Goal: Information Seeking & Learning: Understand process/instructions

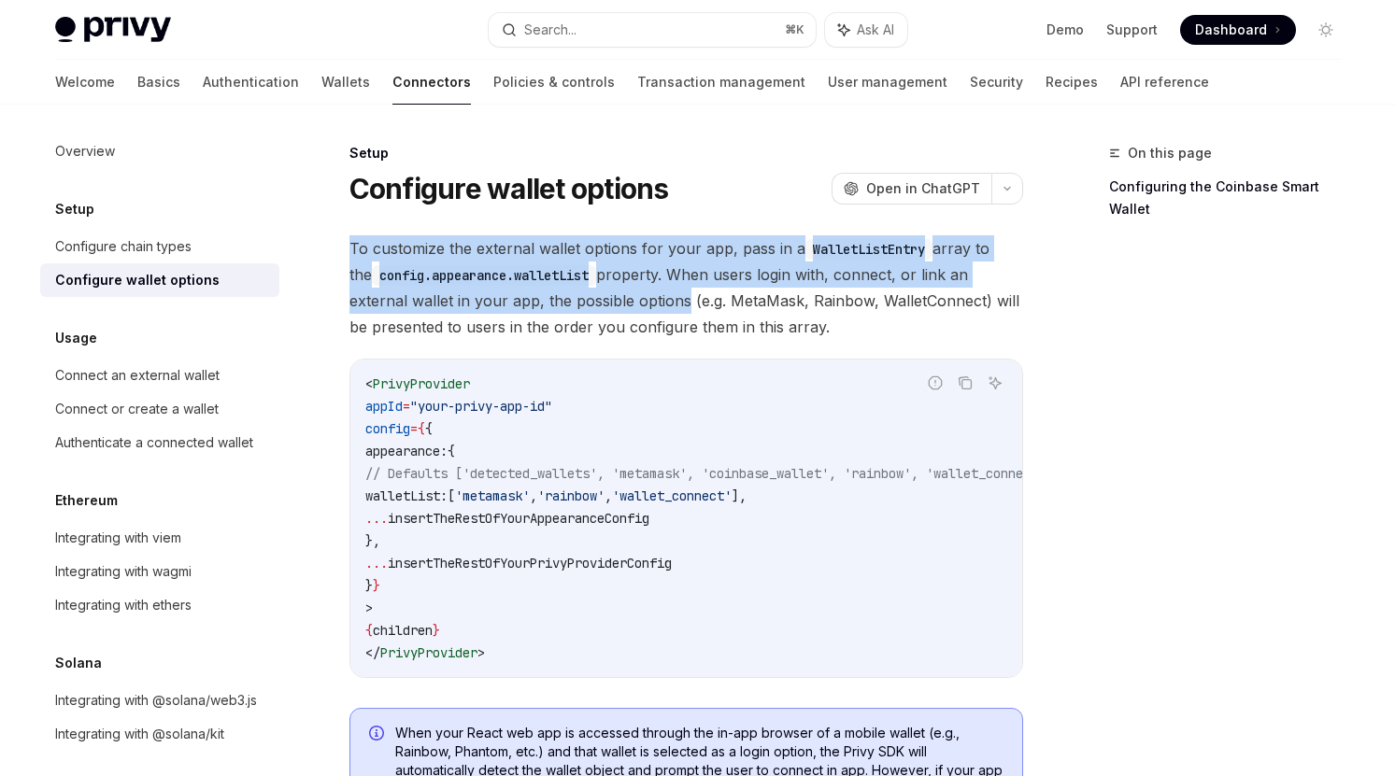
drag, startPoint x: 612, startPoint y: 226, endPoint x: 615, endPoint y: 297, distance: 71.1
click at [606, 319] on span "To customize the external wallet options for your app, pass in a WalletListEntr…" at bounding box center [686, 287] width 674 height 105
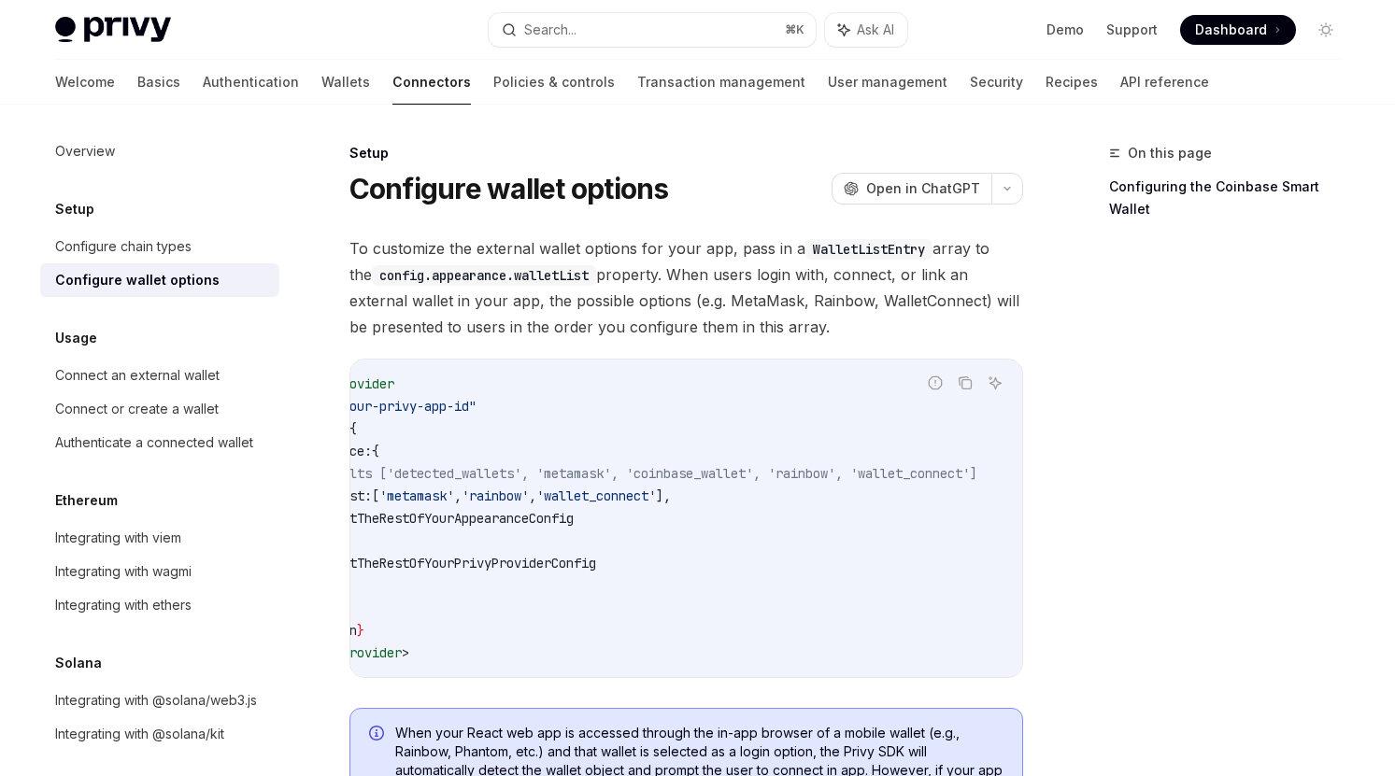
scroll to position [0, 128]
click at [601, 475] on span "// Defaults ['detected_wallets', 'metamask', 'coinbase_wallet', 'rainbow', 'wal…" at bounding box center [634, 473] width 688 height 17
click at [683, 475] on span "// Defaults ['detected_wallets', 'metamask', 'coinbase_wallet', 'rainbow', 'wal…" at bounding box center [634, 473] width 688 height 17
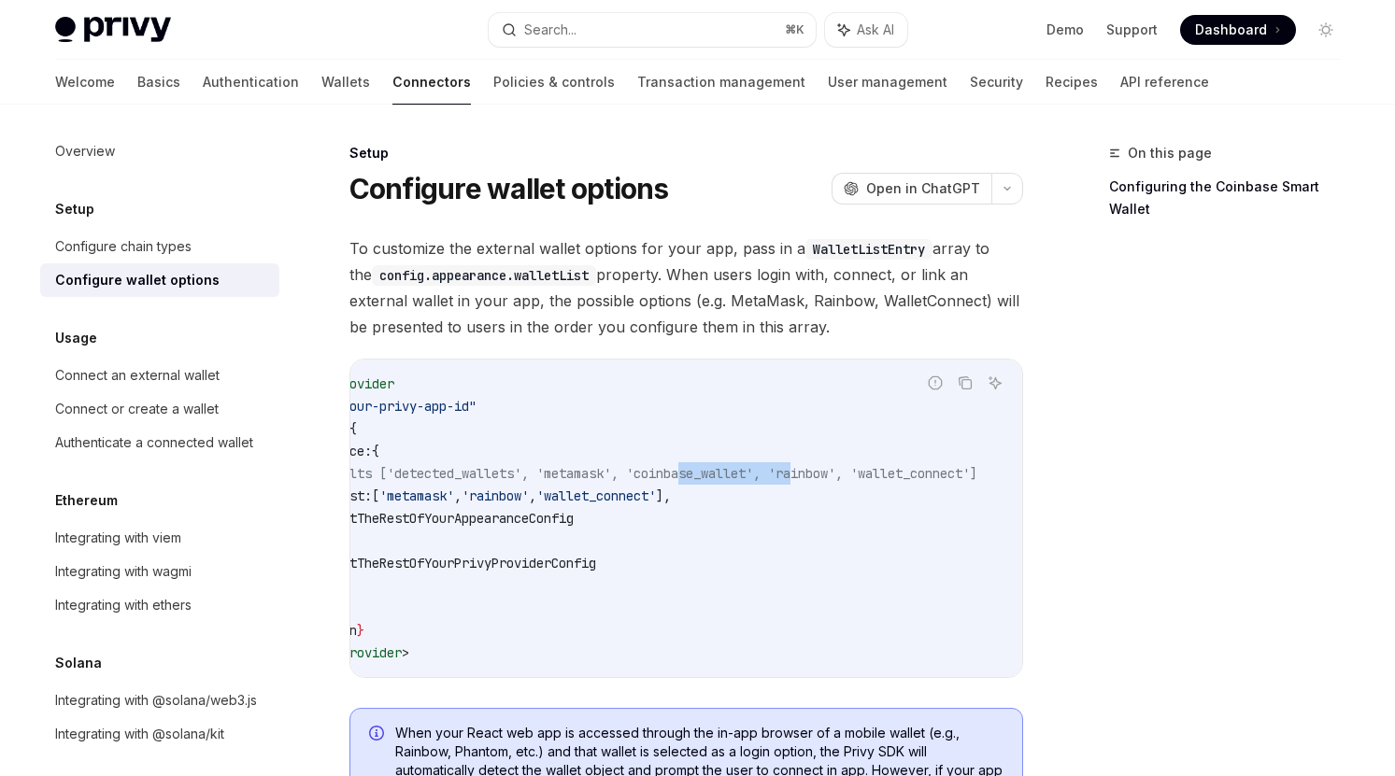
click at [841, 470] on span "// Defaults ['detected_wallets', 'metamask', 'coinbase_wallet', 'rainbow', 'wal…" at bounding box center [634, 473] width 688 height 17
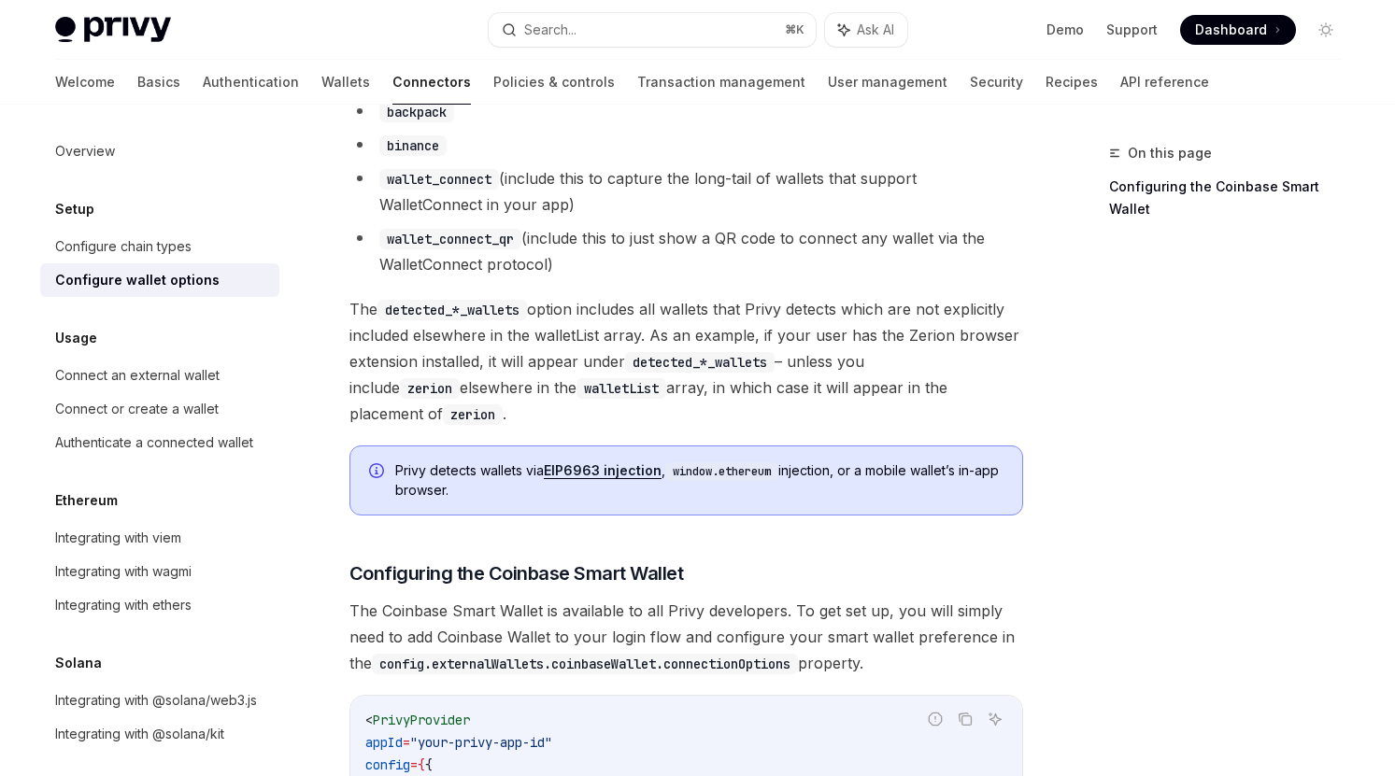
scroll to position [1855, 0]
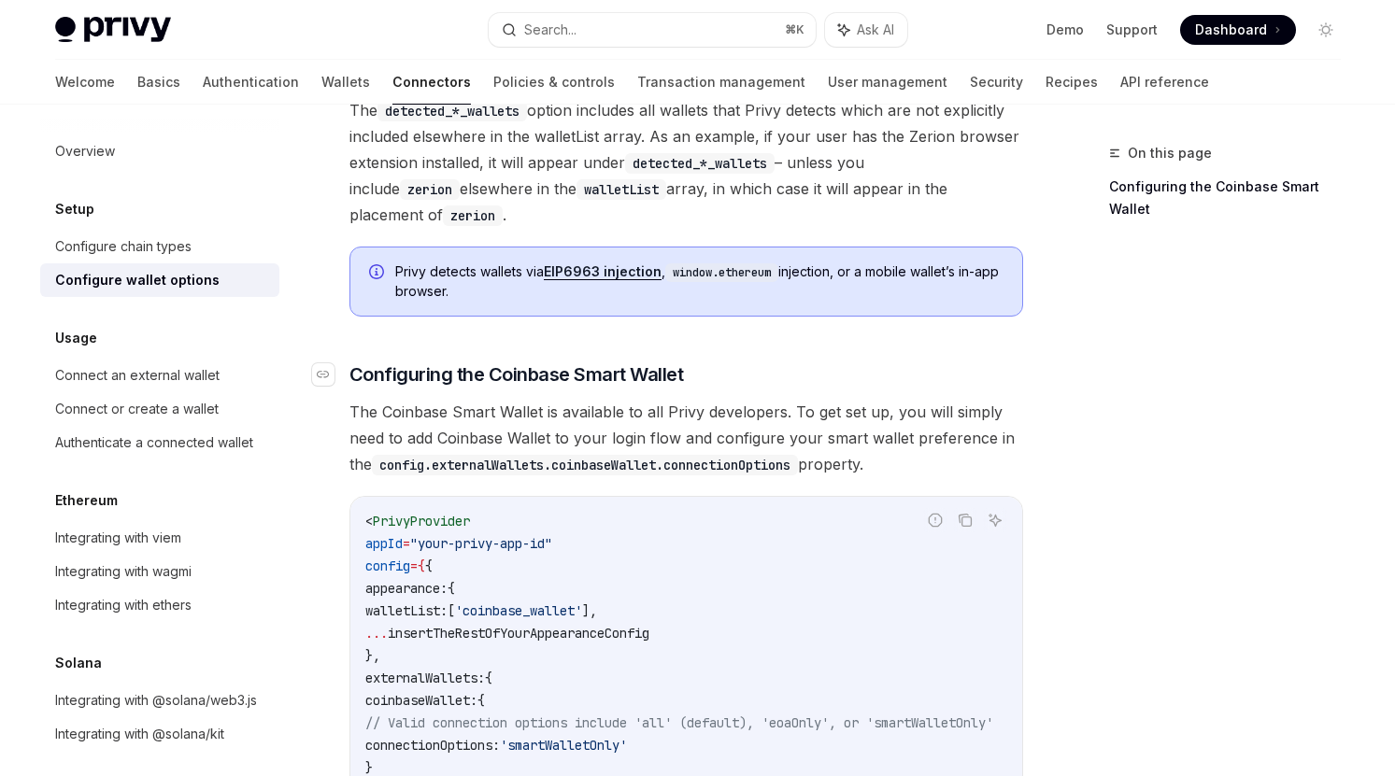
click at [828, 362] on h3 "​ Configuring the Coinbase Smart Wallet" at bounding box center [686, 375] width 674 height 26
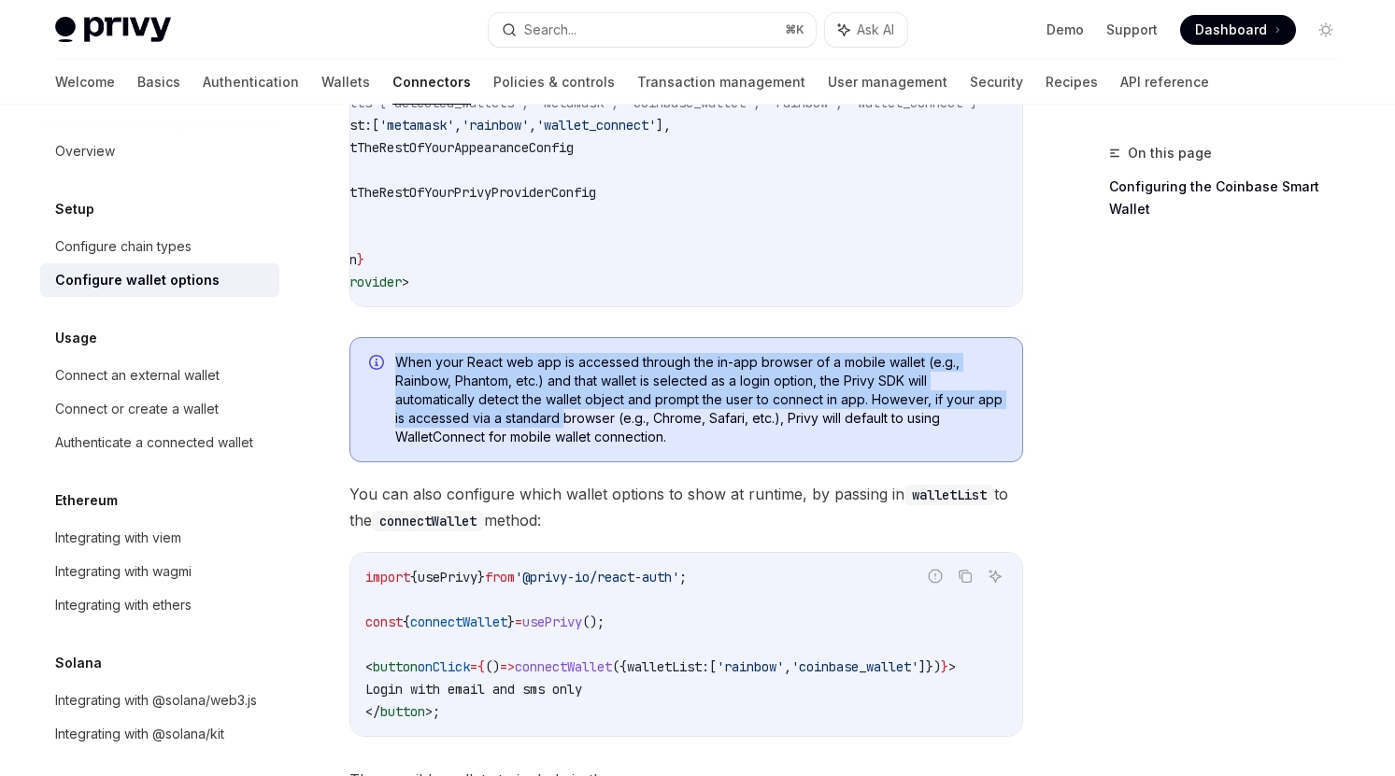
drag, startPoint x: 549, startPoint y: 355, endPoint x: 561, endPoint y: 424, distance: 70.0
click at [561, 424] on div "When your React web app is accessed through the in-app browser of a mobile wall…" at bounding box center [686, 399] width 674 height 125
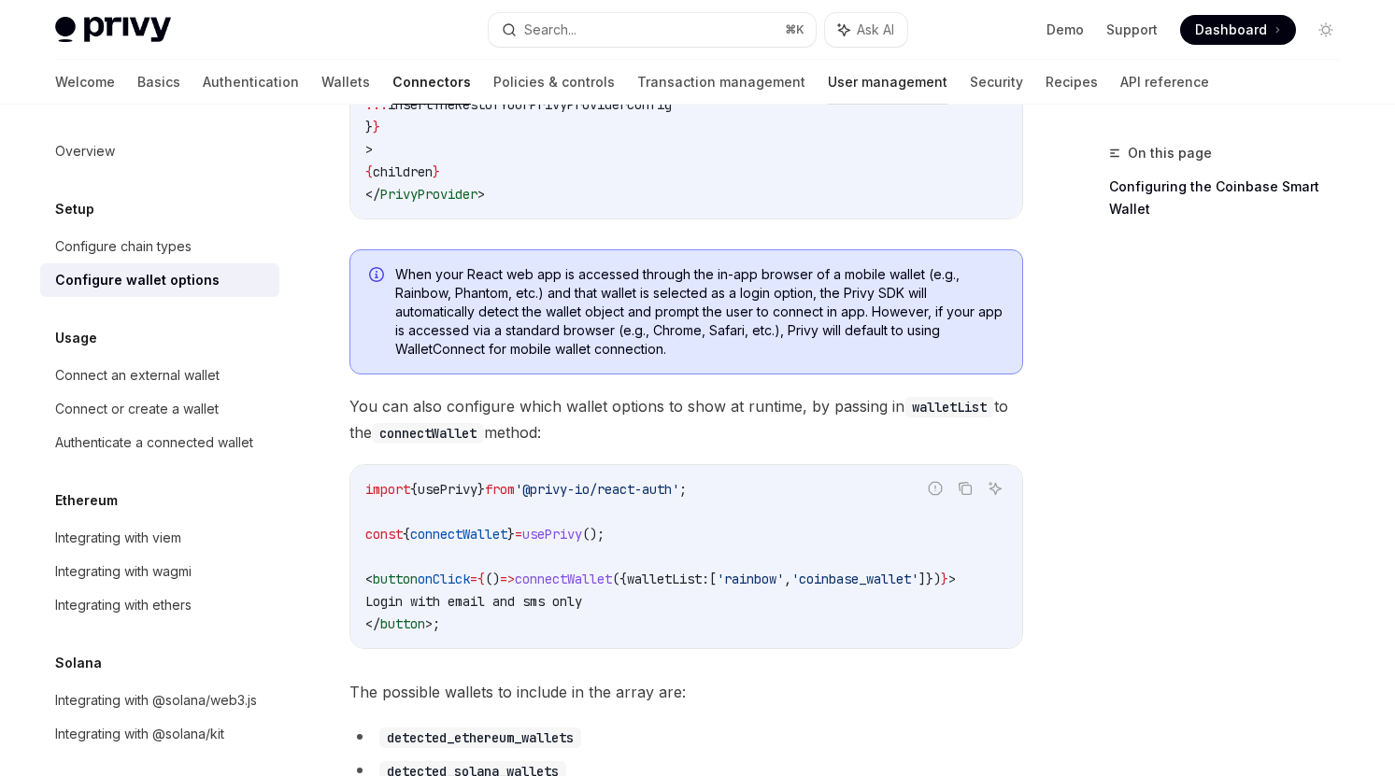
scroll to position [991, 0]
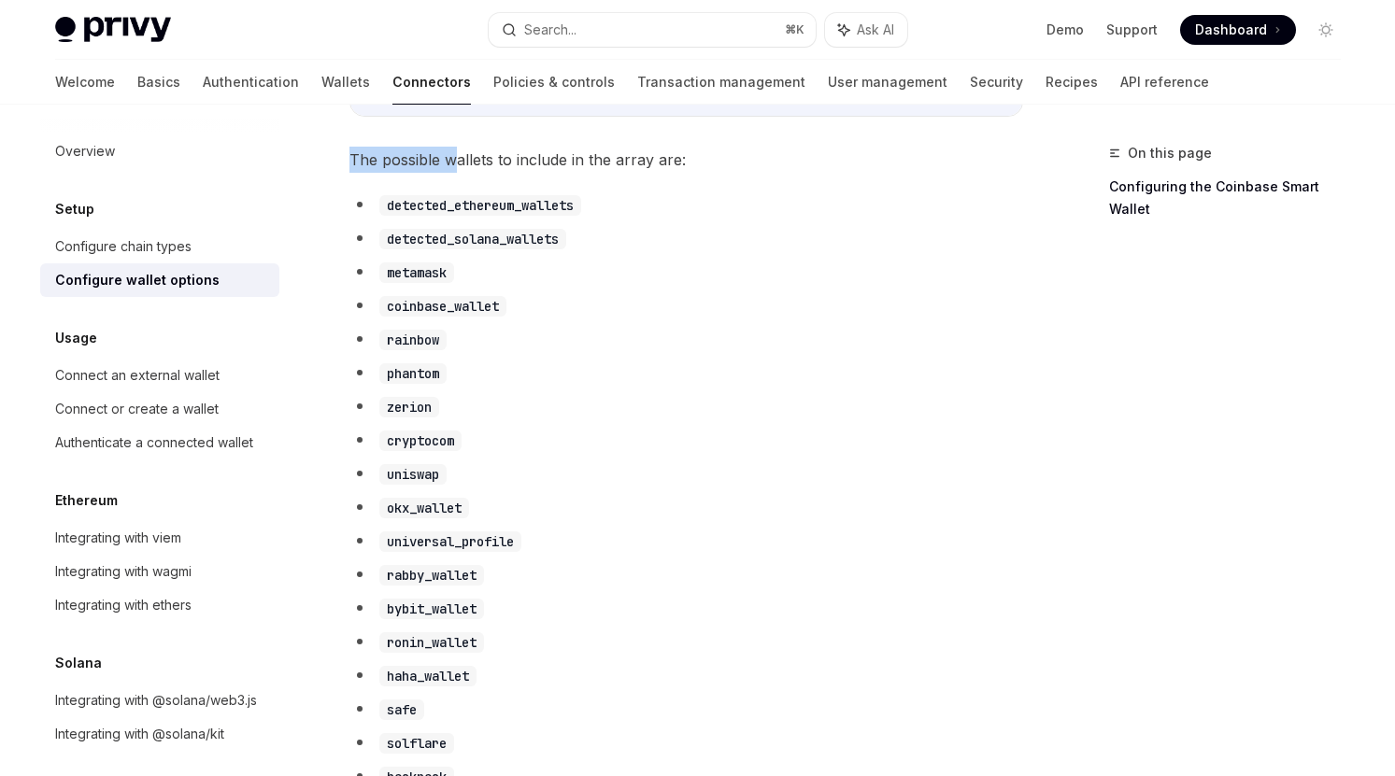
drag, startPoint x: 458, startPoint y: 155, endPoint x: 459, endPoint y: 179, distance: 24.3
click at [459, 179] on div "To customize the external wallet options for your app, pass in a WalletListEntr…" at bounding box center [686, 769] width 674 height 3051
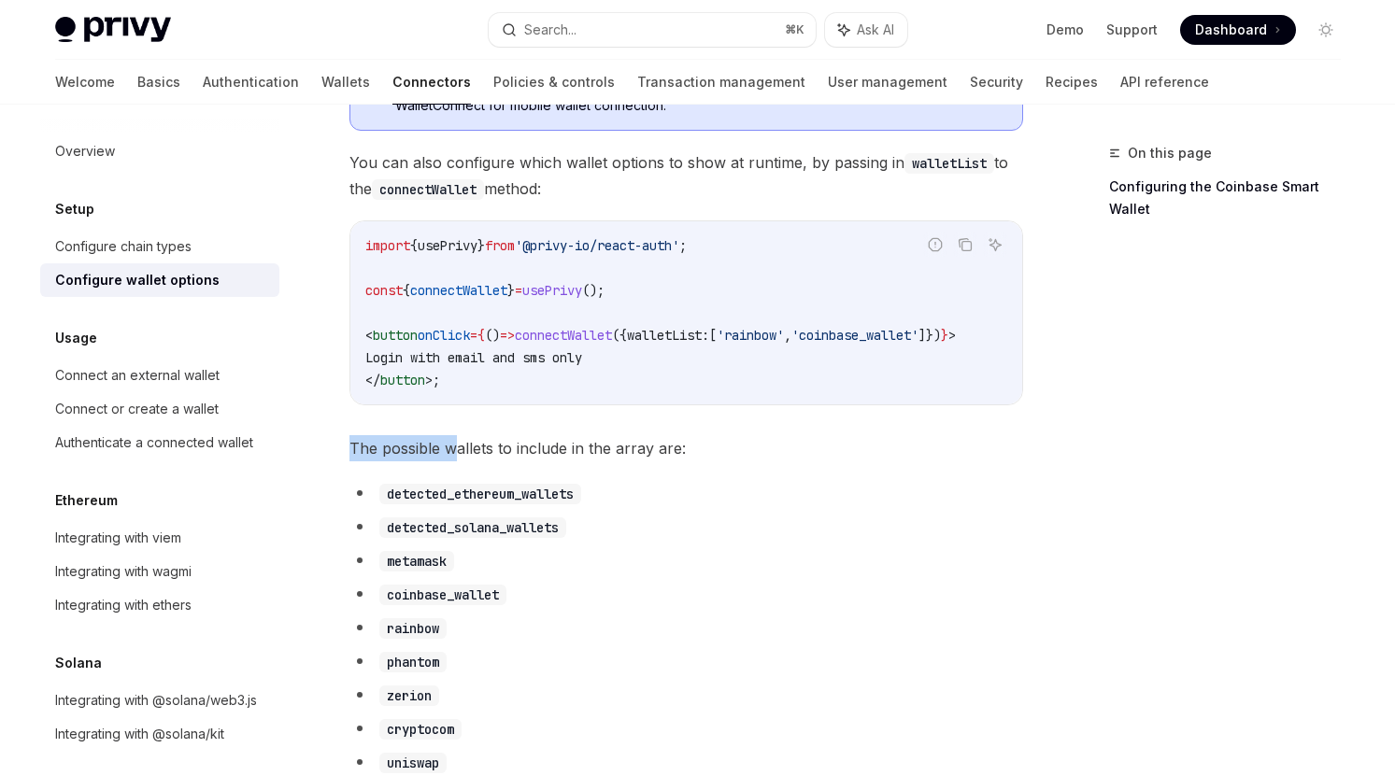
scroll to position [645, 0]
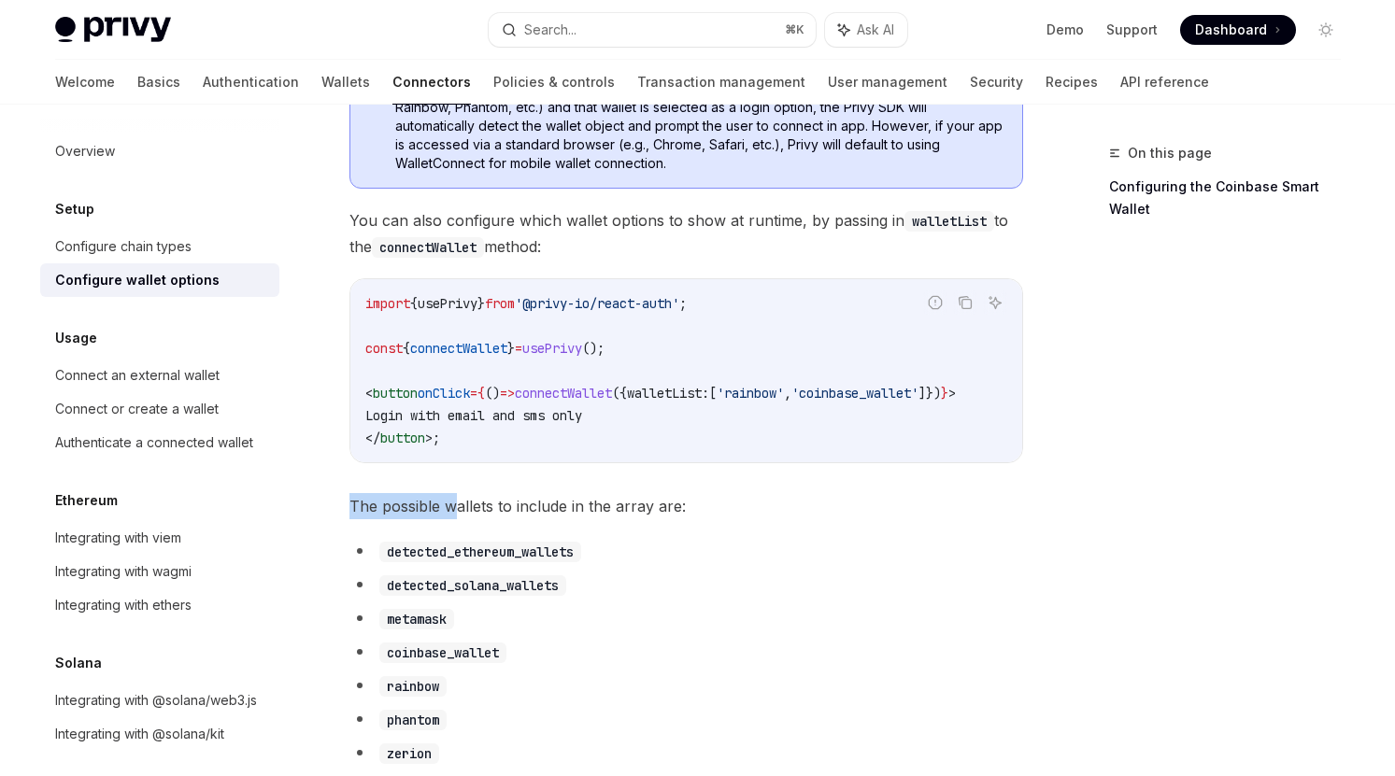
click at [564, 344] on code "import { usePrivy } from '@privy-io/react-auth' ; const { connectWallet } = use…" at bounding box center [686, 370] width 642 height 157
click at [574, 394] on span "connectWallet" at bounding box center [563, 393] width 97 height 17
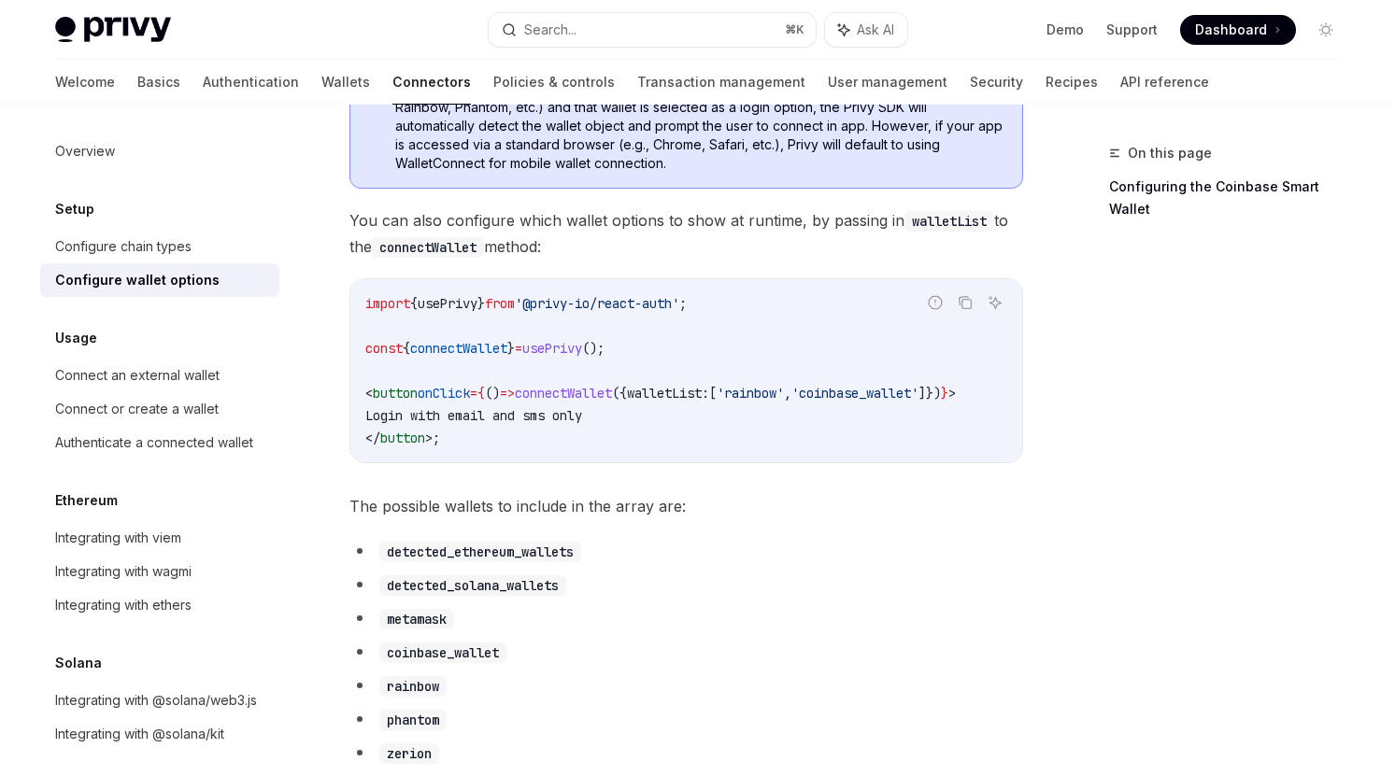
click at [612, 396] on span "({" at bounding box center [619, 393] width 15 height 17
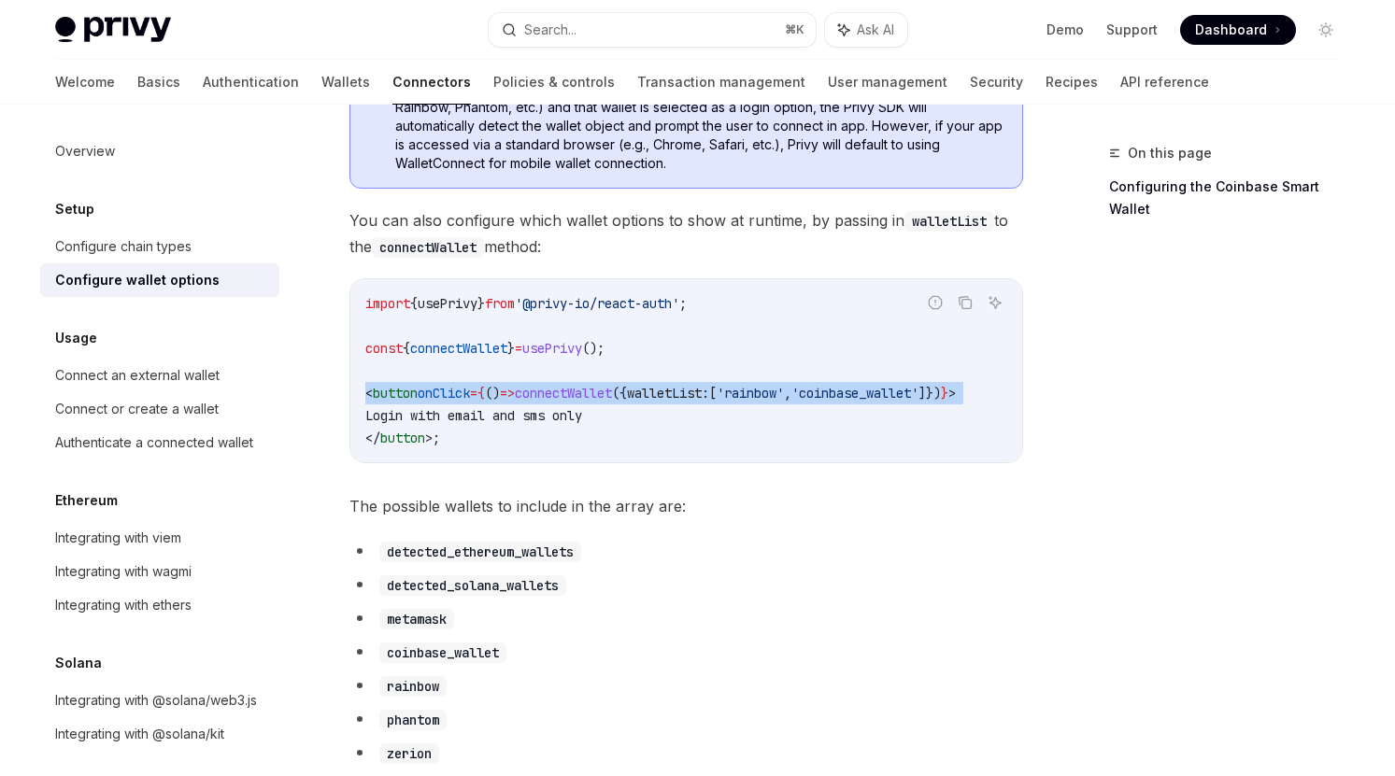
click at [637, 396] on span "walletList:" at bounding box center [668, 393] width 82 height 17
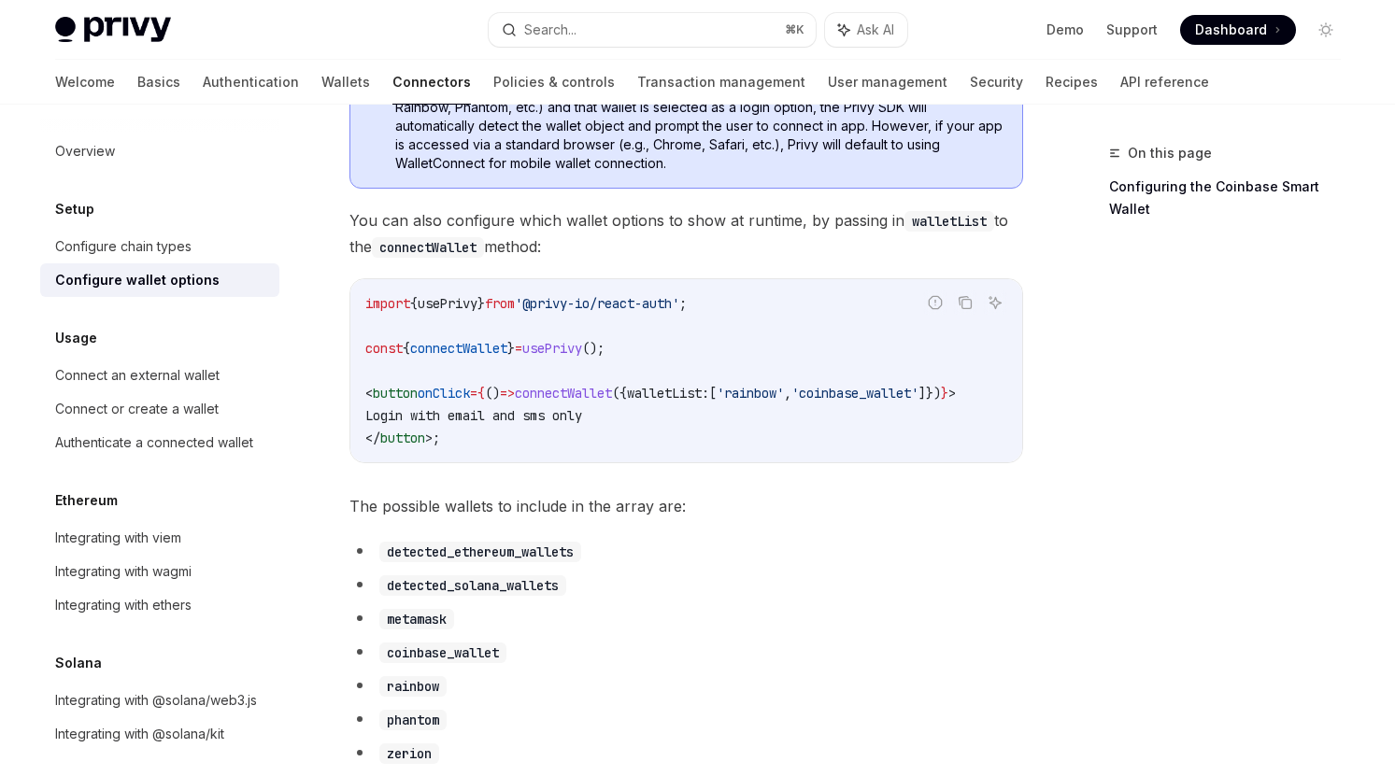
click at [637, 396] on span "walletList:" at bounding box center [668, 393] width 82 height 17
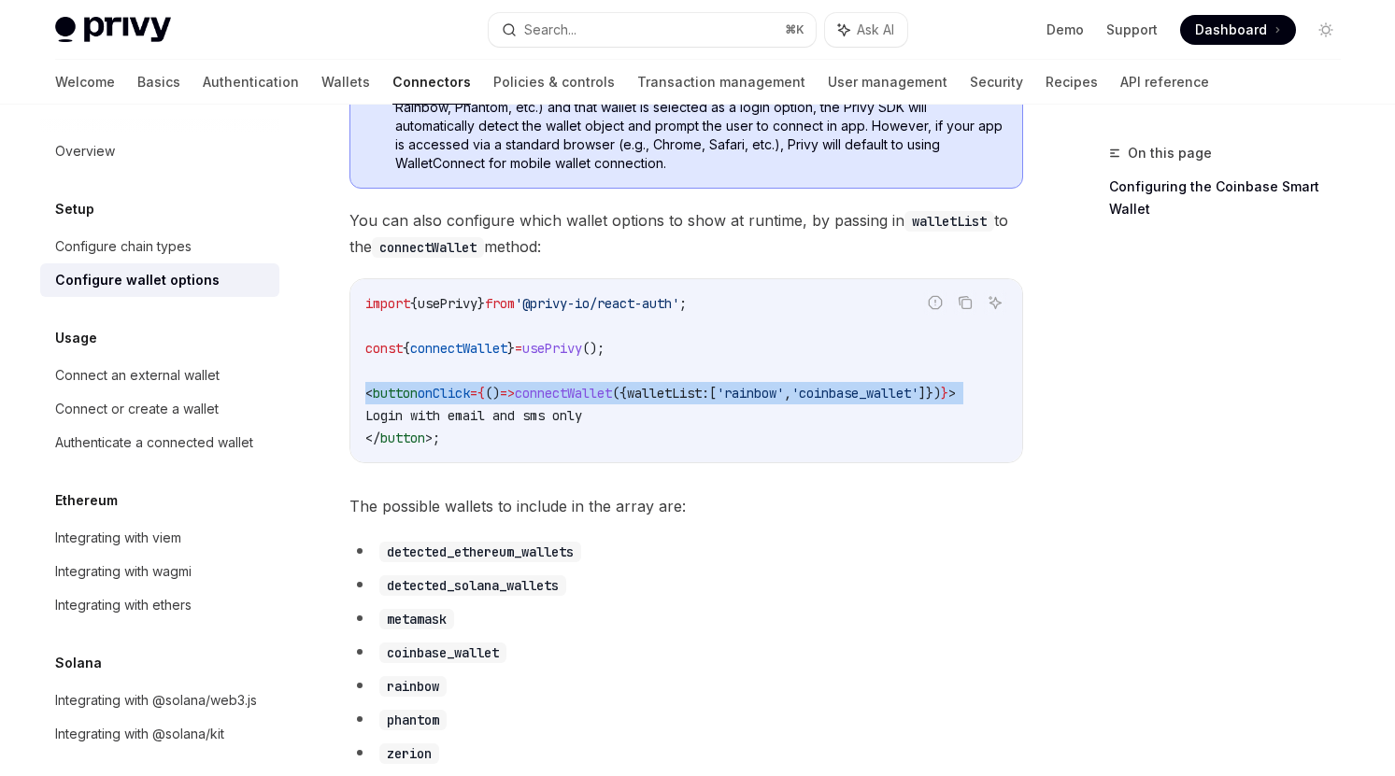
scroll to position [0, 0]
click at [627, 402] on span "({" at bounding box center [619, 393] width 15 height 17
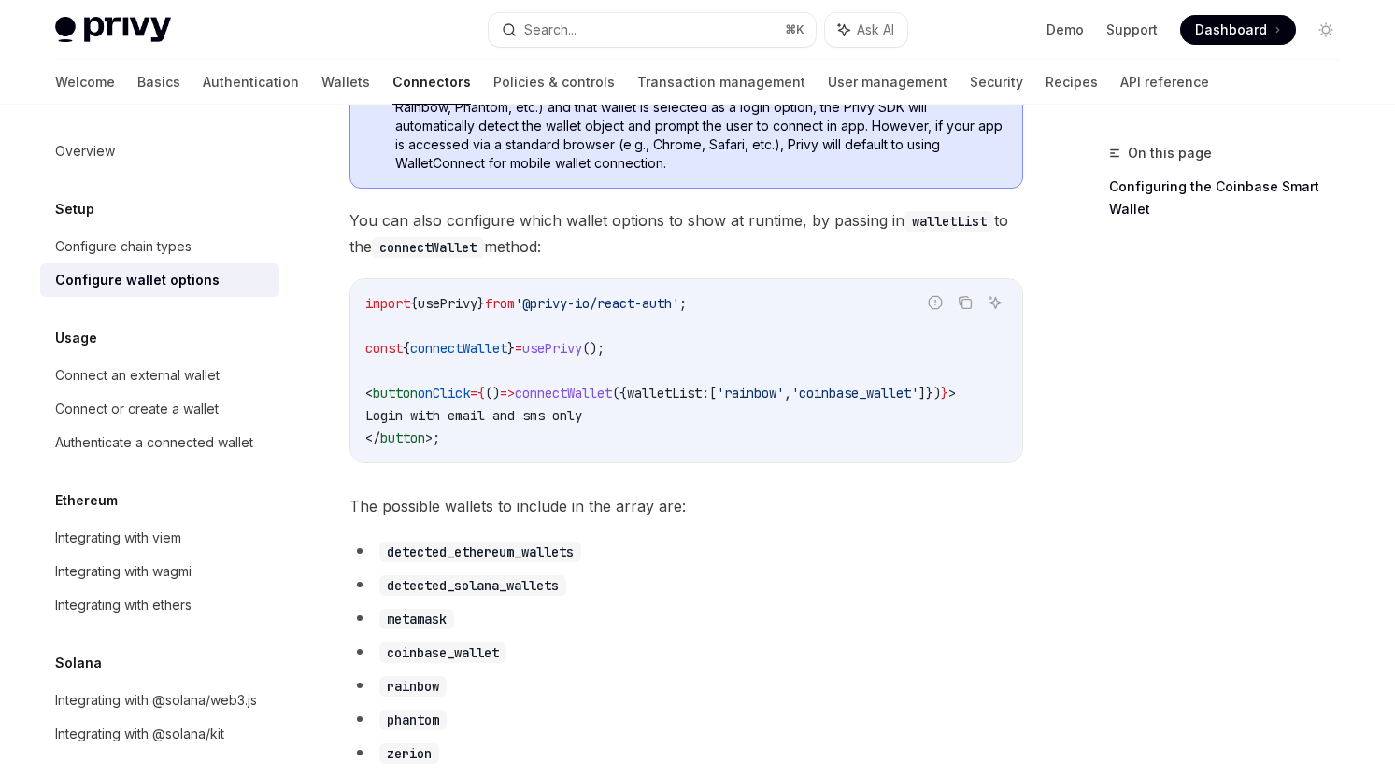
click at [554, 356] on span "usePrivy" at bounding box center [552, 348] width 60 height 17
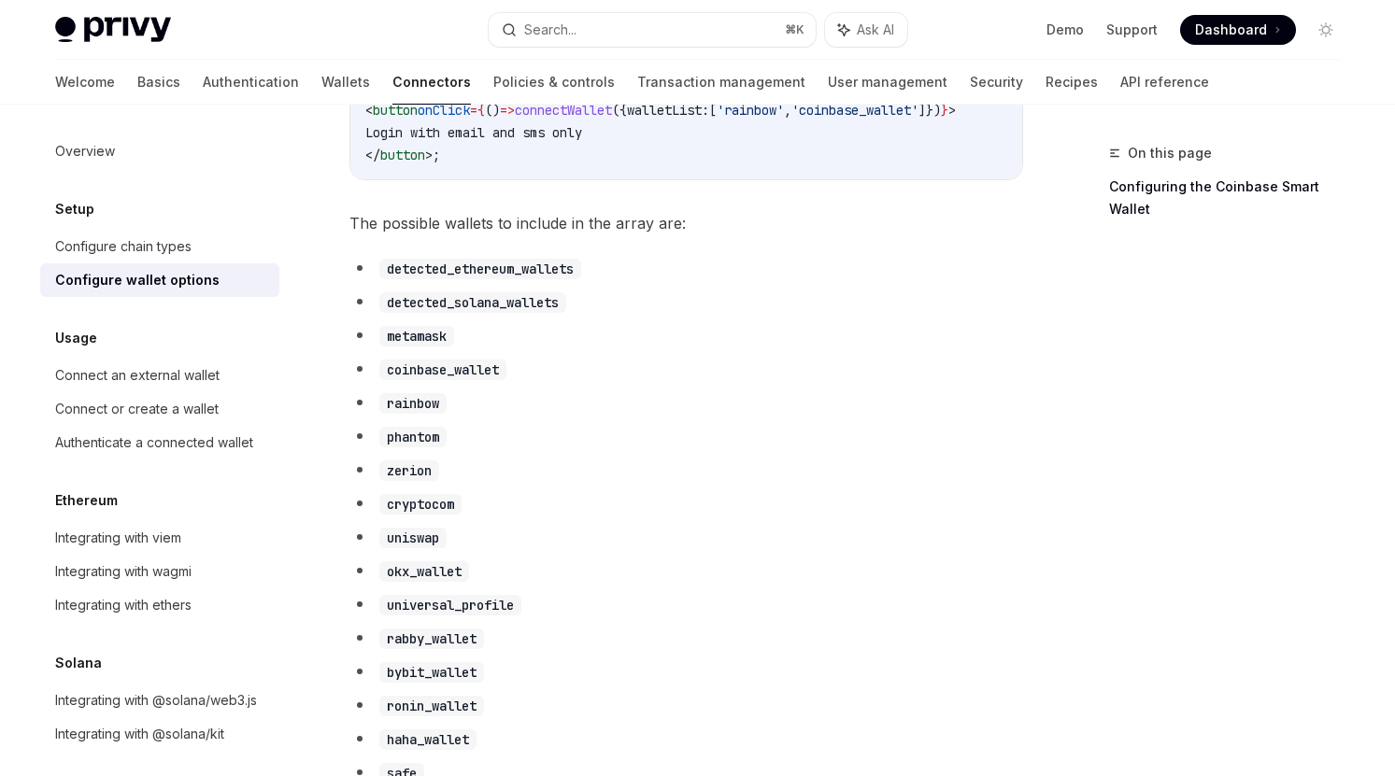
scroll to position [973, 0]
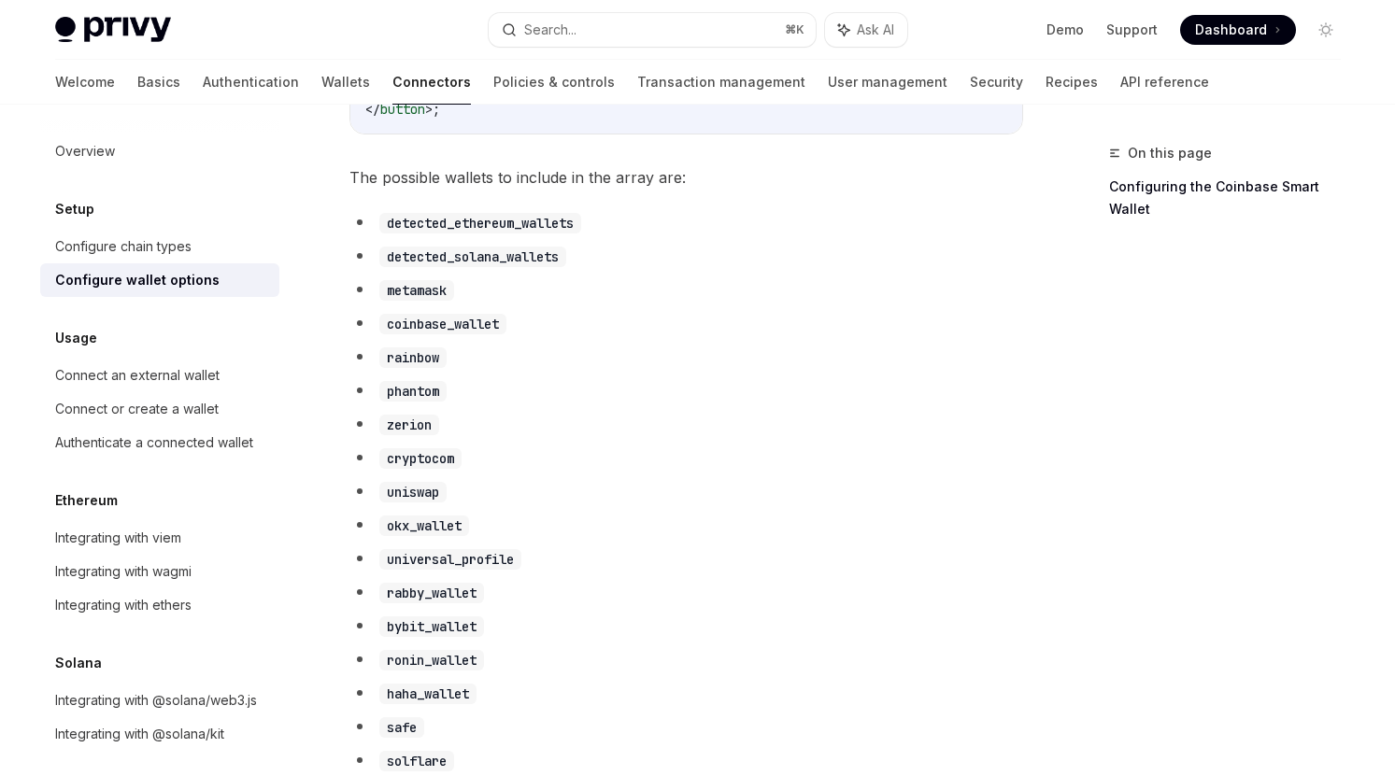
click at [416, 402] on code "phantom" at bounding box center [412, 391] width 67 height 21
copy code "phantom"
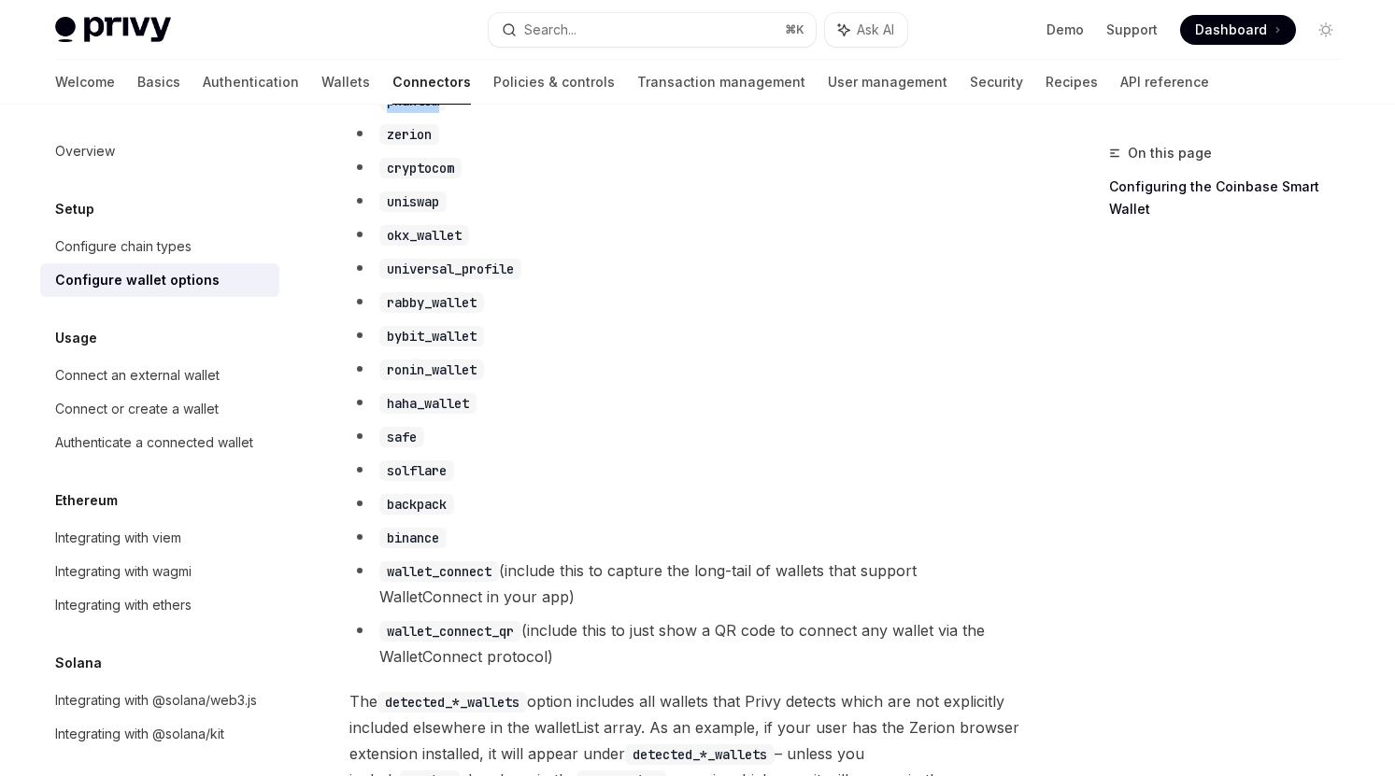
scroll to position [1348, 0]
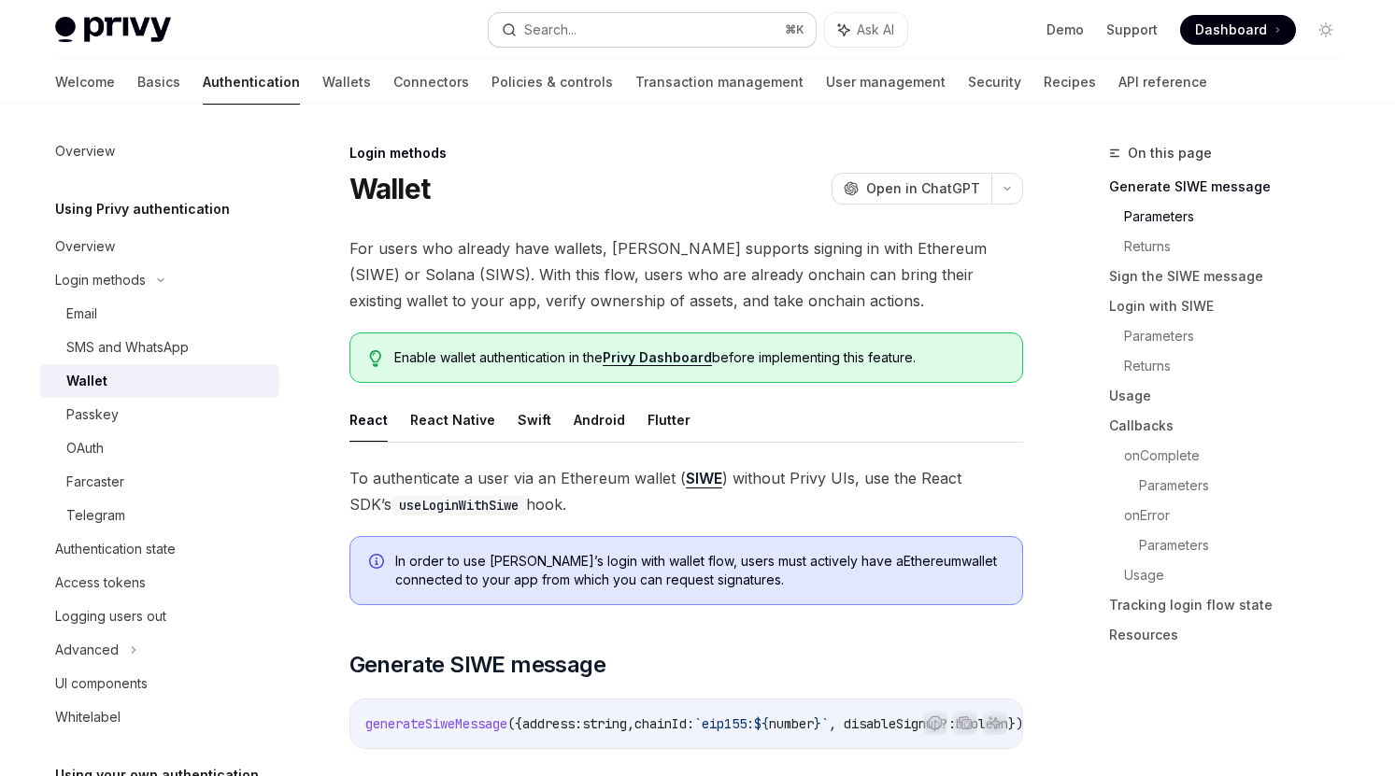
scroll to position [737, 0]
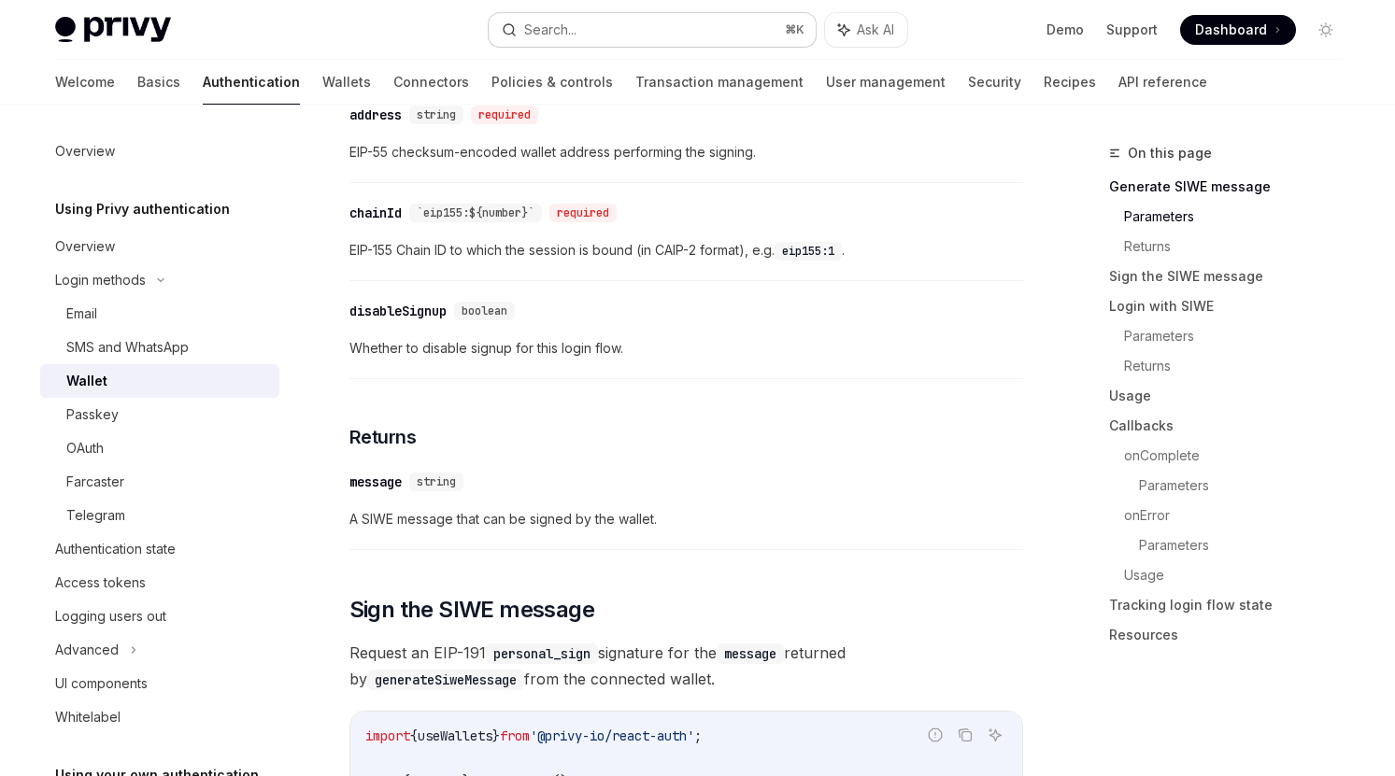
click at [574, 22] on div "Search..." at bounding box center [550, 30] width 52 height 22
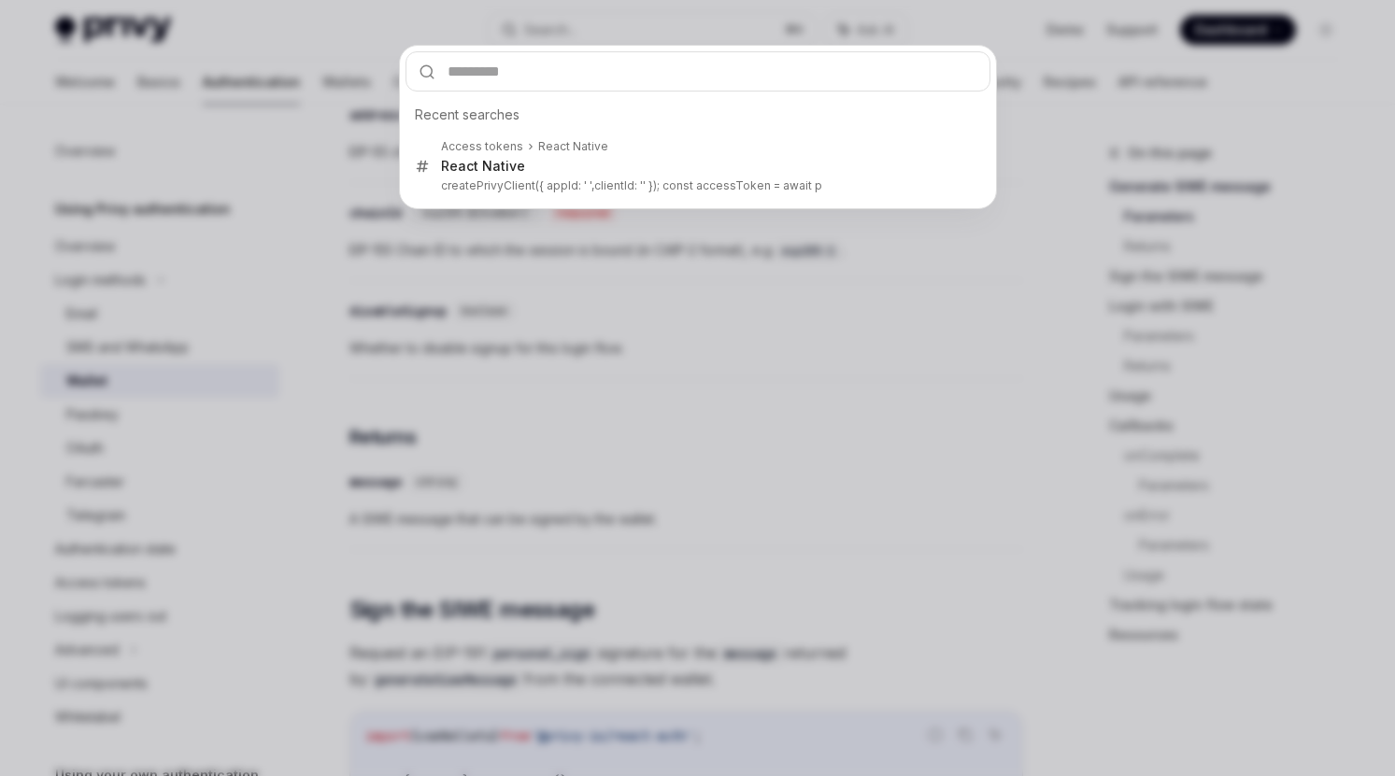
type input "**********"
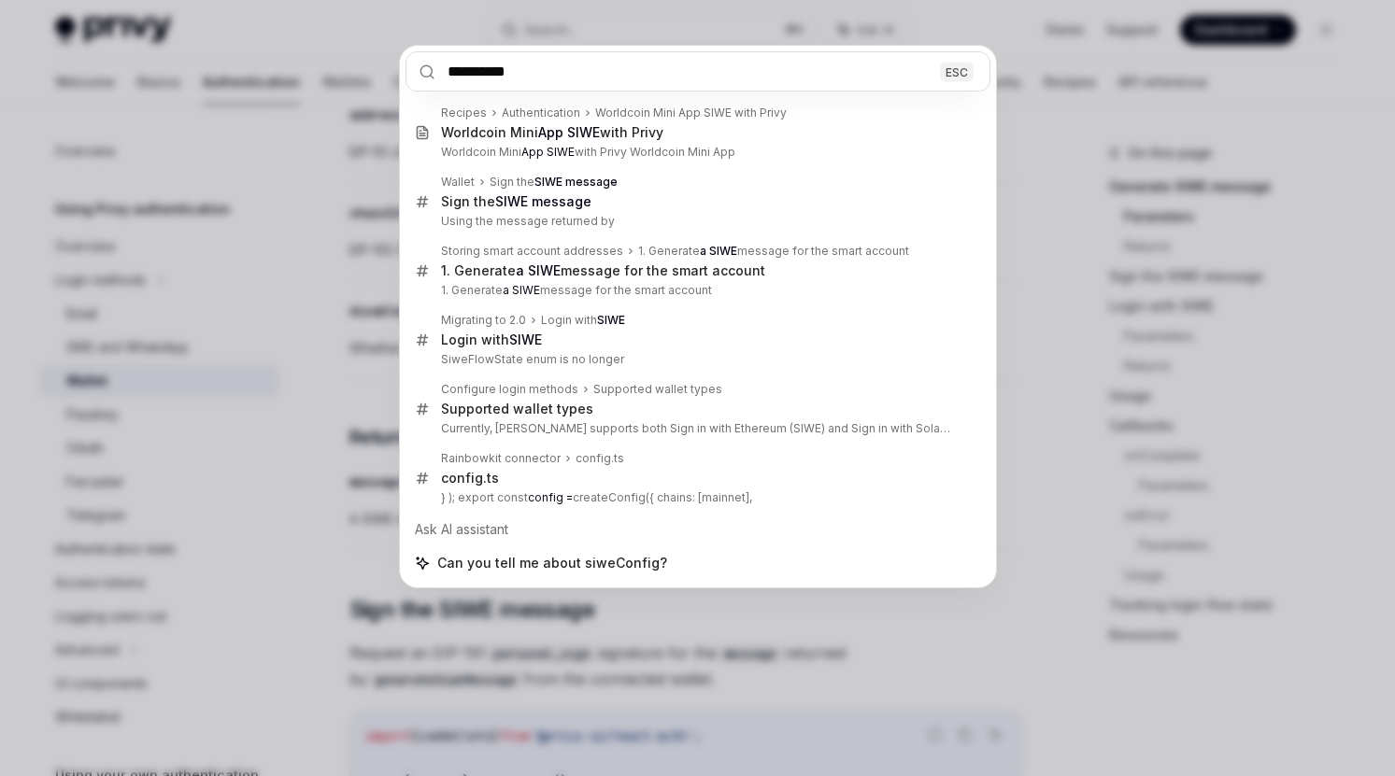
click at [366, 373] on div "**********" at bounding box center [697, 388] width 1395 height 776
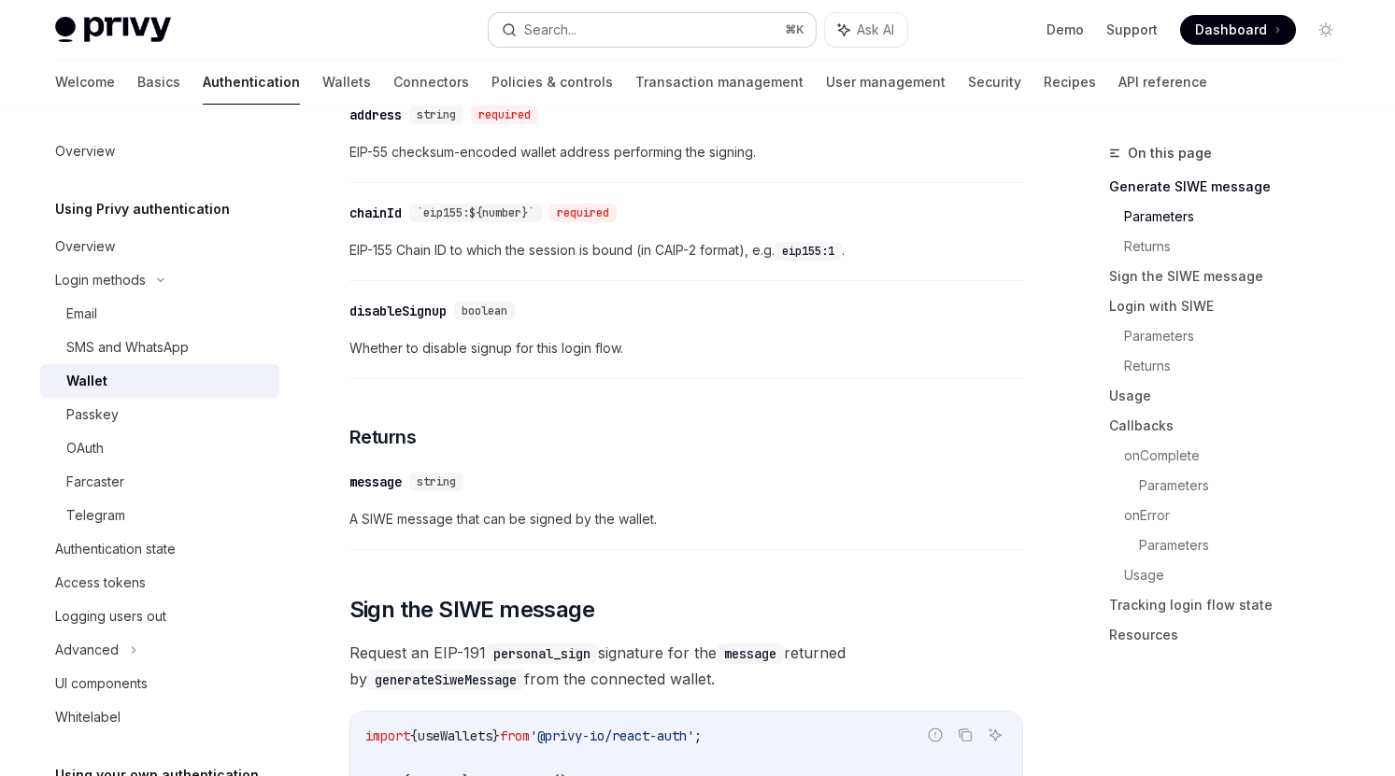
click at [562, 30] on div "Search..." at bounding box center [550, 30] width 52 height 22
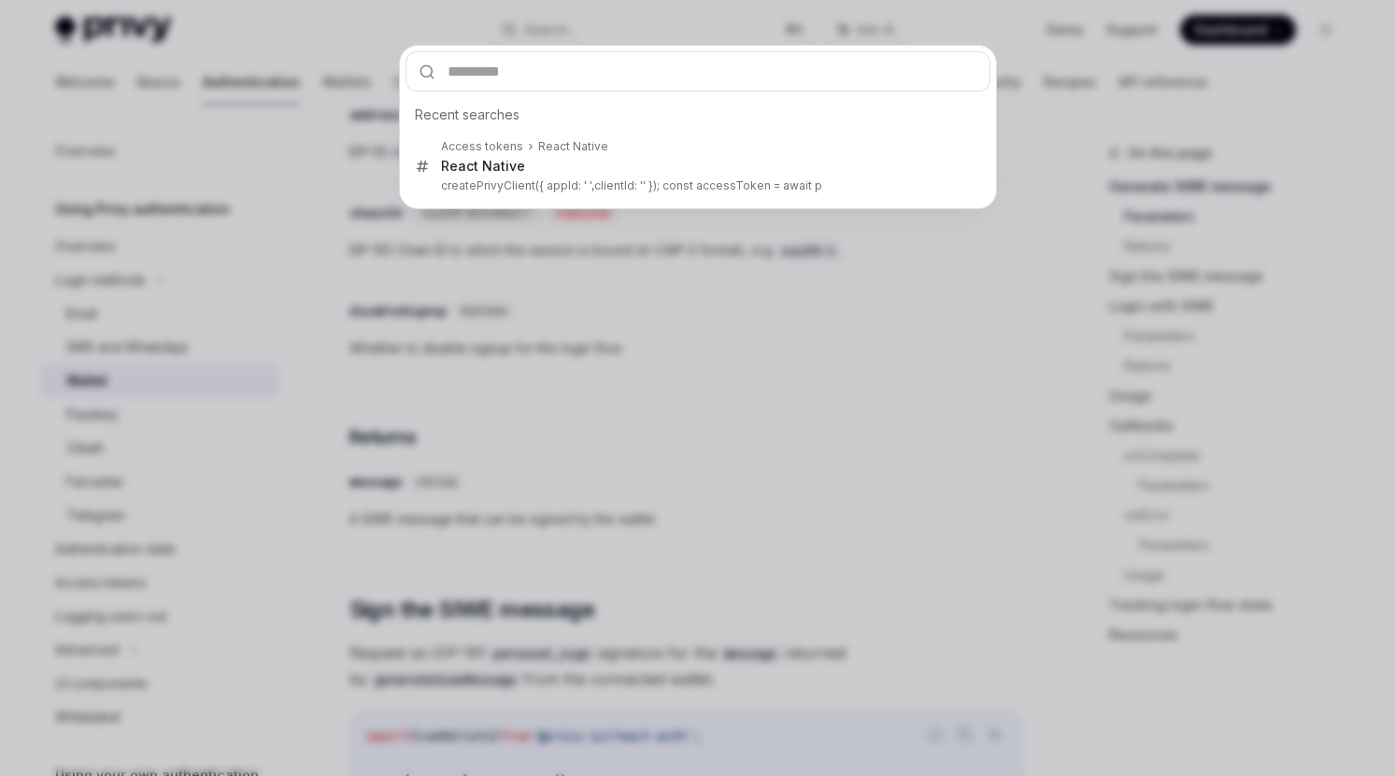
type input "**********"
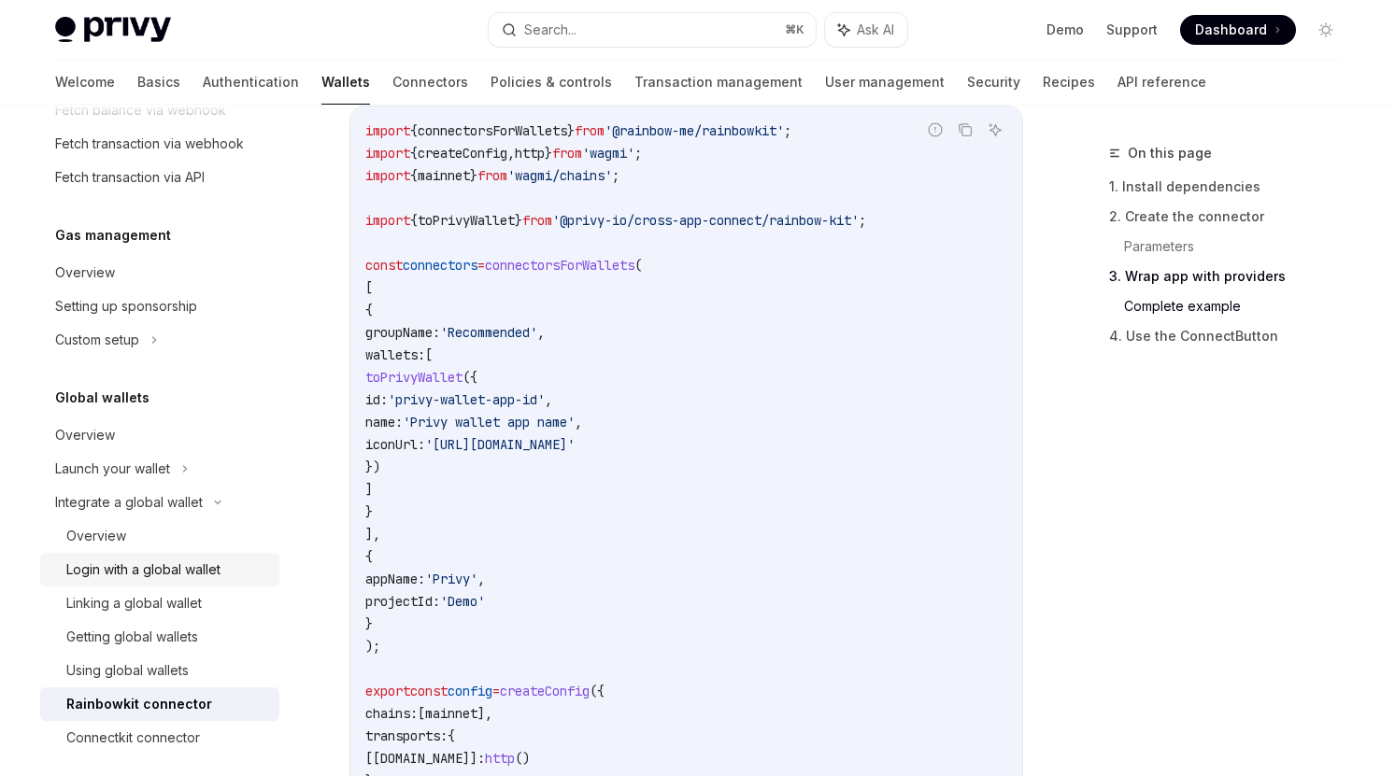
scroll to position [1064, 0]
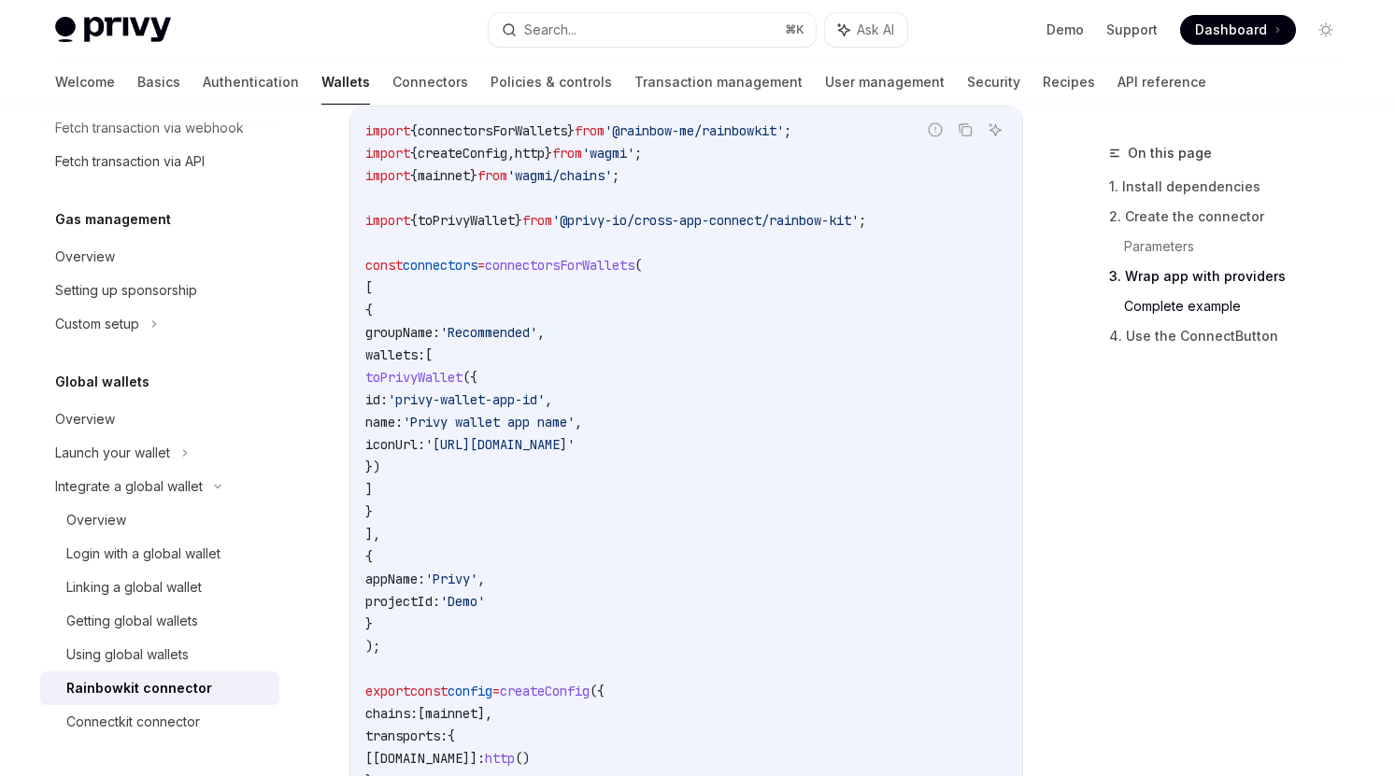
click at [425, 453] on span "iconUrl:" at bounding box center [395, 444] width 60 height 17
click at [462, 329] on code "import { connectorsForWallets } from '@rainbow-me/rainbowkit' ; import { create…" at bounding box center [686, 490] width 642 height 740
click at [767, 475] on code "import { connectorsForWallets } from '@rainbow-me/rainbowkit' ; import { create…" at bounding box center [686, 490] width 642 height 740
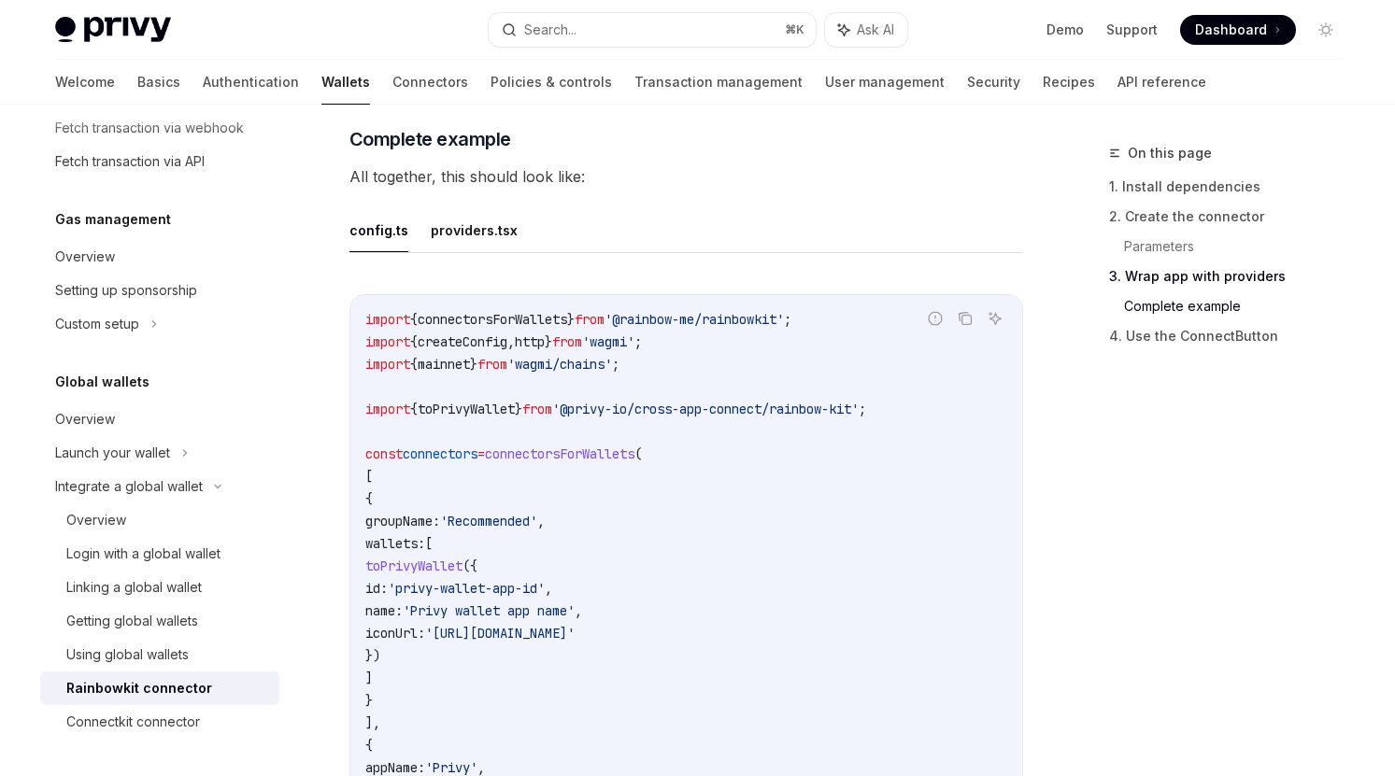
scroll to position [3420, 0]
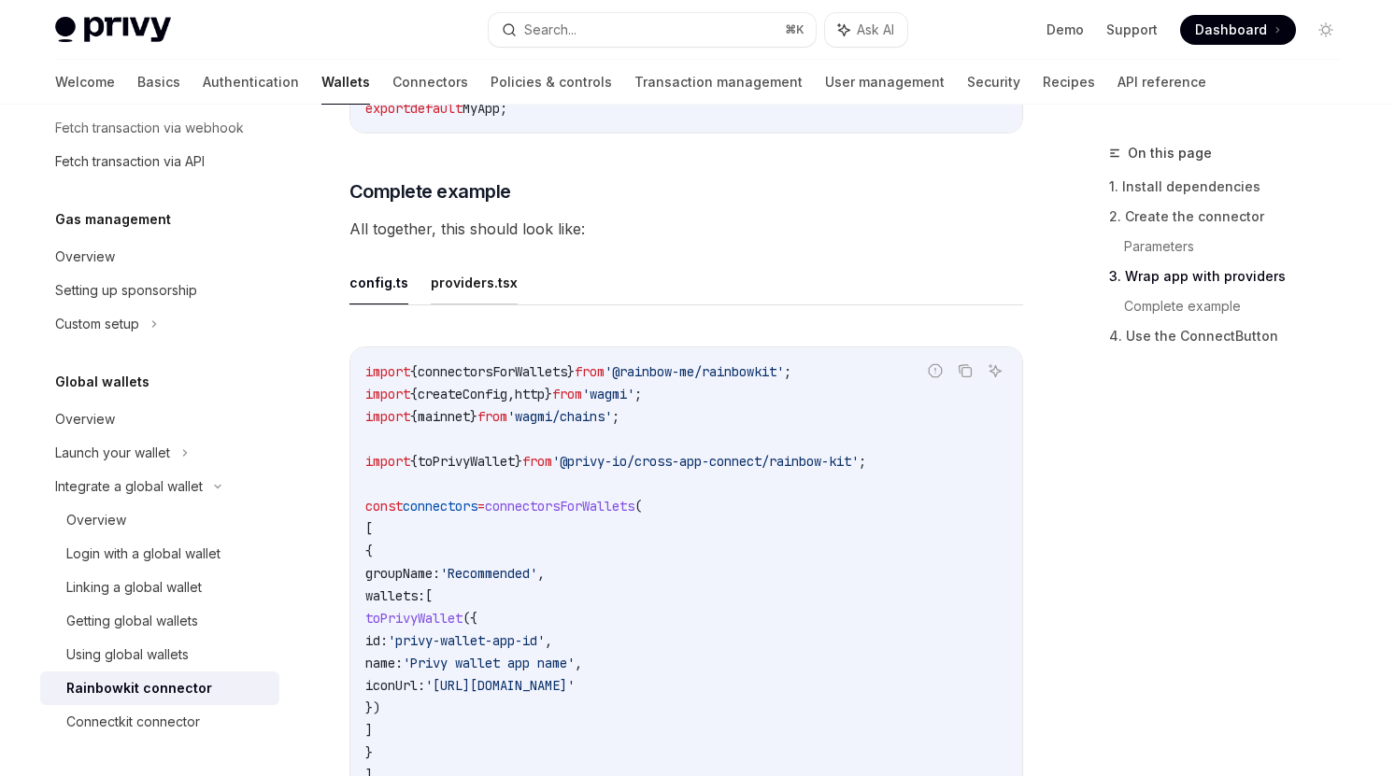
click at [468, 305] on button "providers.tsx" at bounding box center [474, 283] width 87 height 44
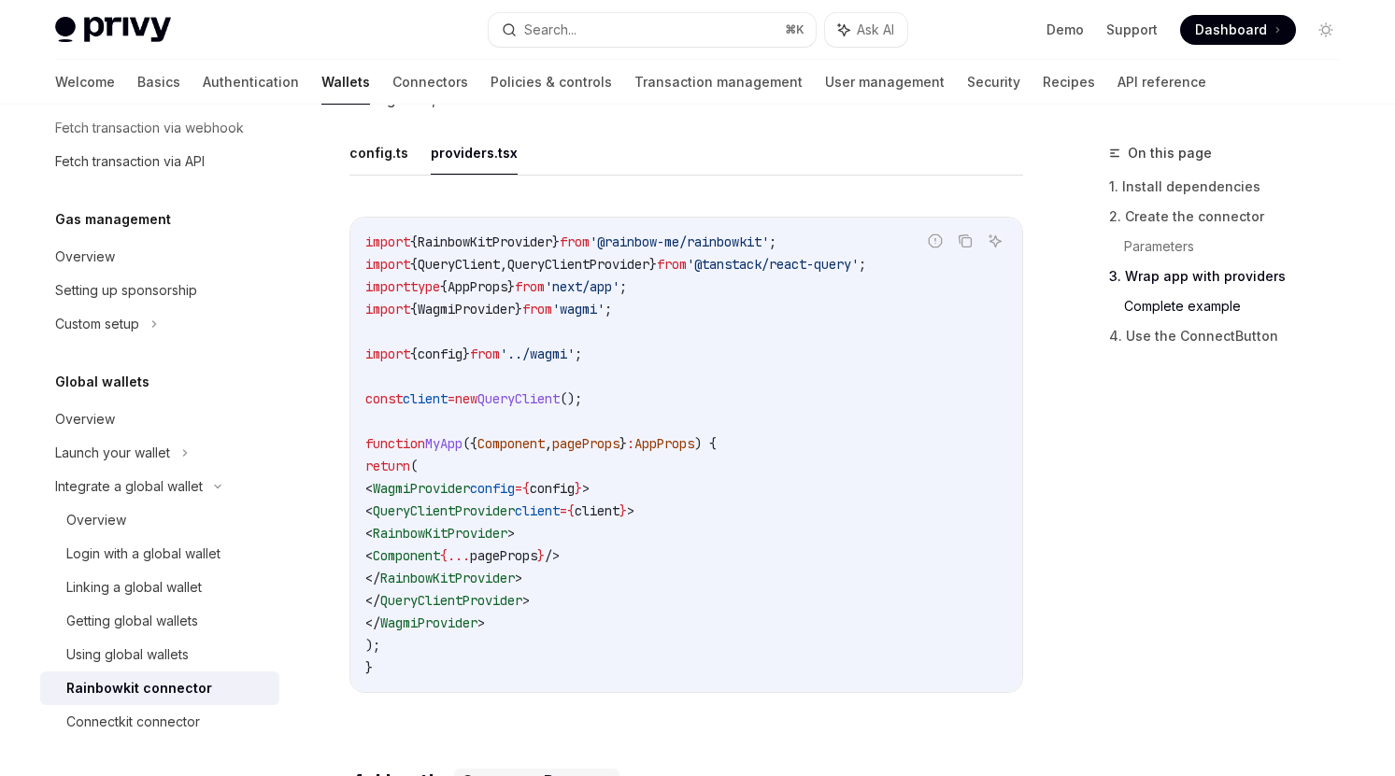
scroll to position [3535, 0]
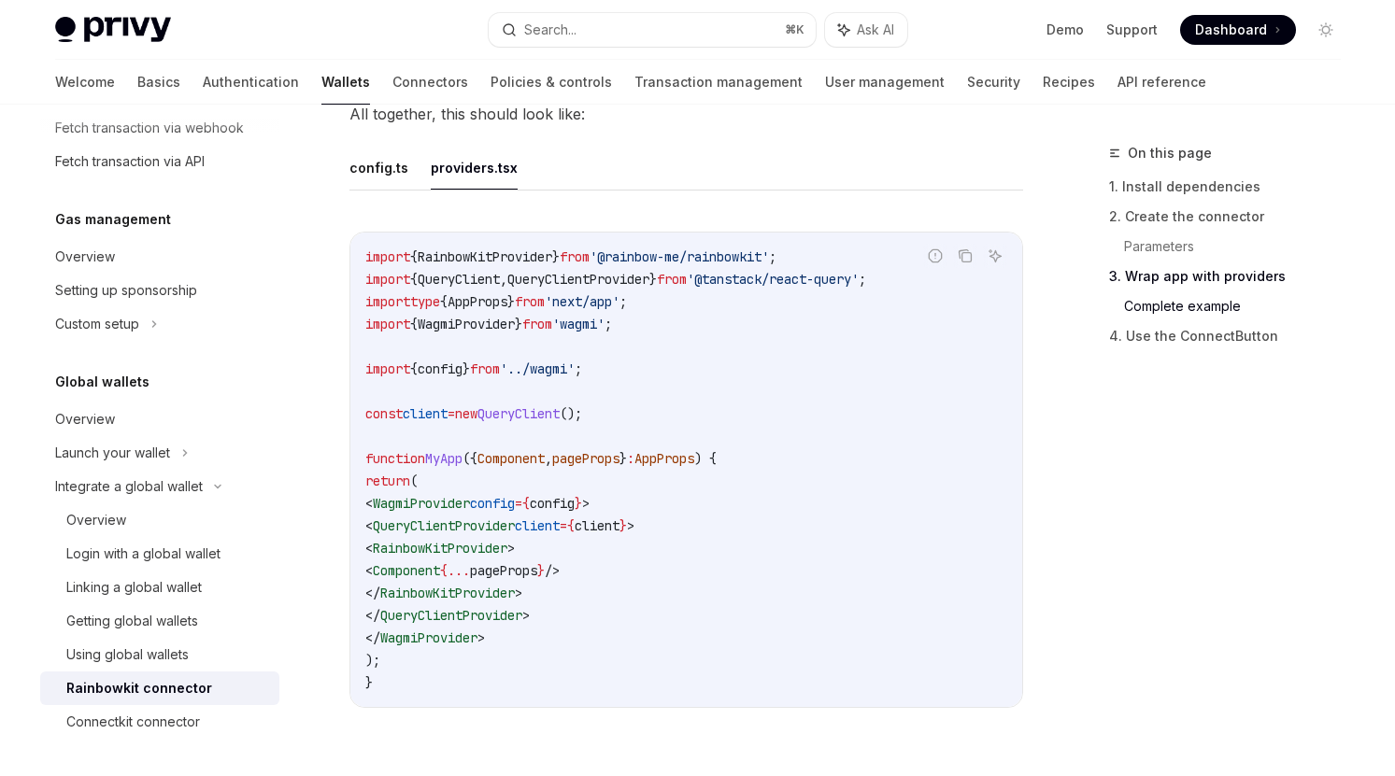
click at [497, 593] on code "import { RainbowKitProvider } from '@rainbow-me/rainbowkit' ; import { QueryCli…" at bounding box center [686, 470] width 642 height 448
click at [507, 557] on span "RainbowKitProvider" at bounding box center [440, 548] width 135 height 17
click at [487, 534] on span "QueryClientProvider" at bounding box center [444, 526] width 142 height 17
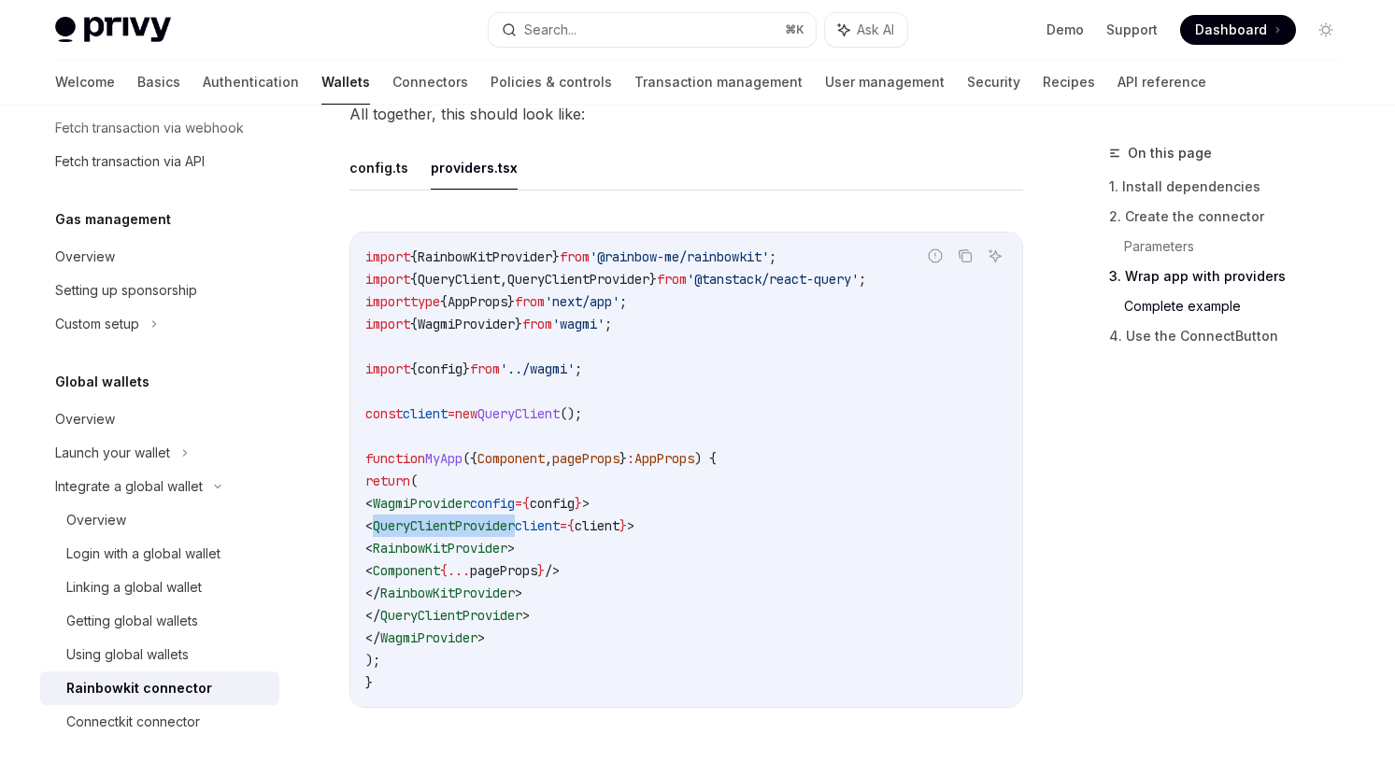
click at [487, 557] on span "RainbowKitProvider" at bounding box center [440, 548] width 135 height 17
click at [440, 579] on span "Component" at bounding box center [406, 570] width 67 height 17
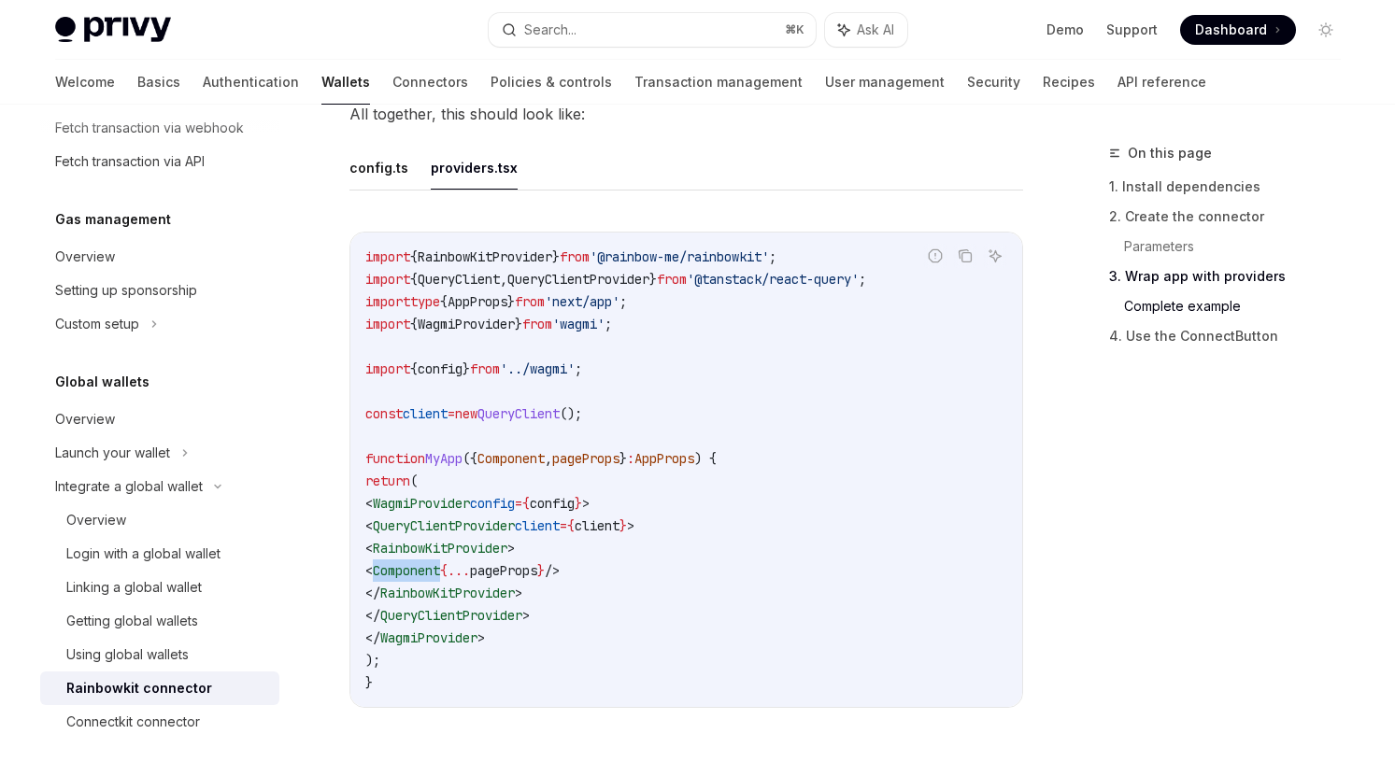
click at [440, 579] on span "Component" at bounding box center [406, 570] width 67 height 17
click at [463, 602] on span "RainbowKitProvider" at bounding box center [447, 593] width 135 height 17
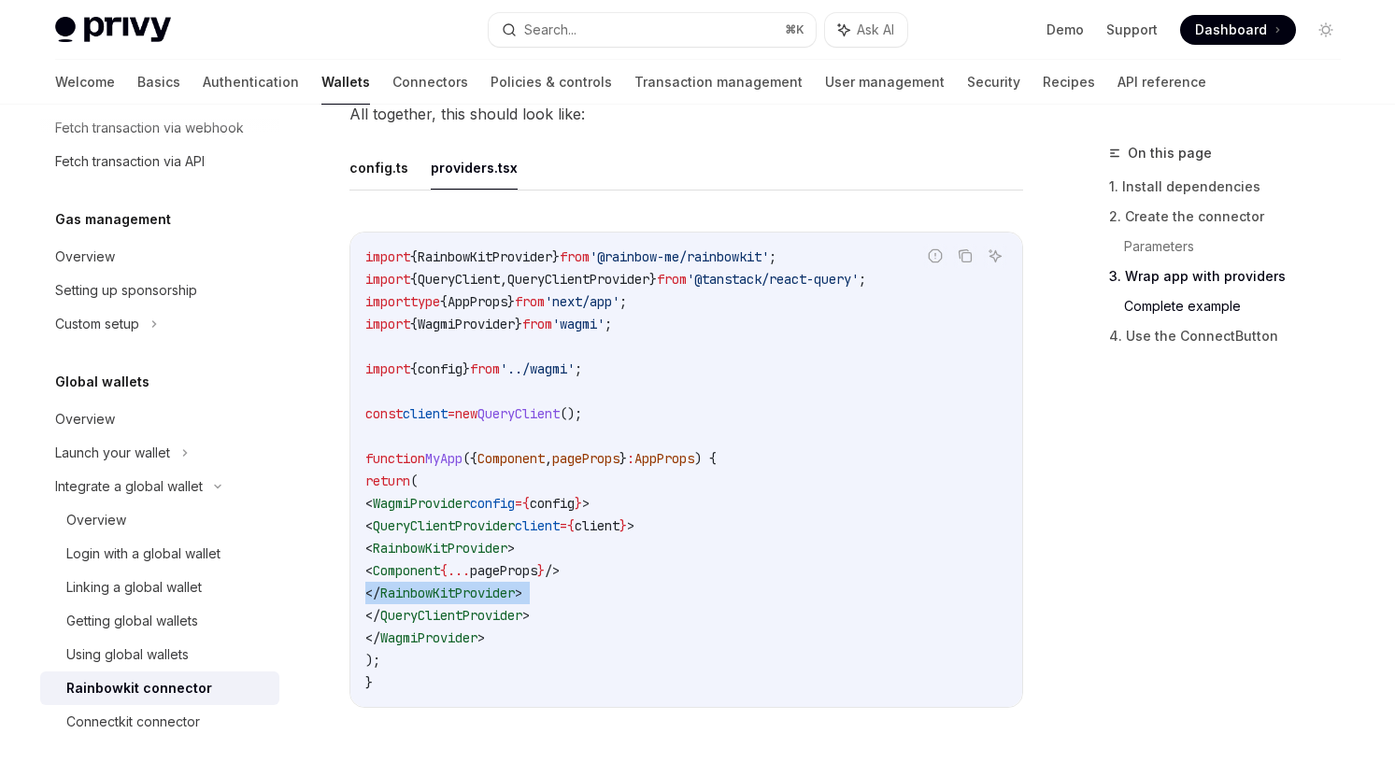
click at [463, 624] on span "QueryClientProvider" at bounding box center [451, 615] width 142 height 17
click at [455, 519] on code "import { RainbowKitProvider } from '@rainbow-me/rainbowkit' ; import { QueryCli…" at bounding box center [686, 470] width 642 height 448
click at [455, 525] on code "import { RainbowKitProvider } from '@rainbow-me/rainbowkit' ; import { QueryCli…" at bounding box center [686, 470] width 642 height 448
click at [463, 534] on span "QueryClientProvider" at bounding box center [444, 526] width 142 height 17
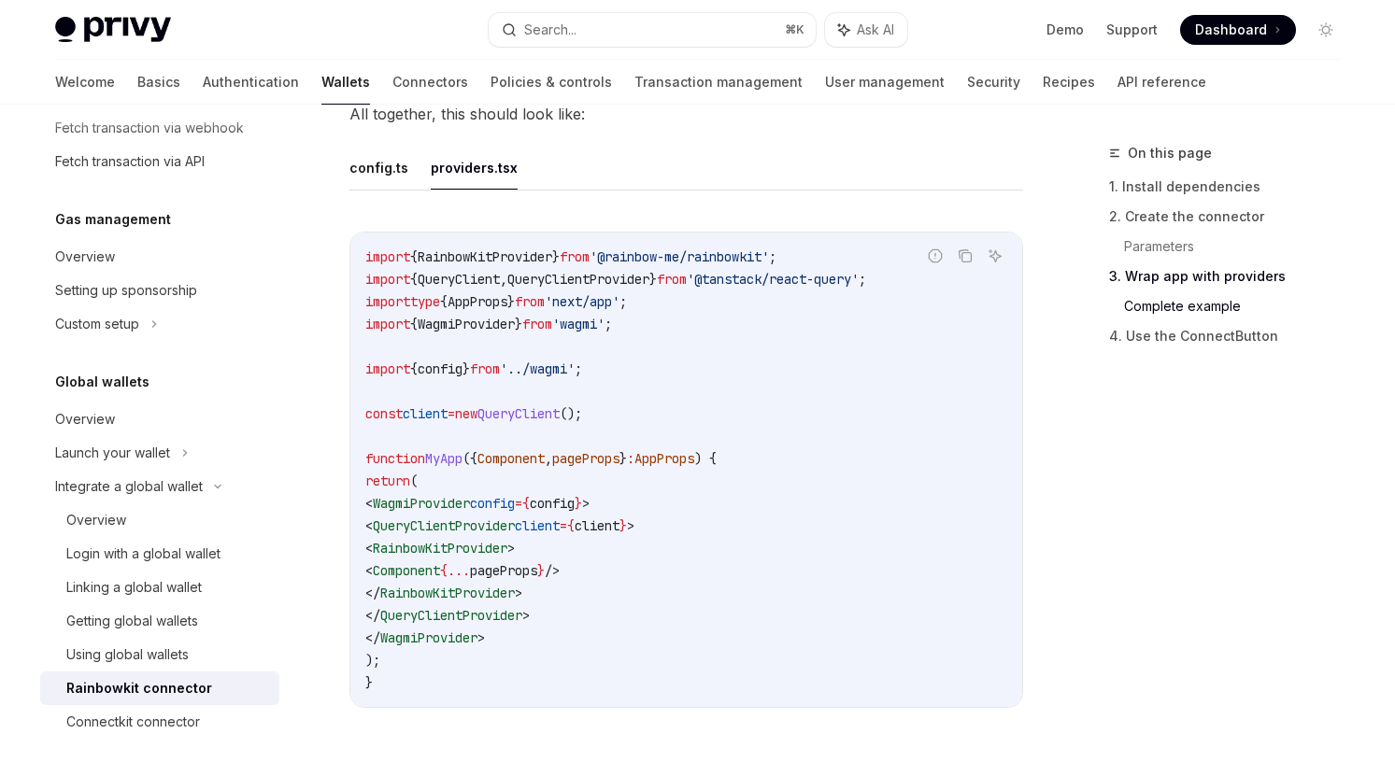
click at [463, 534] on span "QueryClientProvider" at bounding box center [444, 526] width 142 height 17
click at [473, 557] on span "RainbowKitProvider" at bounding box center [440, 548] width 135 height 17
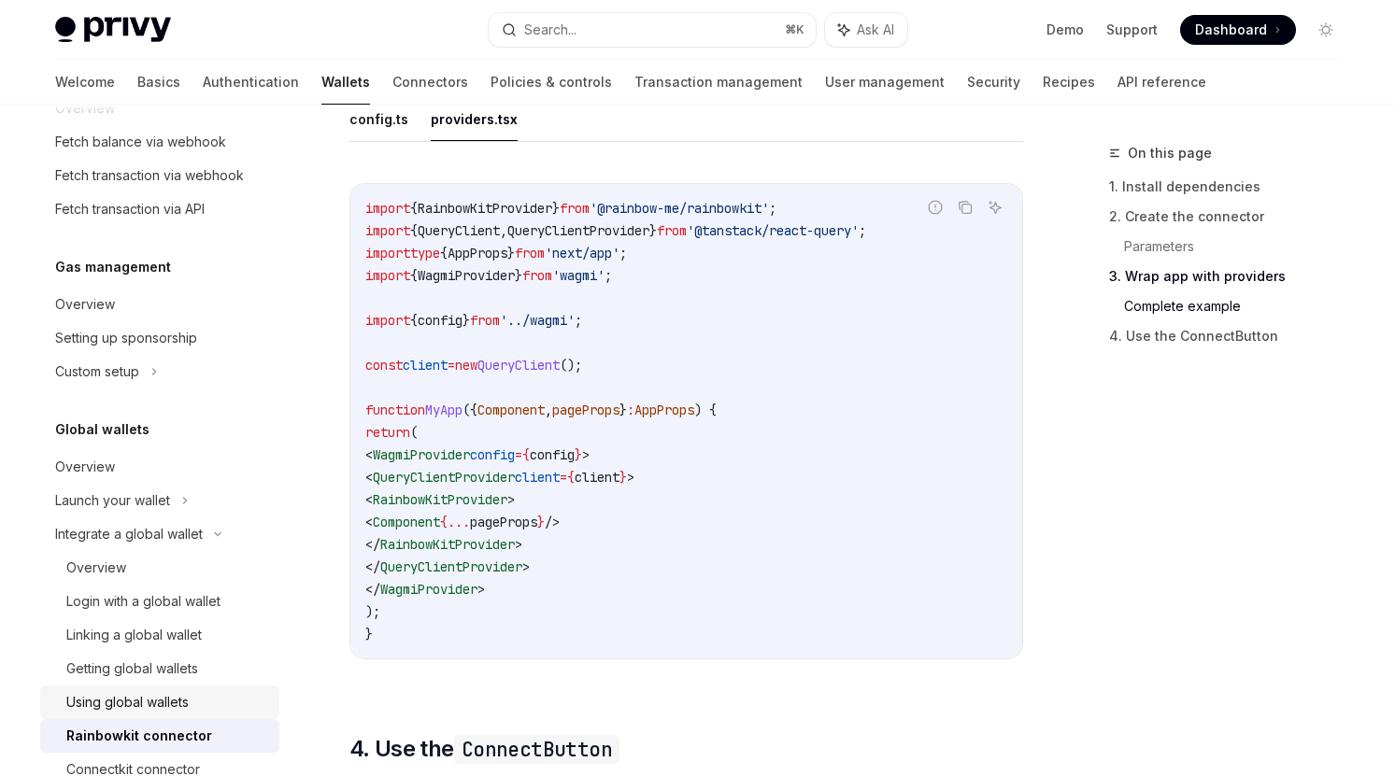
scroll to position [1015, 0]
click at [192, 540] on div "Integrate a global wallet" at bounding box center [129, 536] width 148 height 22
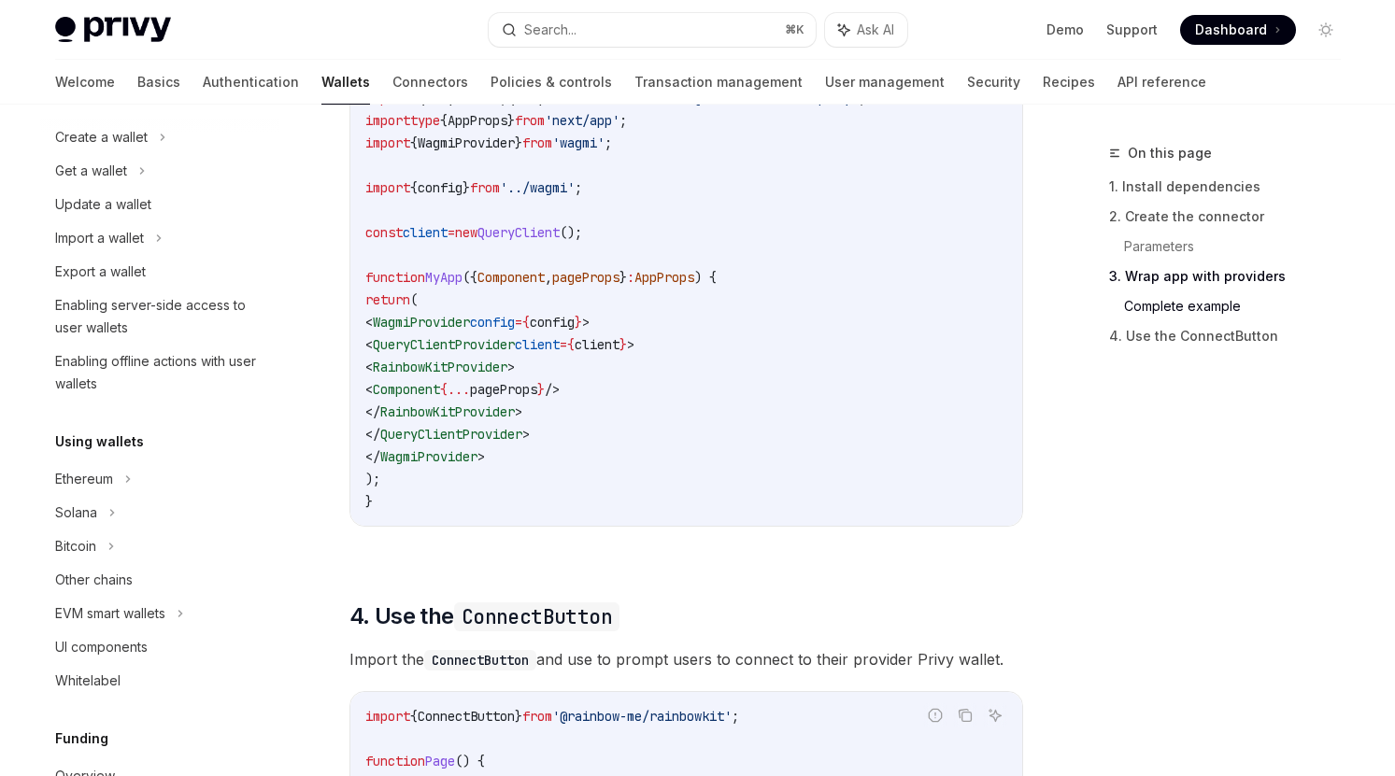
scroll to position [137, 0]
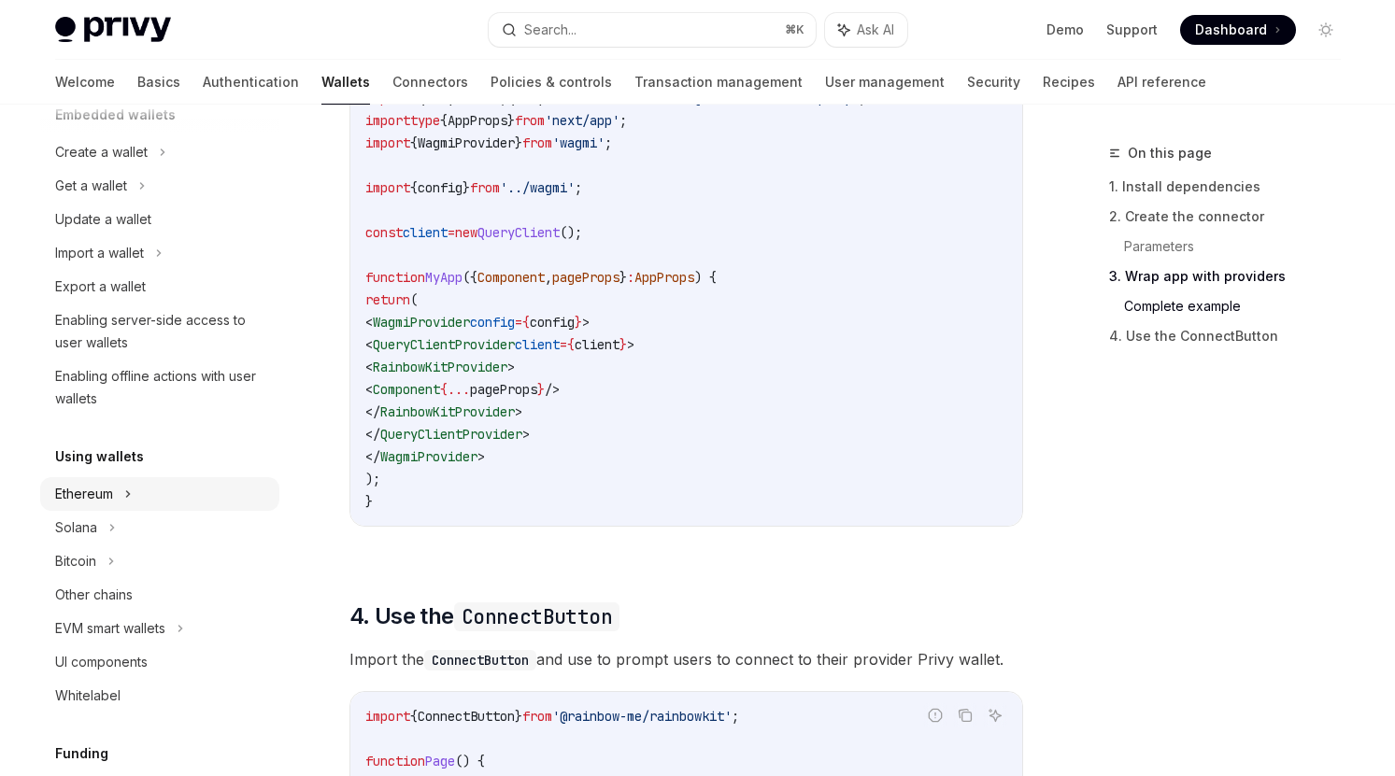
click at [185, 497] on div "Ethereum" at bounding box center [159, 494] width 239 height 34
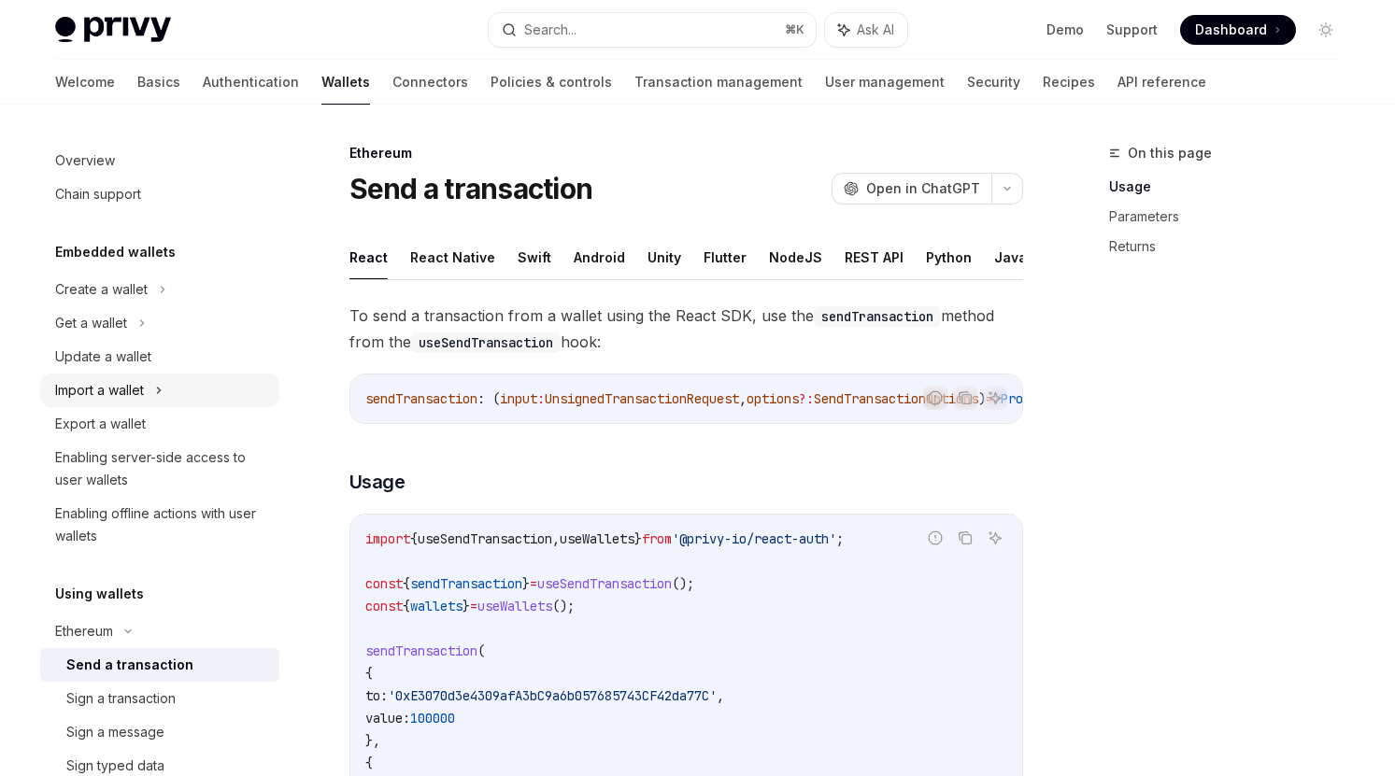
click at [174, 385] on div "Import a wallet" at bounding box center [159, 391] width 239 height 34
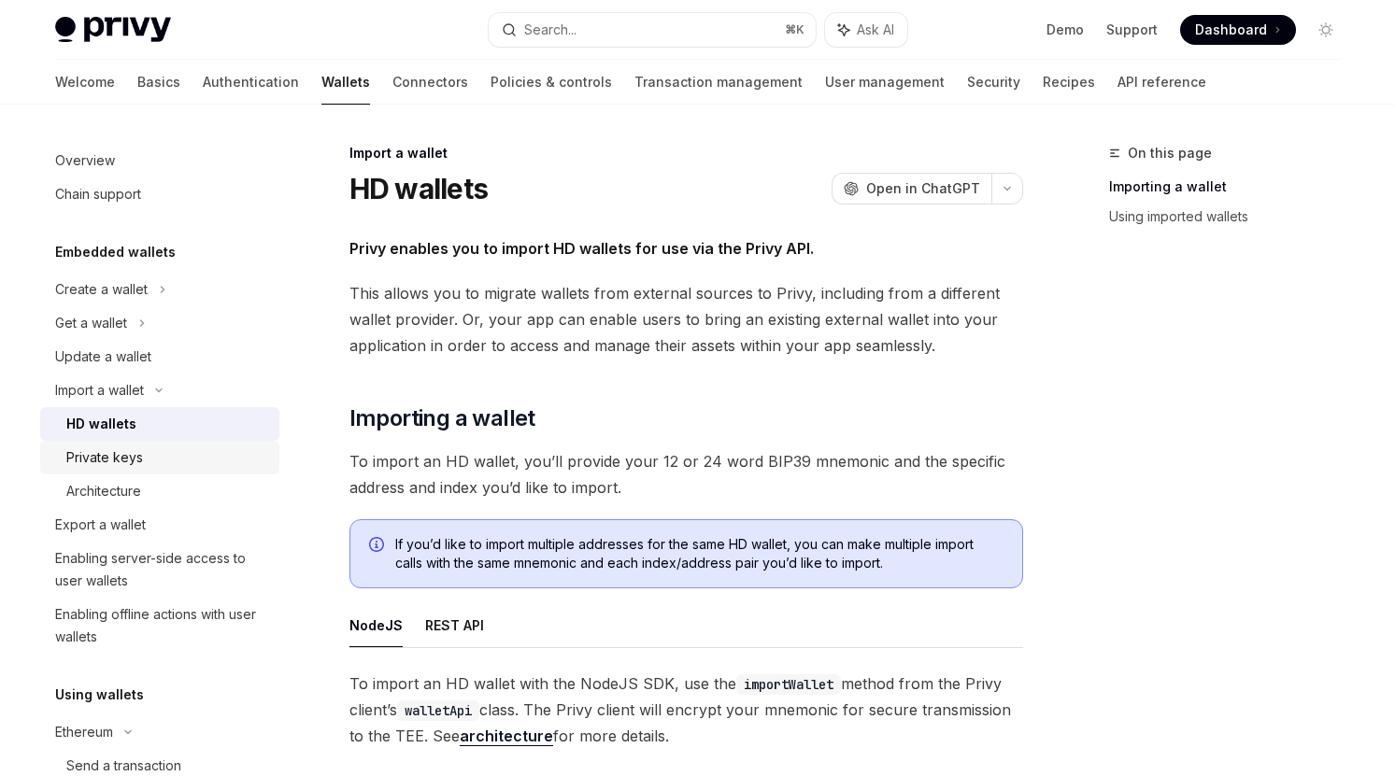
click at [167, 458] on div "Private keys" at bounding box center [167, 458] width 202 height 22
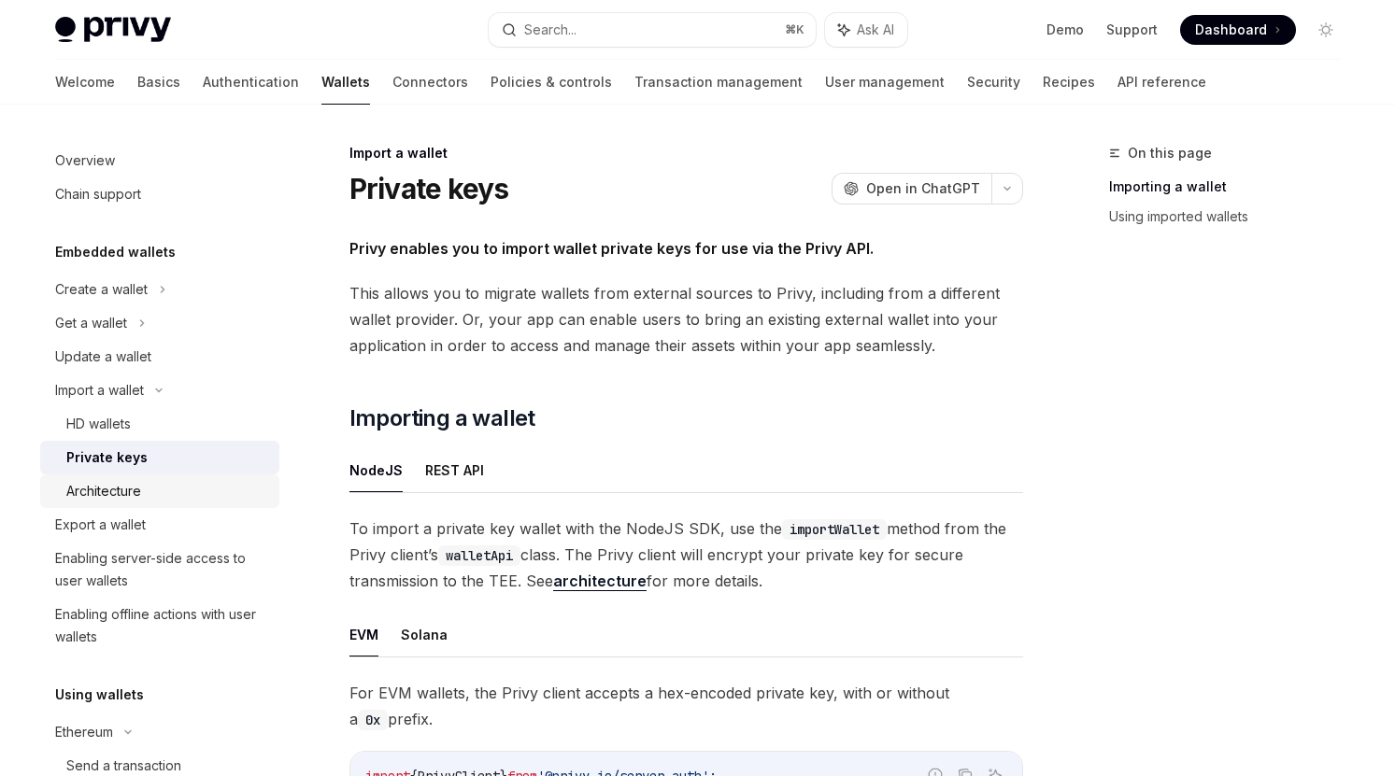
click at [174, 493] on div "Architecture" at bounding box center [167, 491] width 202 height 22
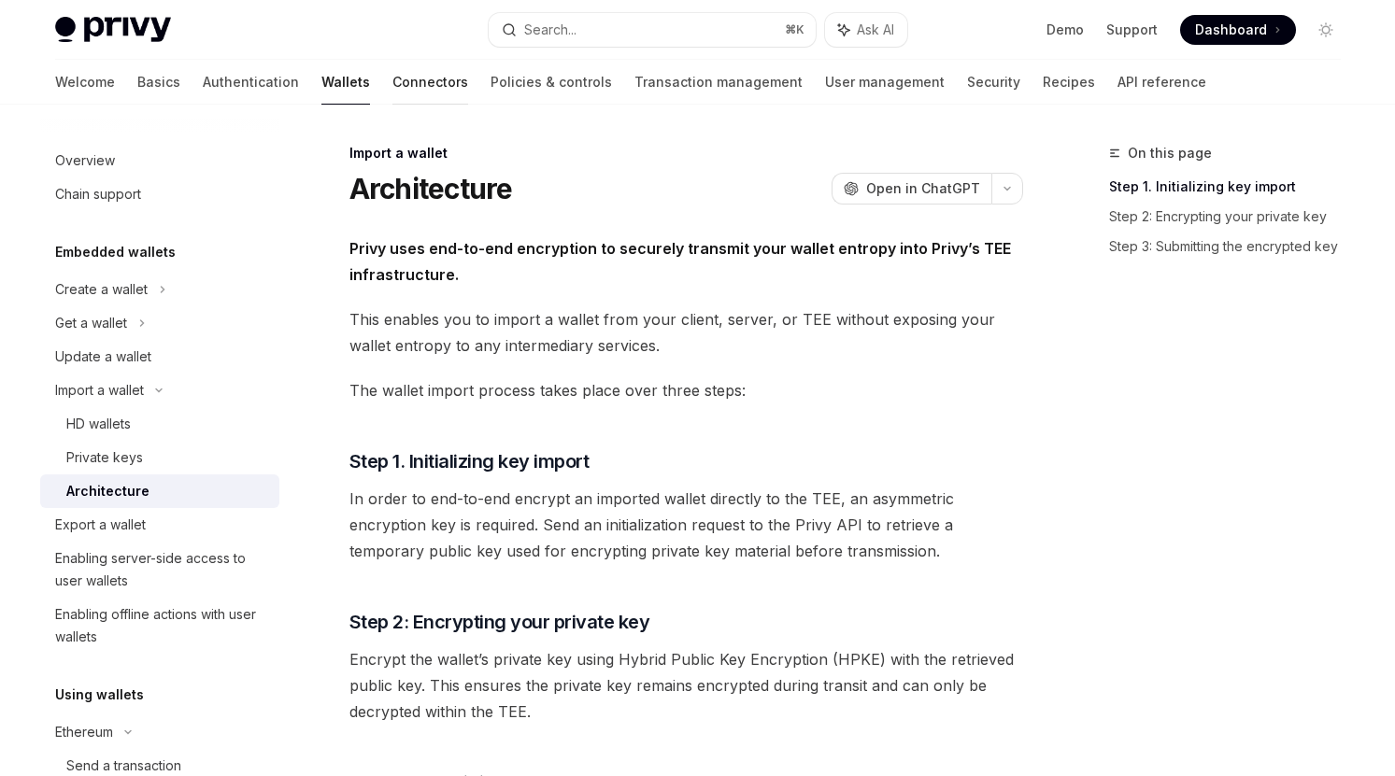
click at [392, 88] on link "Connectors" at bounding box center [430, 82] width 76 height 45
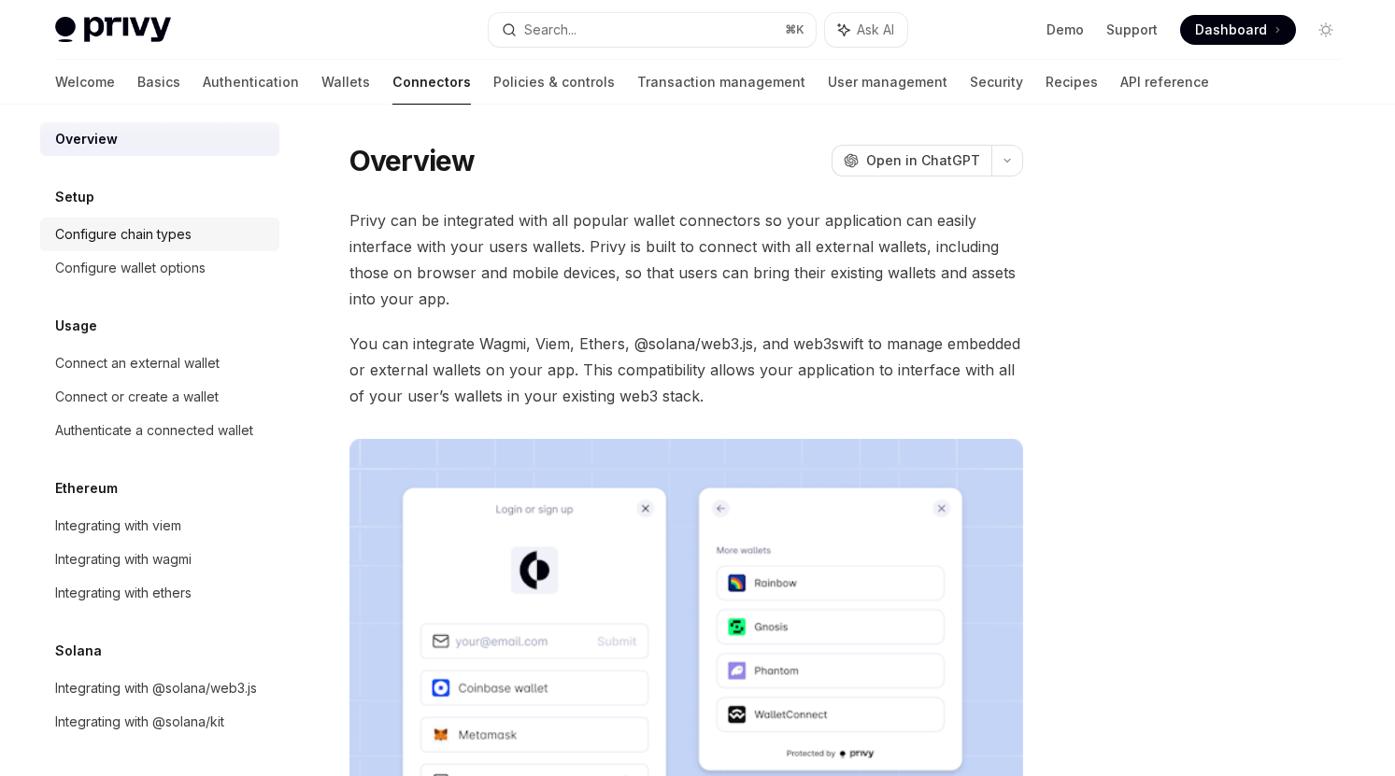
click at [192, 246] on link "Configure chain types" at bounding box center [159, 235] width 239 height 34
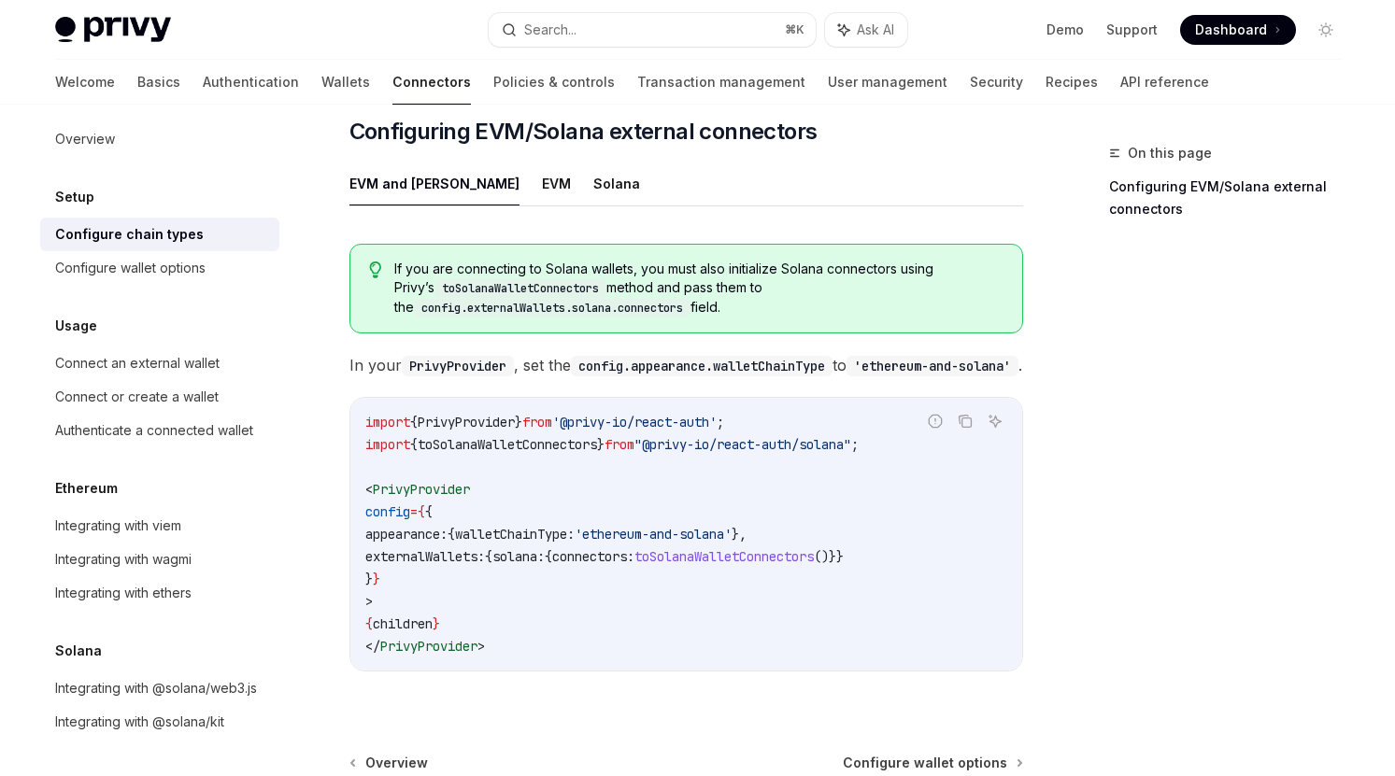
scroll to position [217, 0]
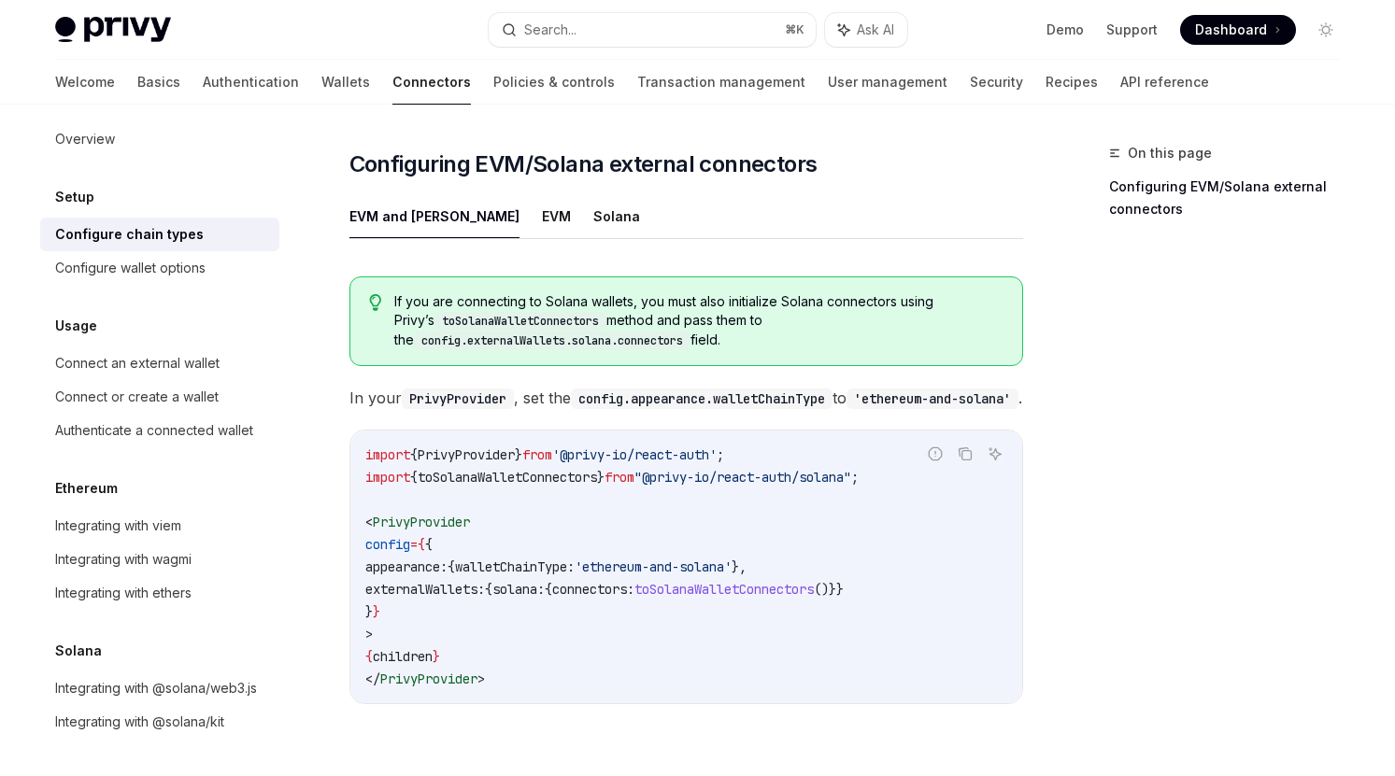
click at [457, 514] on span "PrivyProvider" at bounding box center [421, 522] width 97 height 17
copy code "< PrivyProvider"
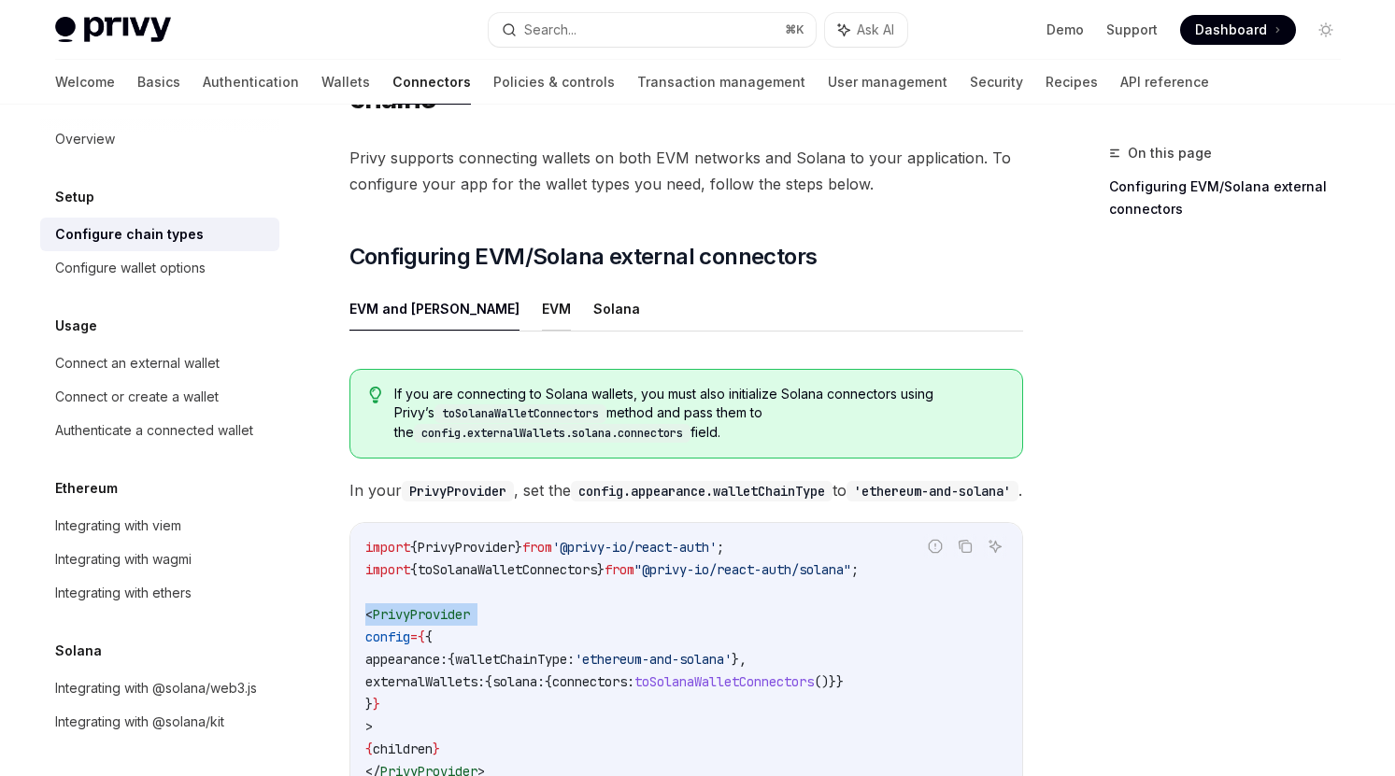
scroll to position [206, 0]
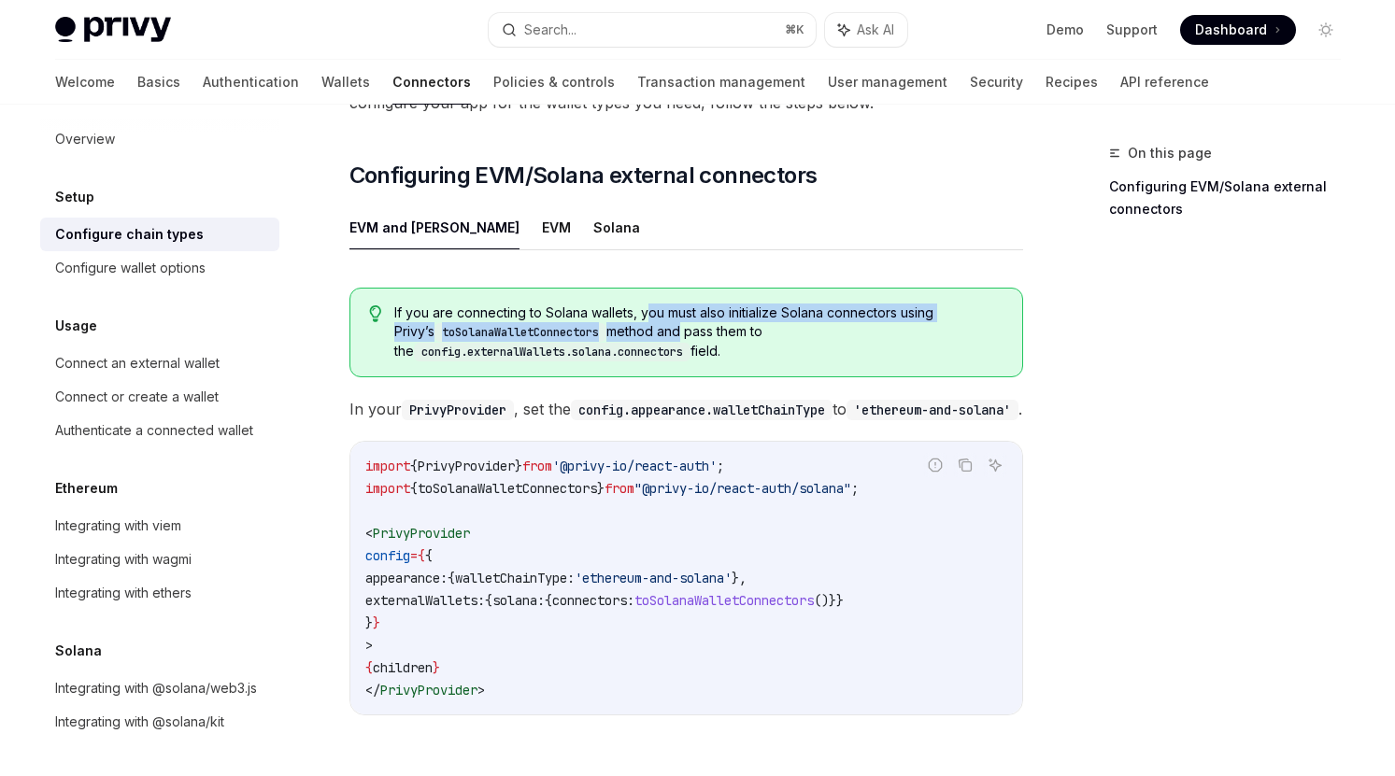
drag, startPoint x: 645, startPoint y: 278, endPoint x: 646, endPoint y: 291, distance: 13.1
click at [646, 304] on span "If you are connecting to Solana wallets, you must also initialize Solana connec…" at bounding box center [698, 333] width 608 height 58
click at [682, 306] on span "If you are connecting to Solana wallets, you must also initialize Solana connec…" at bounding box center [698, 333] width 608 height 58
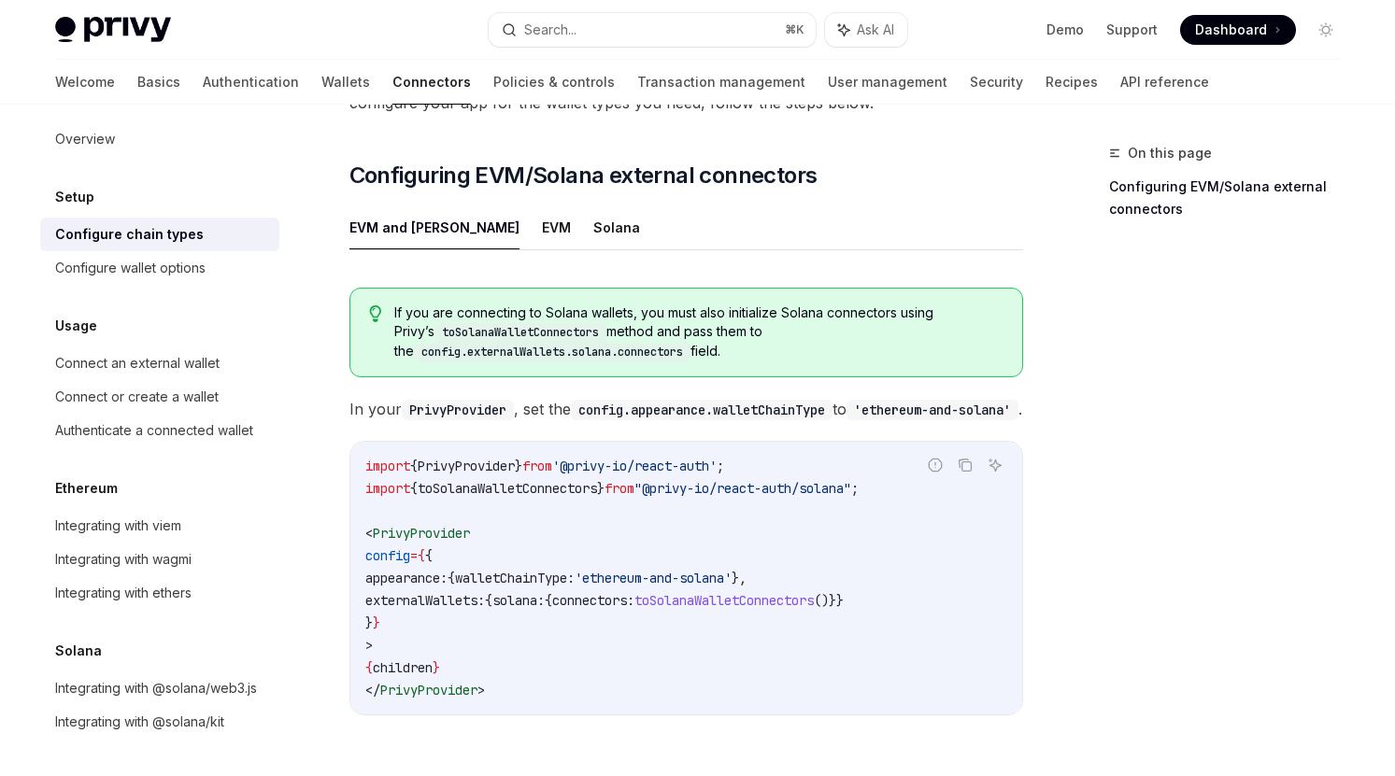
drag, startPoint x: 632, startPoint y: 296, endPoint x: 647, endPoint y: 335, distance: 42.3
click at [647, 335] on div "If you are connecting to Solana wallets, you must also initialize Solana connec…" at bounding box center [686, 333] width 674 height 90
drag, startPoint x: 599, startPoint y: 301, endPoint x: 606, endPoint y: 334, distance: 34.5
click at [606, 334] on div "If you are connecting to Solana wallets, you must also initialize Solana connec…" at bounding box center [686, 333] width 674 height 90
drag, startPoint x: 576, startPoint y: 301, endPoint x: 590, endPoint y: 340, distance: 41.4
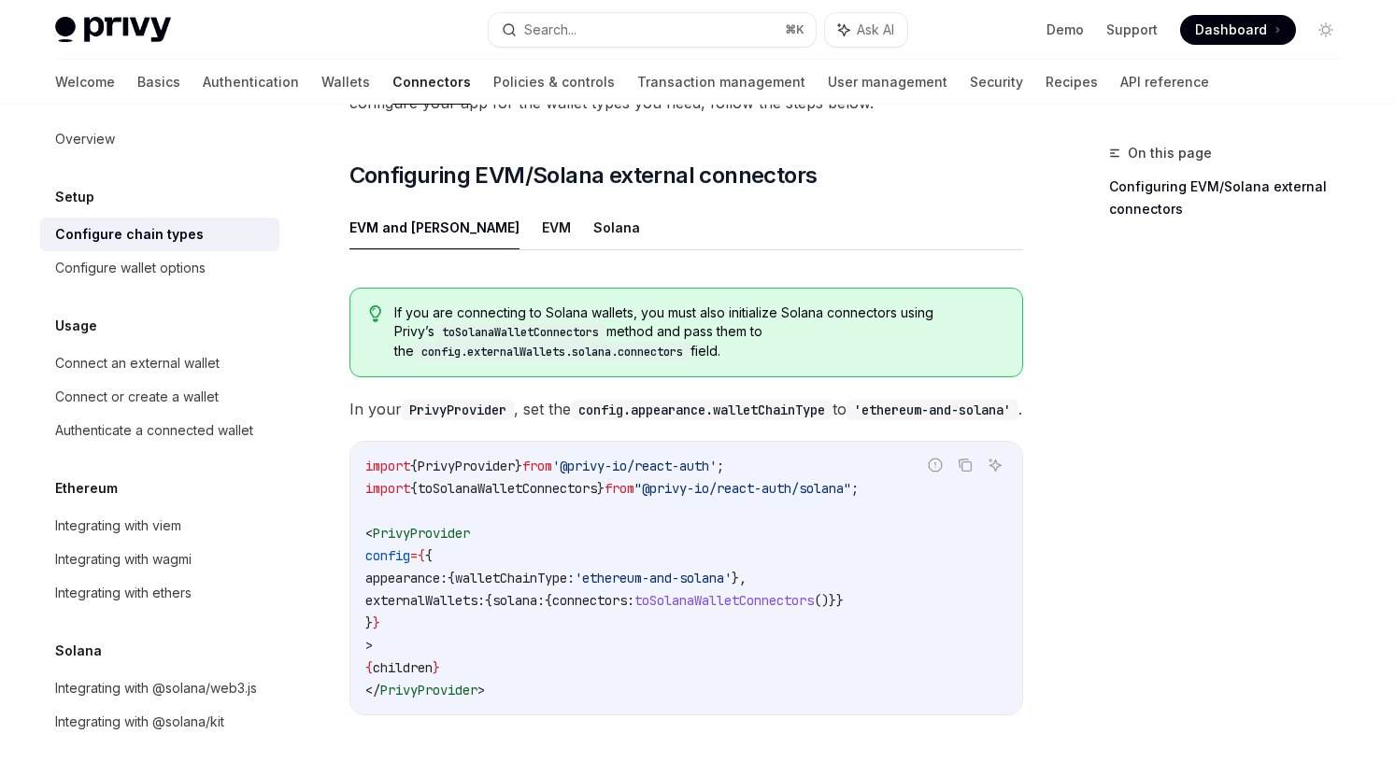
click at [590, 340] on div "If you are connecting to Solana wallets, you must also initialize Solana connec…" at bounding box center [686, 333] width 674 height 90
click at [572, 396] on span "In your PrivyProvider , set the config.appearance.walletChainType to 'ethereum-…" at bounding box center [686, 409] width 674 height 26
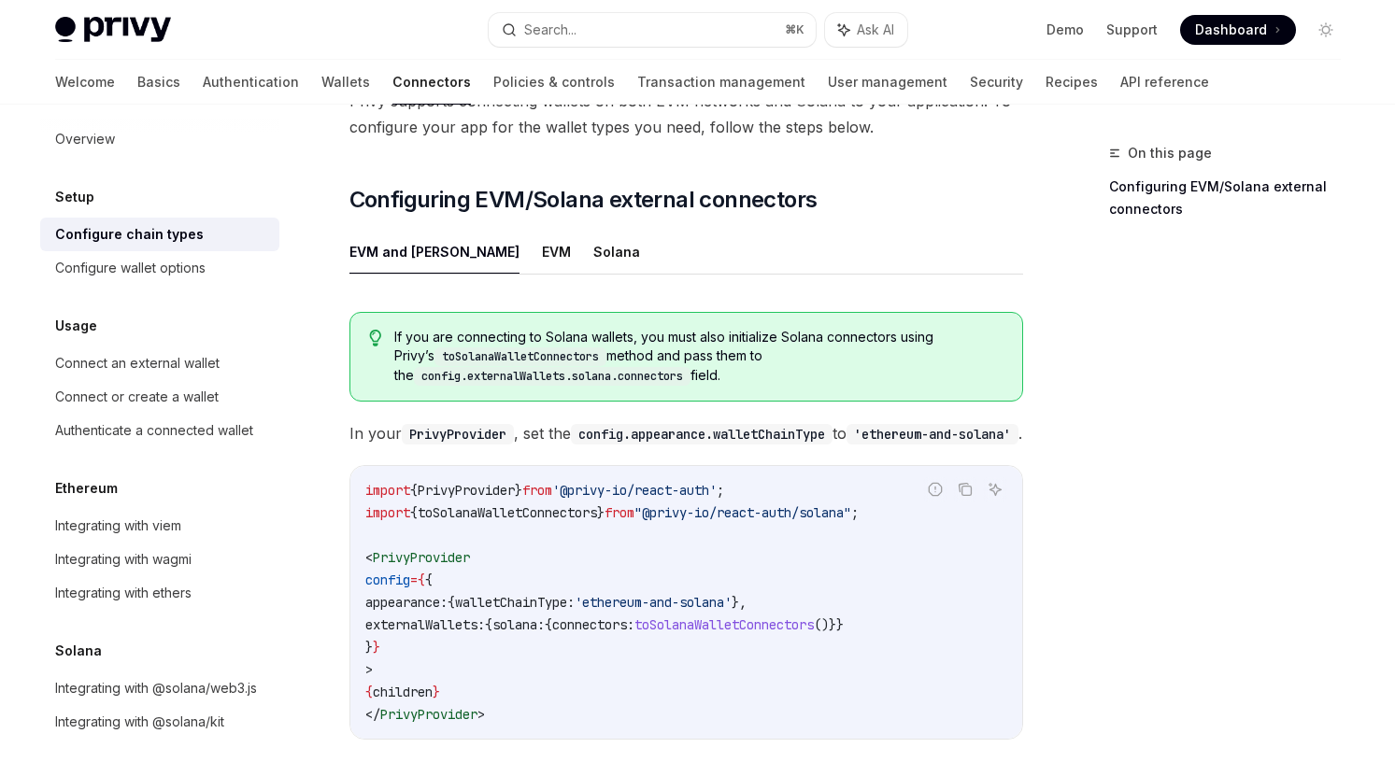
scroll to position [159, 0]
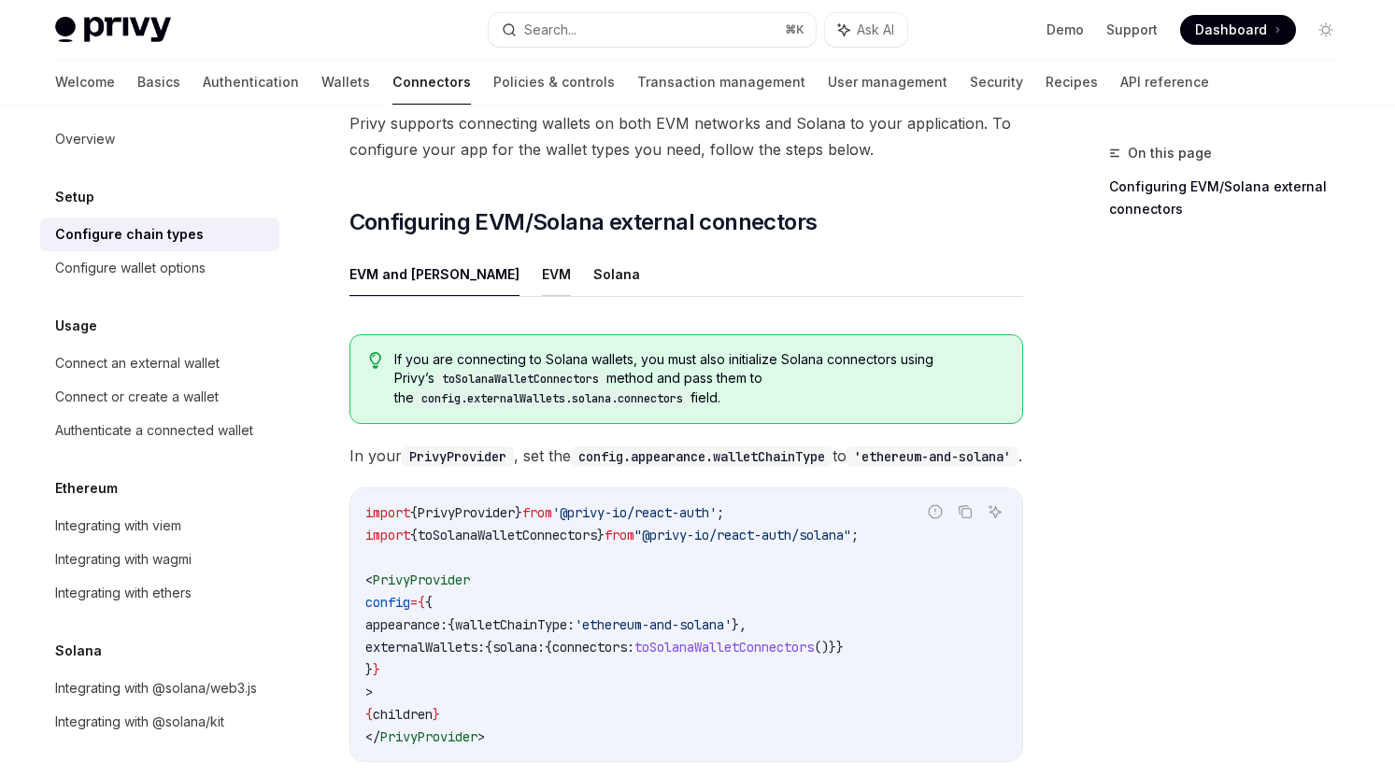
click at [542, 252] on button "EVM" at bounding box center [556, 274] width 29 height 44
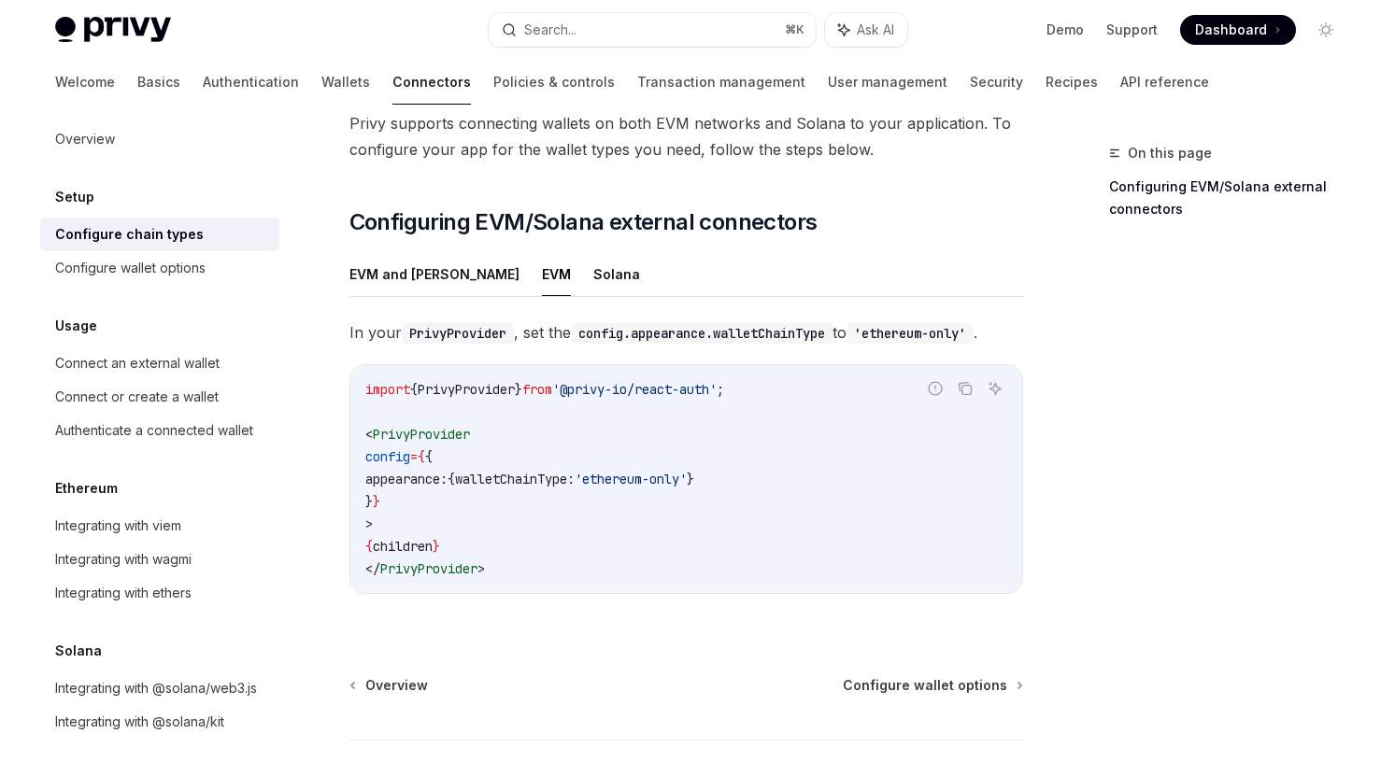
click at [634, 471] on span "'ethereum-only'" at bounding box center [631, 479] width 112 height 17
click at [635, 540] on code "import { PrivyProvider } from '@privy-io/react-auth' ; < PrivyProvider config =…" at bounding box center [686, 479] width 642 height 202
click at [193, 261] on div "Configure wallet options" at bounding box center [130, 268] width 150 height 22
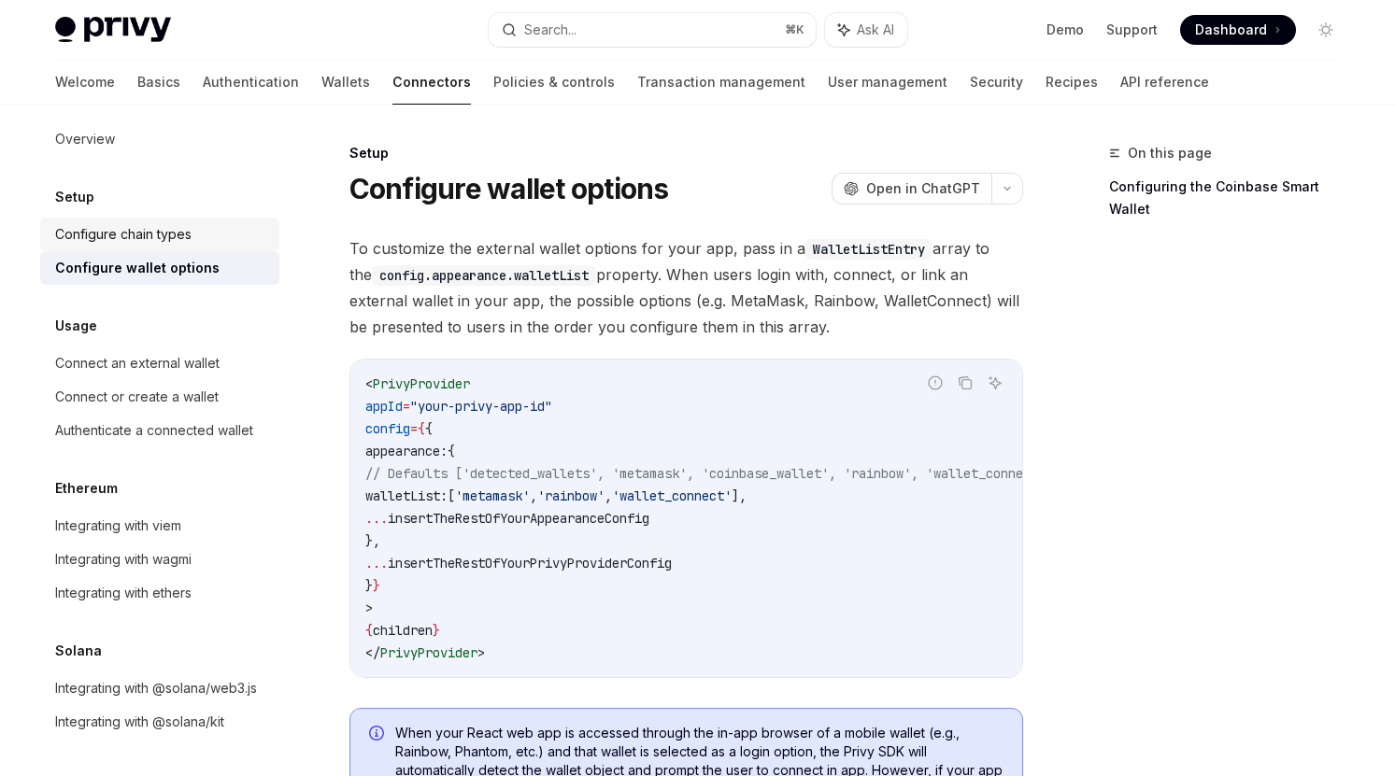
click at [202, 247] on link "Configure chain types" at bounding box center [159, 235] width 239 height 34
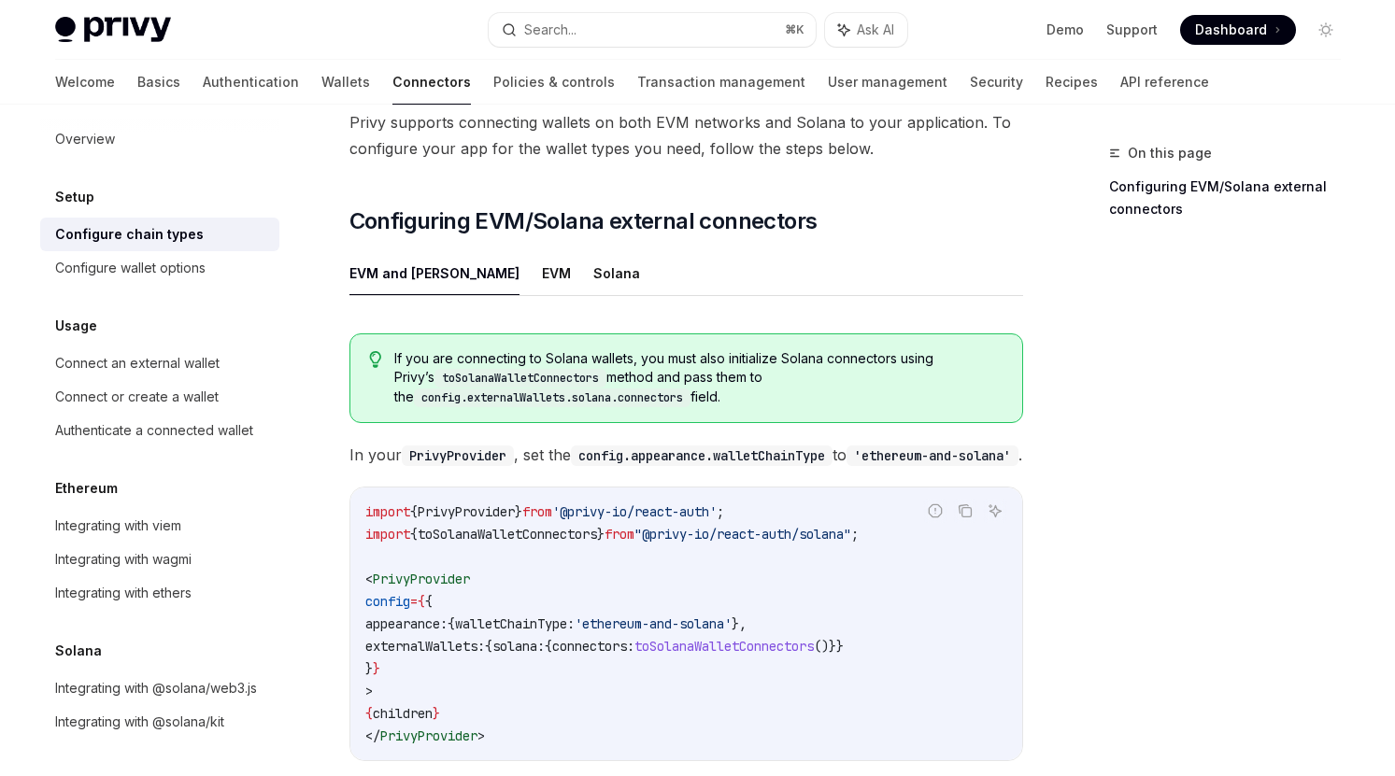
scroll to position [142, 0]
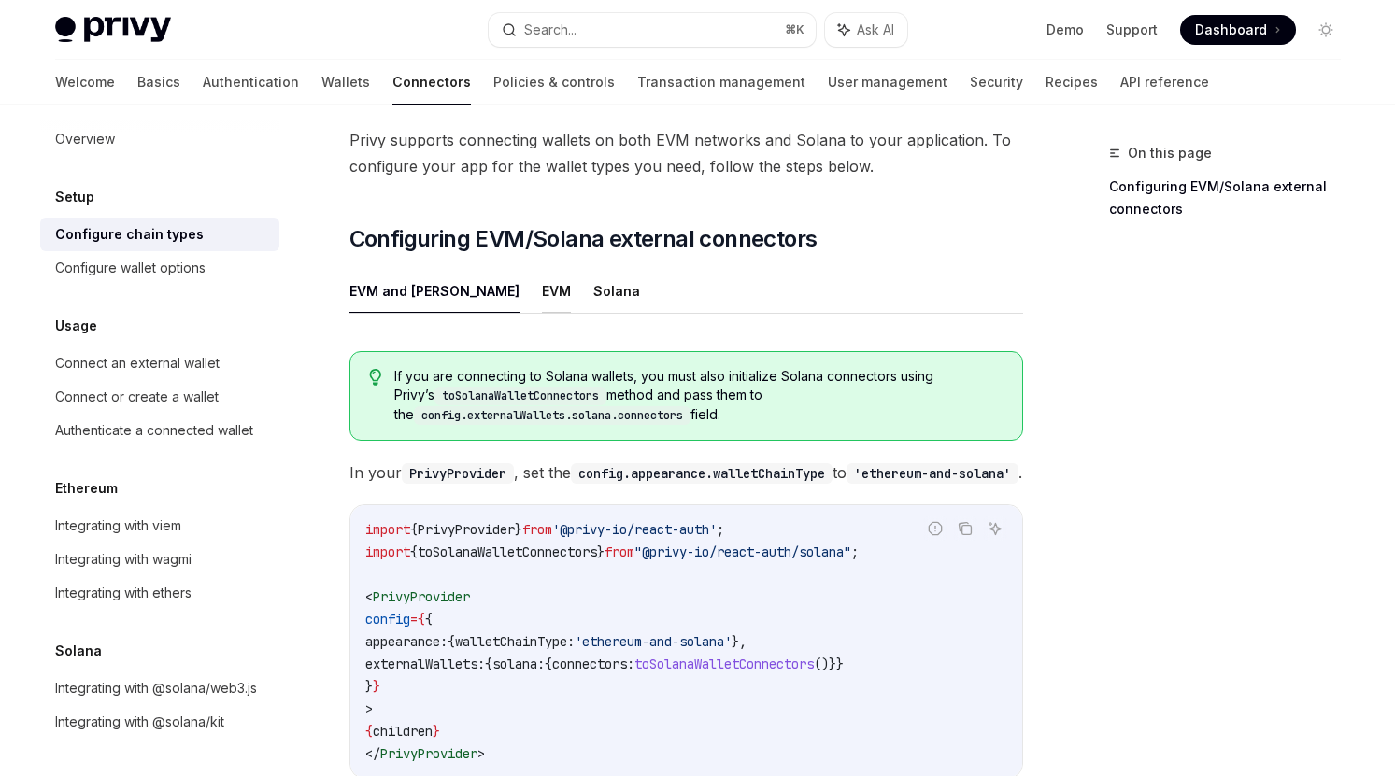
click at [542, 269] on button "EVM" at bounding box center [556, 291] width 29 height 44
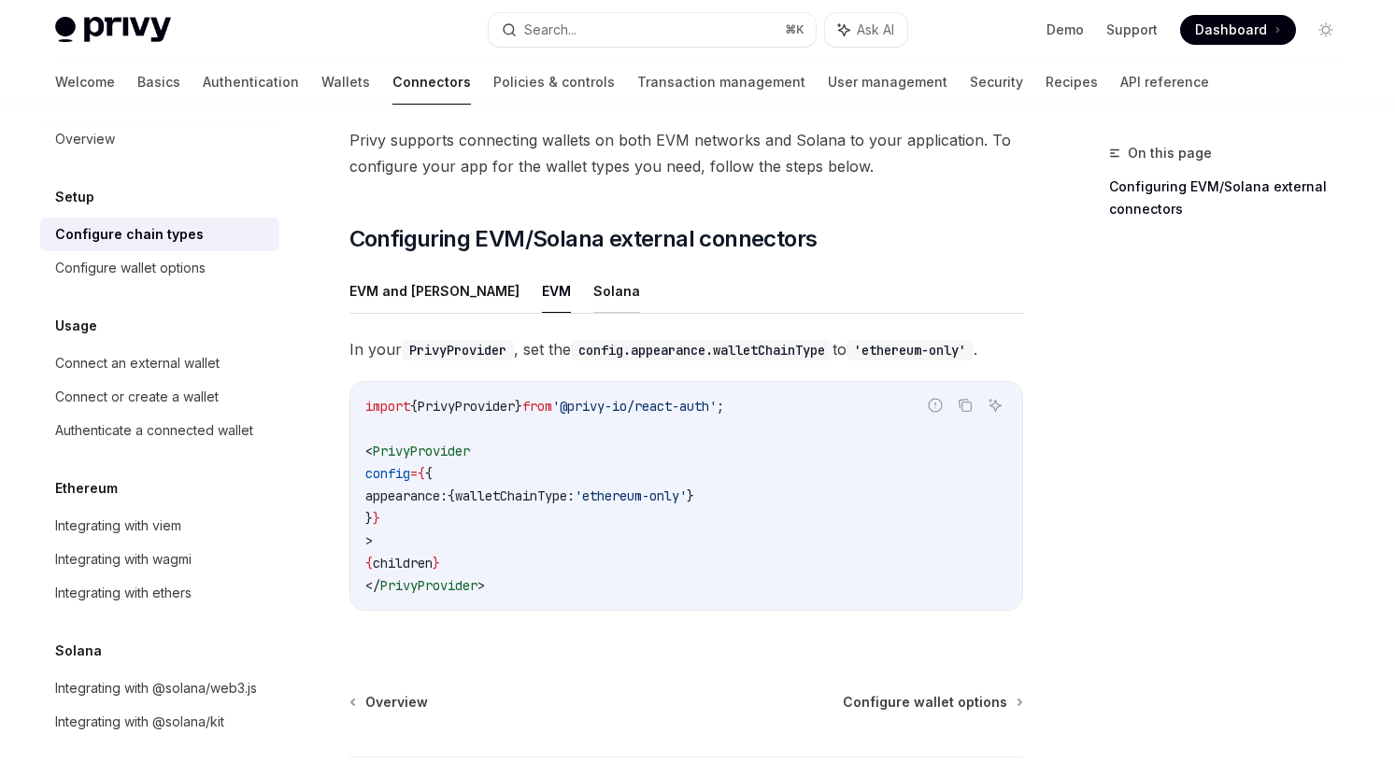
click at [593, 269] on button "Solana" at bounding box center [616, 291] width 47 height 44
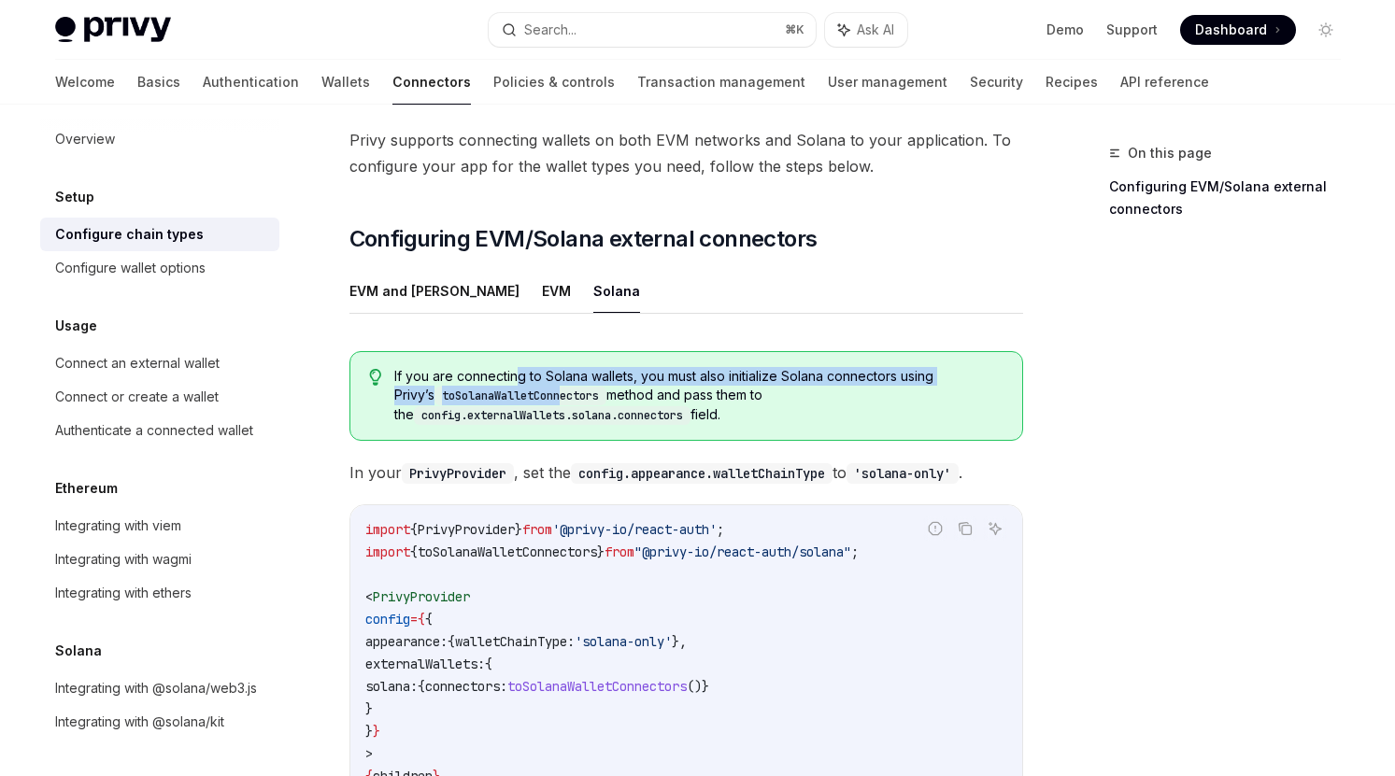
drag, startPoint x: 518, startPoint y: 342, endPoint x: 523, endPoint y: 366, distance: 24.9
click at [523, 367] on span "If you are connecting to Solana wallets, you must also initialize Solana connec…" at bounding box center [698, 396] width 608 height 58
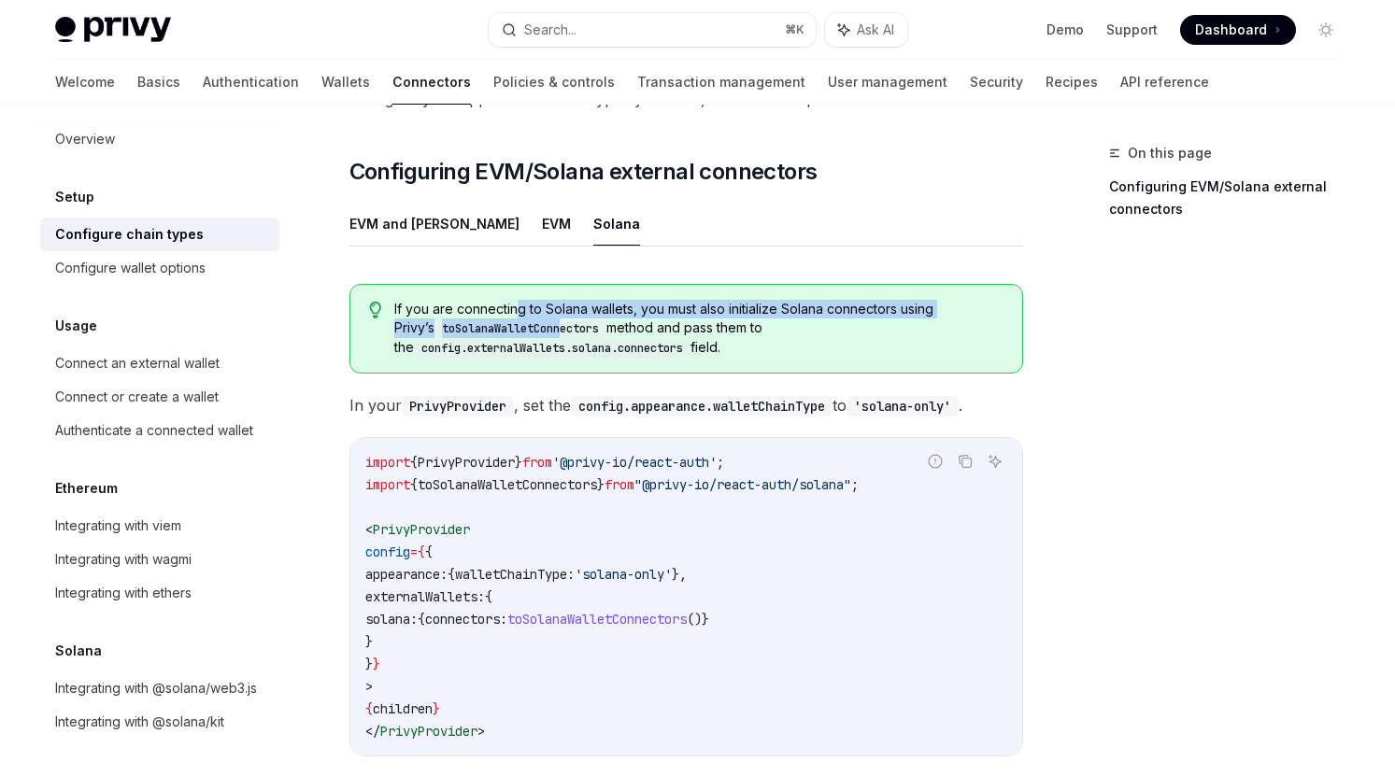
scroll to position [226, 0]
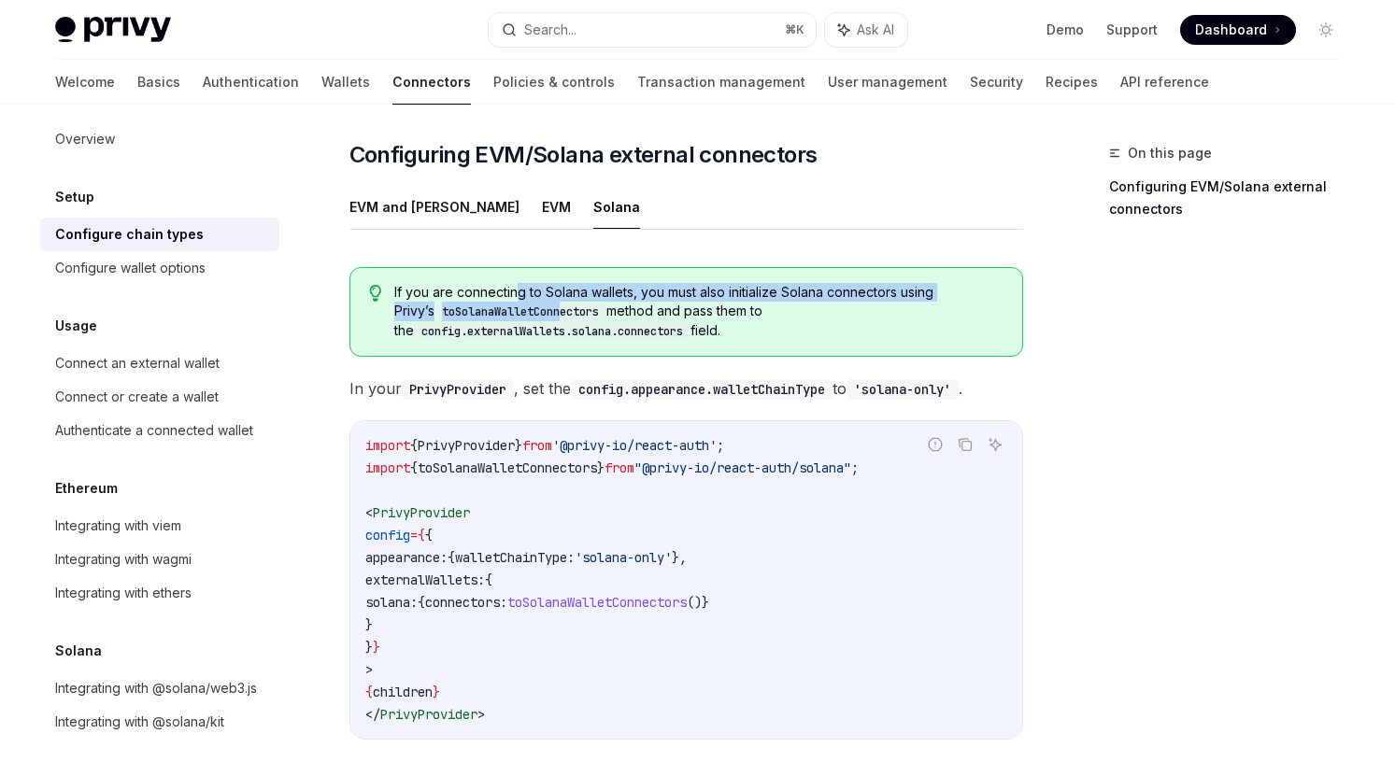
click at [549, 460] on span "toSolanaWalletConnectors" at bounding box center [507, 468] width 179 height 17
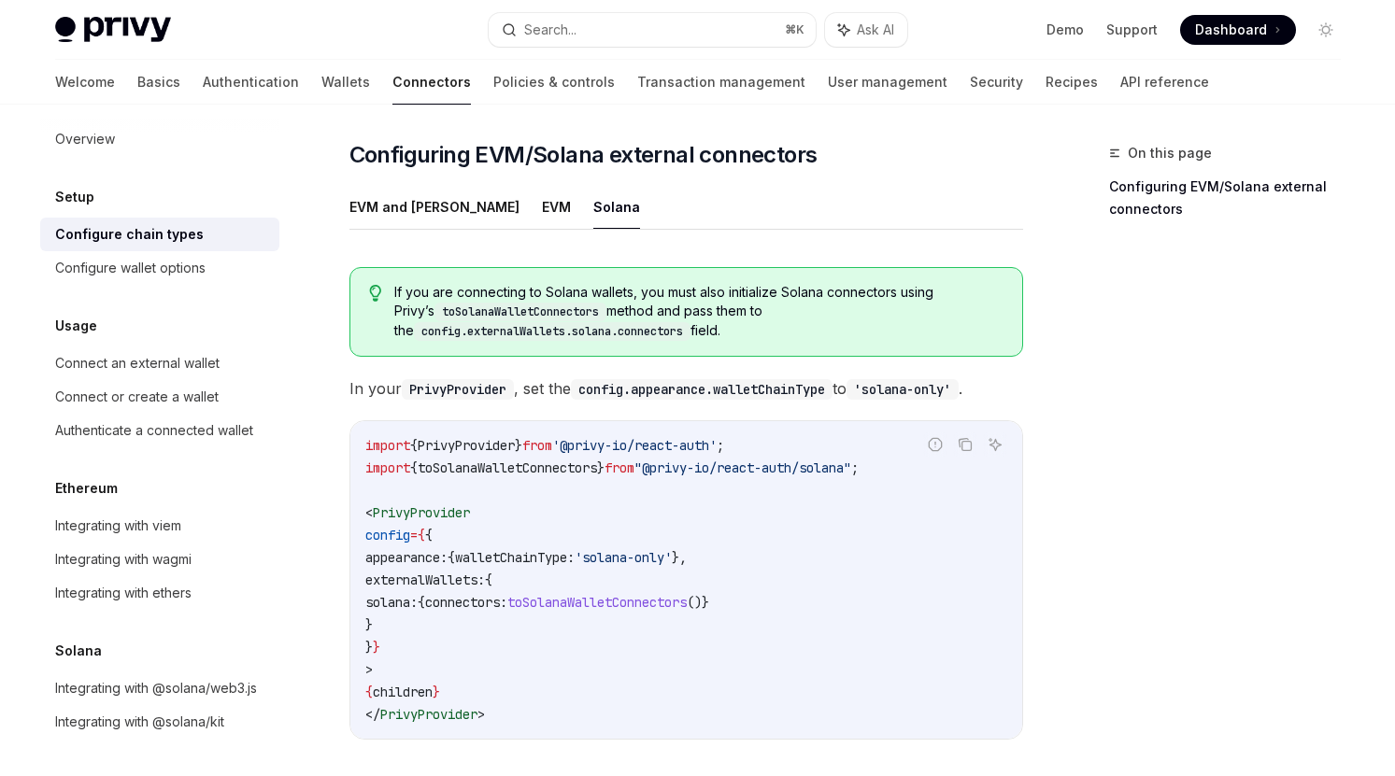
click at [549, 460] on span "toSolanaWalletConnectors" at bounding box center [507, 468] width 179 height 17
drag, startPoint x: 438, startPoint y: 580, endPoint x: 397, endPoint y: 540, distance: 57.5
click at [397, 540] on code "import { PrivyProvider } from '@privy-io/react-auth' ; import { toSolanaWalletC…" at bounding box center [686, 579] width 642 height 291
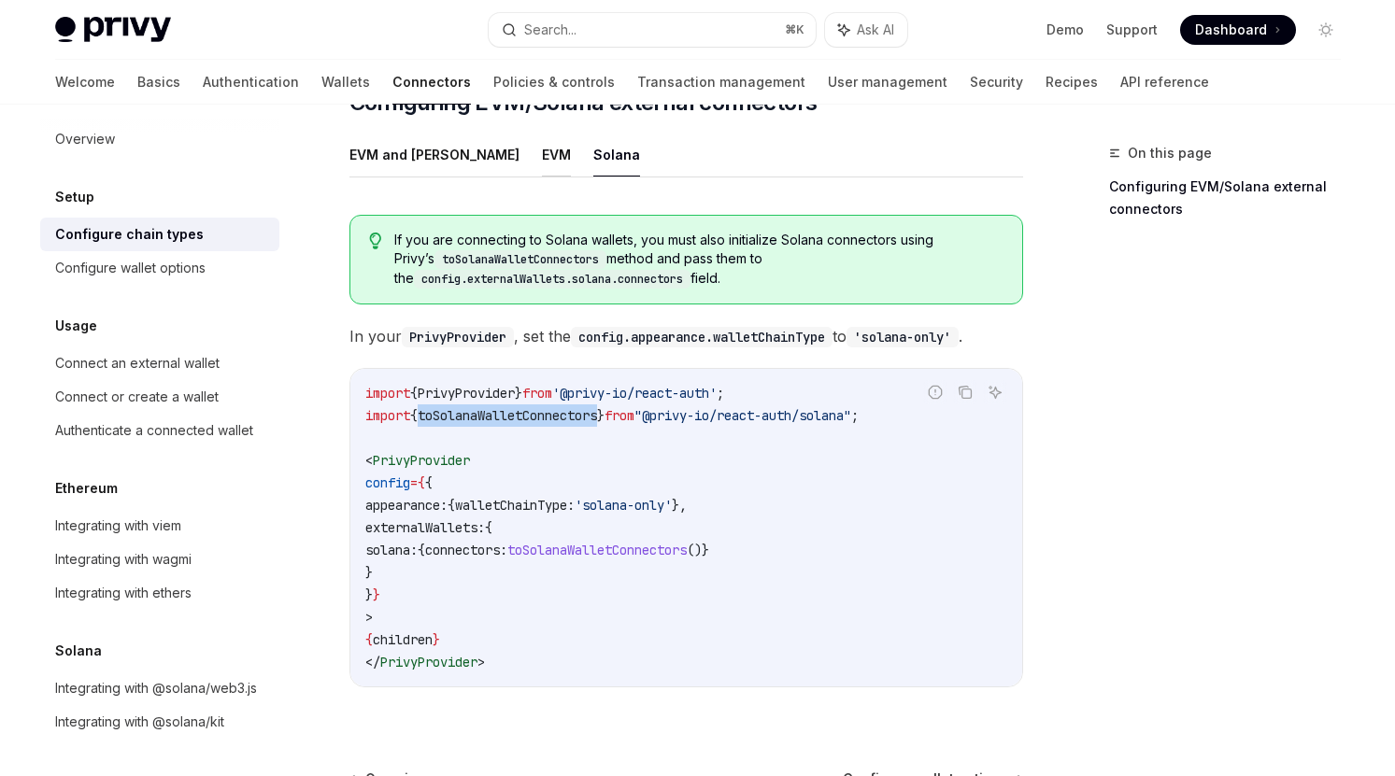
click at [542, 133] on button "EVM" at bounding box center [556, 155] width 29 height 44
type textarea "*"
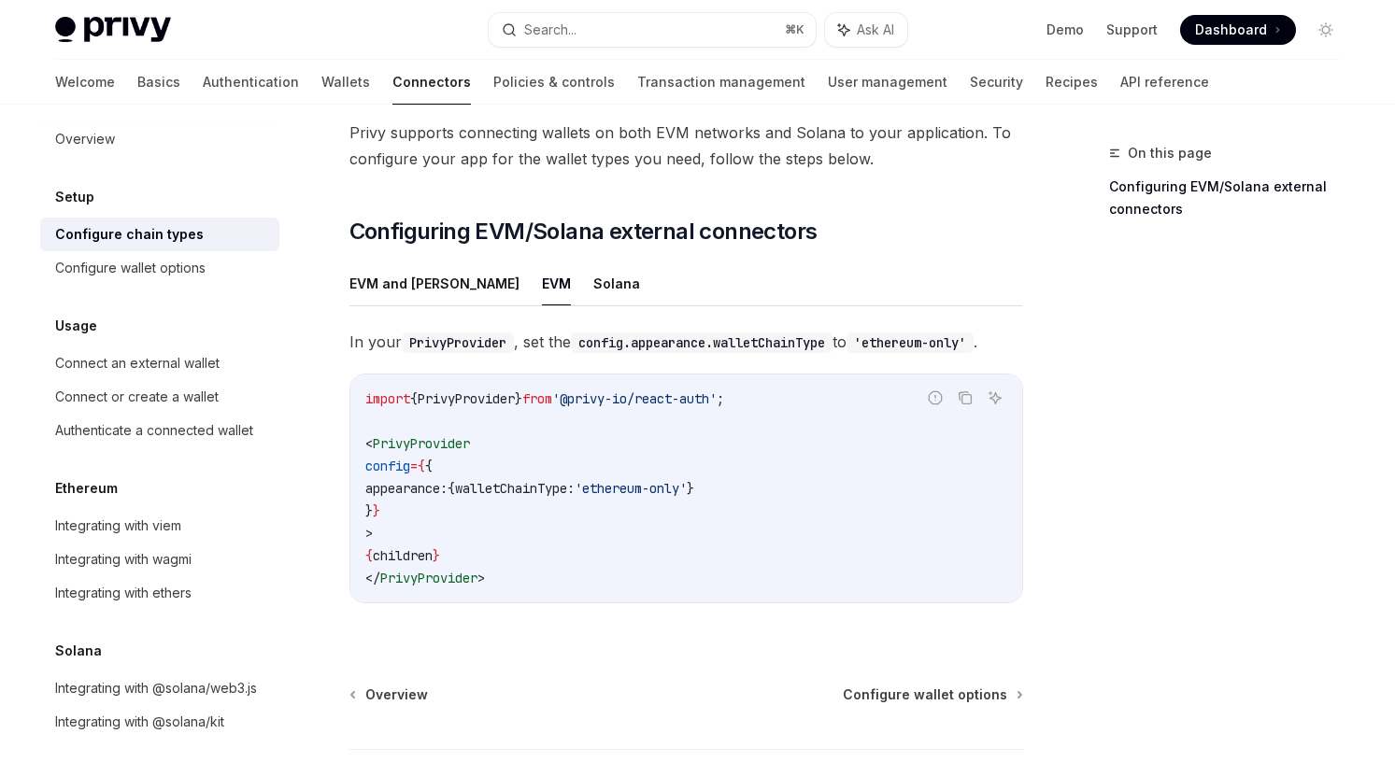
scroll to position [127, 0]
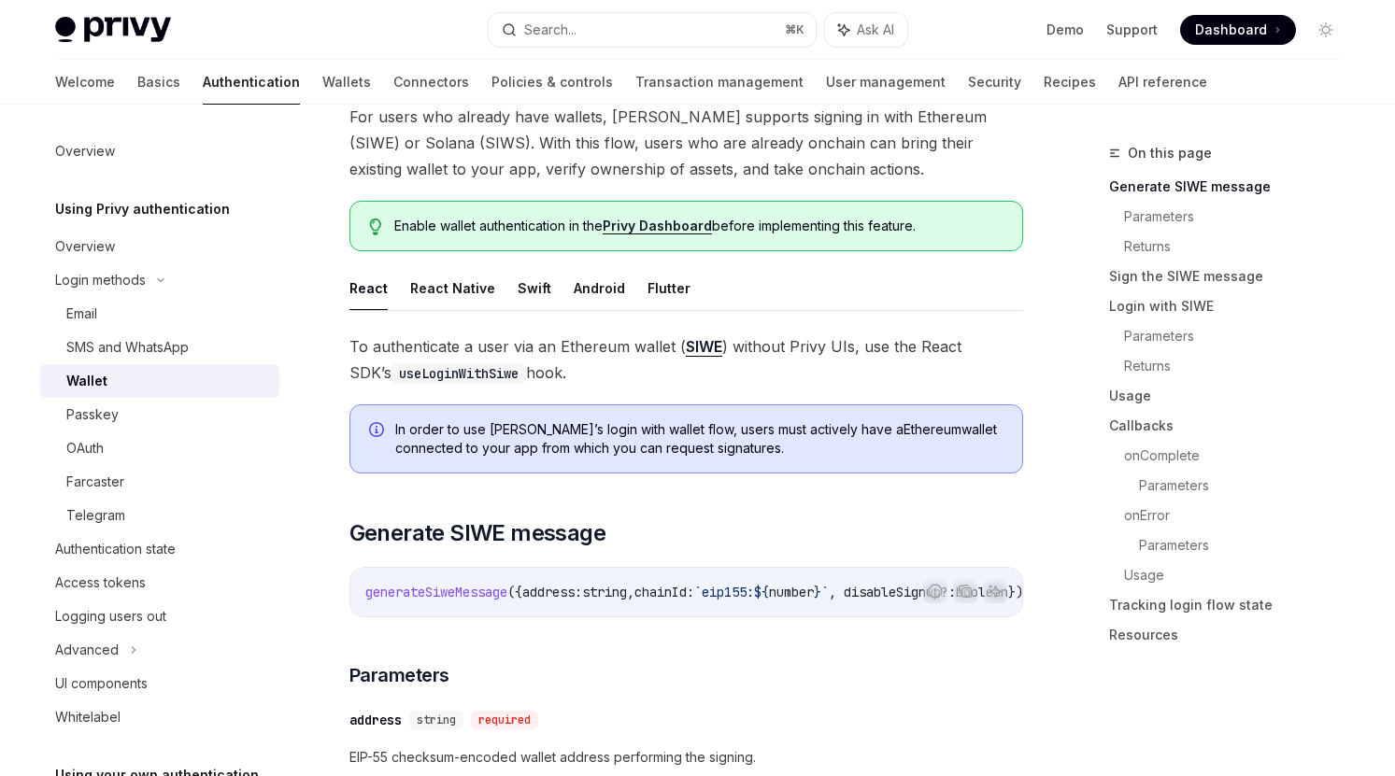
scroll to position [56, 0]
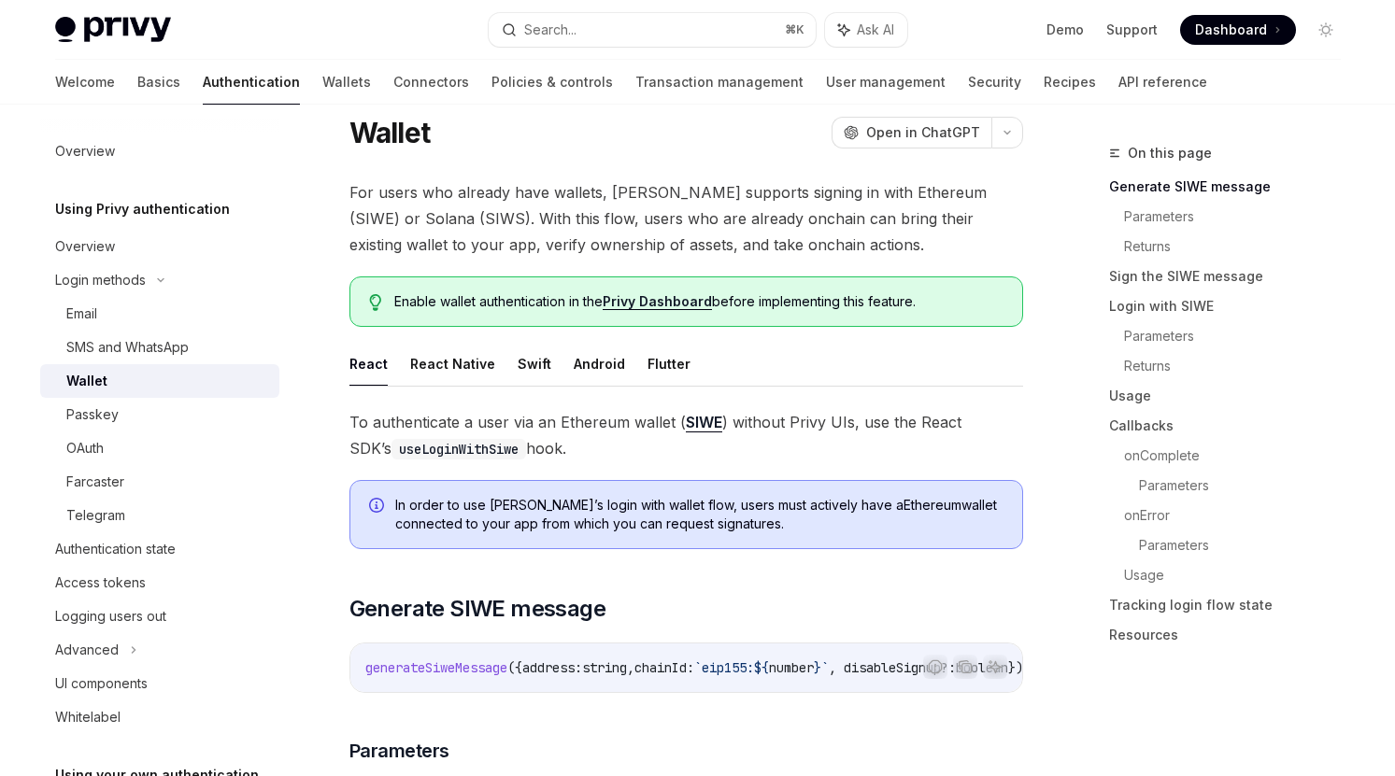
click at [737, 418] on span "To authenticate a user via an Ethereum wallet ( SIWE ) without Privy UIs, use t…" at bounding box center [686, 435] width 674 height 52
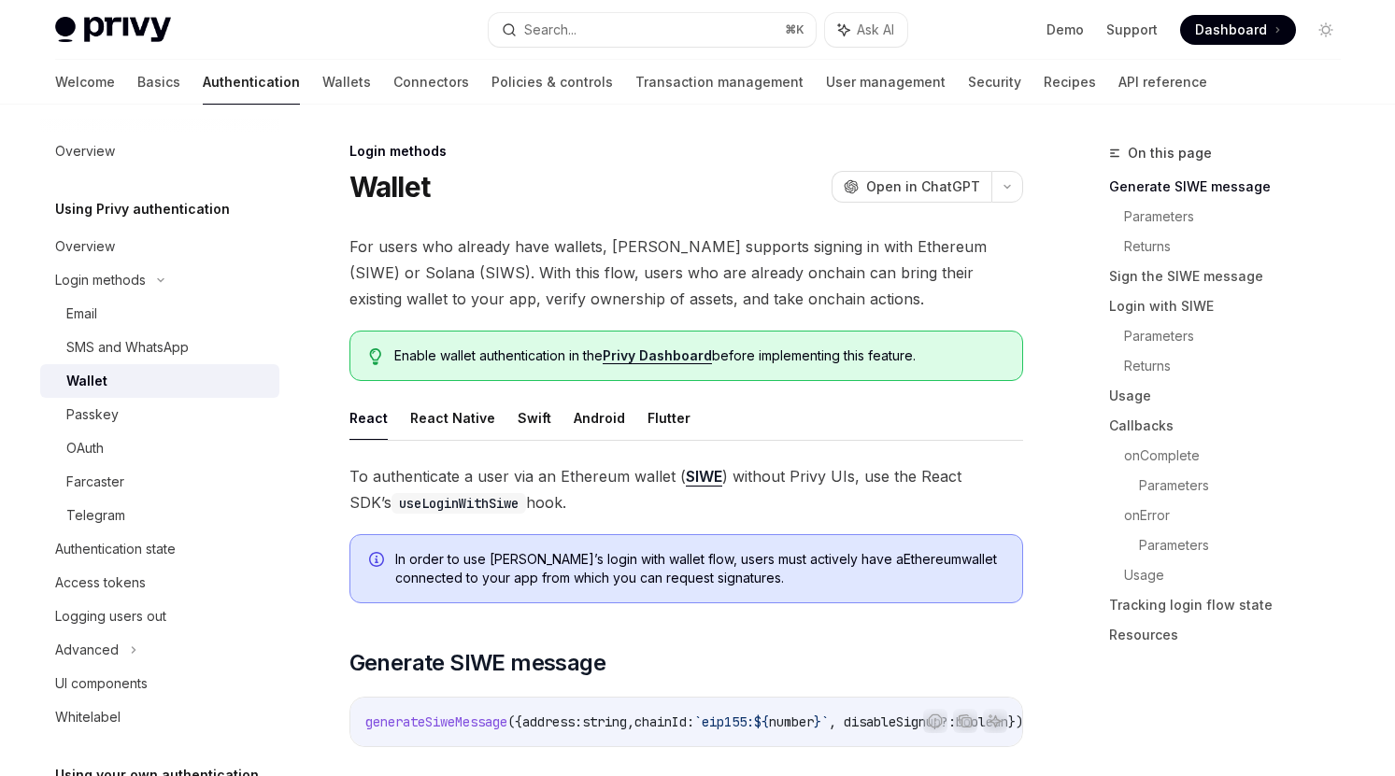
scroll to position [0, 0]
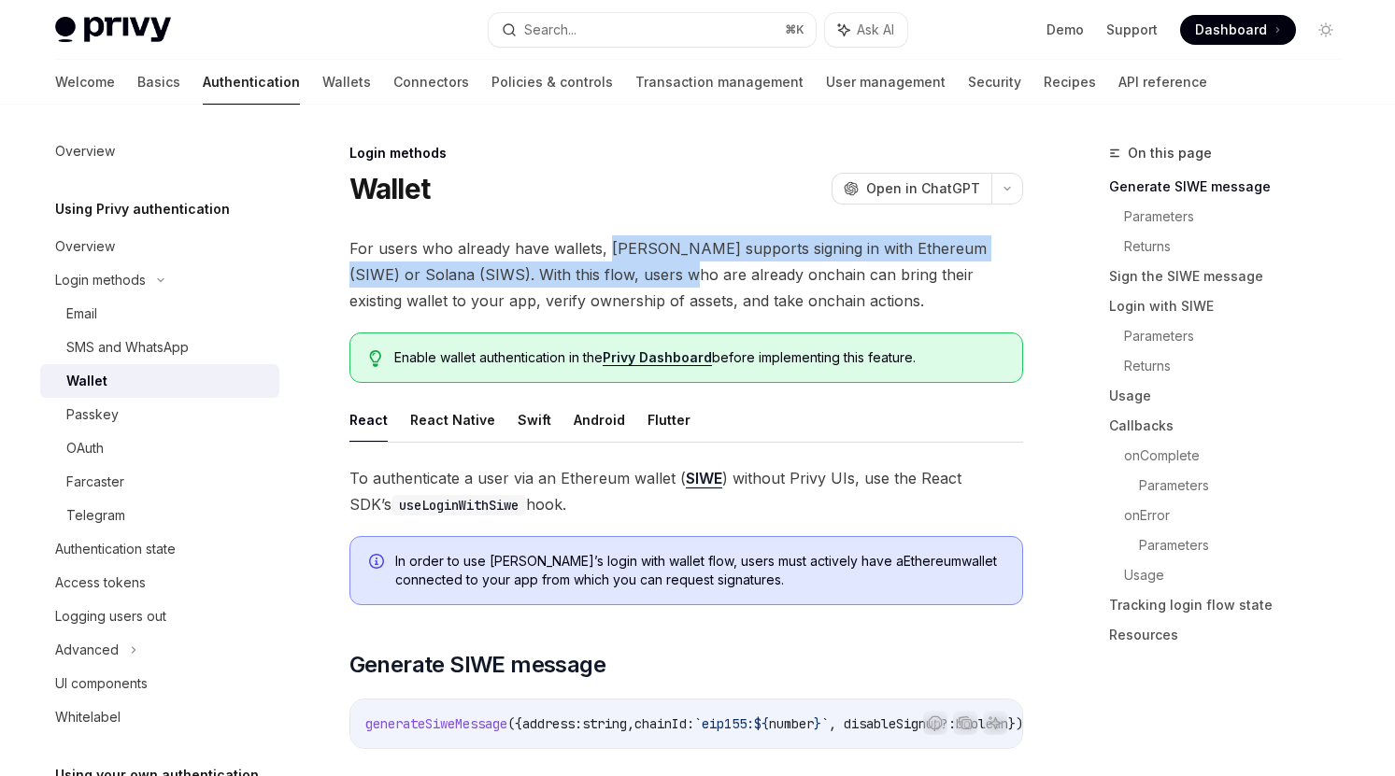
drag, startPoint x: 607, startPoint y: 251, endPoint x: 619, endPoint y: 264, distance: 17.8
click at [619, 264] on span "For users who already have wallets, [PERSON_NAME] supports signing in with Ethe…" at bounding box center [686, 274] width 674 height 78
click at [602, 268] on span "For users who already have wallets, [PERSON_NAME] supports signing in with Ethe…" at bounding box center [686, 274] width 674 height 78
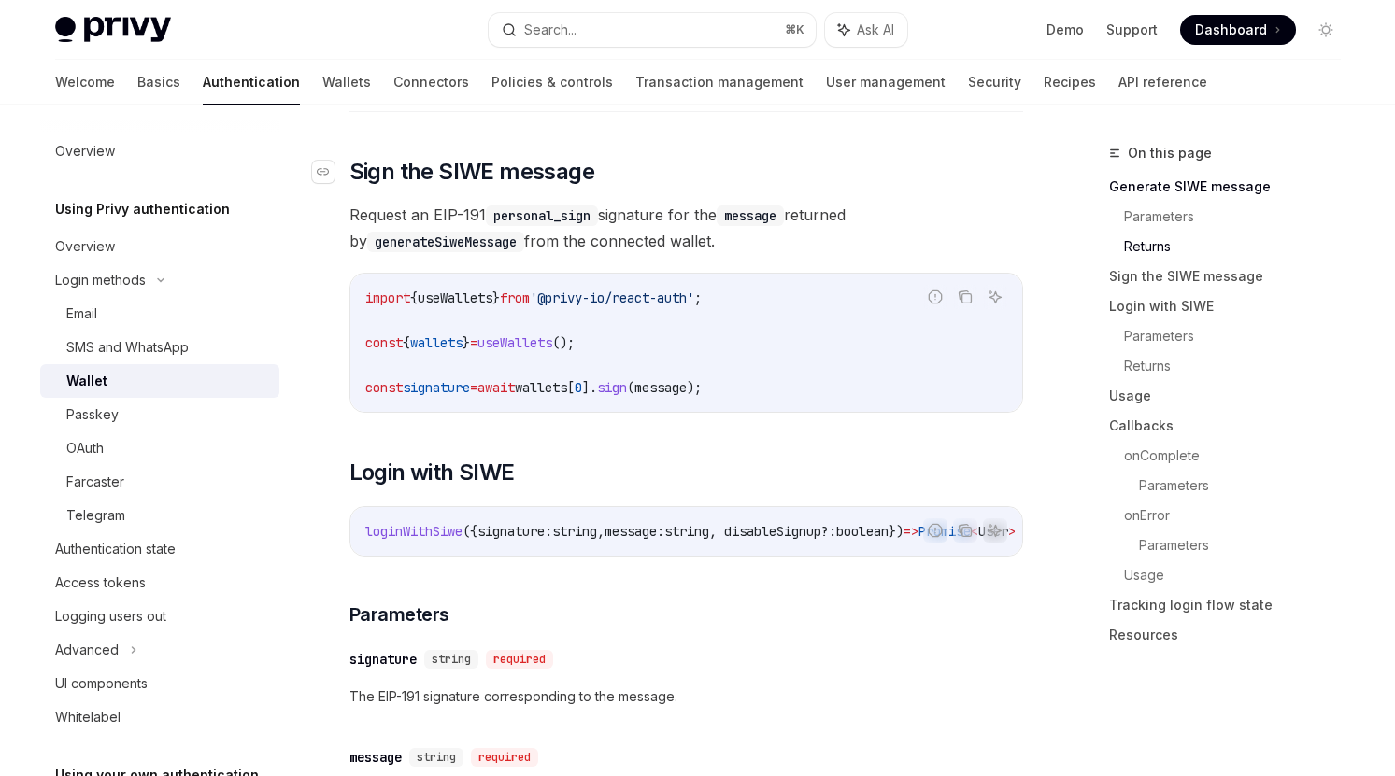
scroll to position [1256, 0]
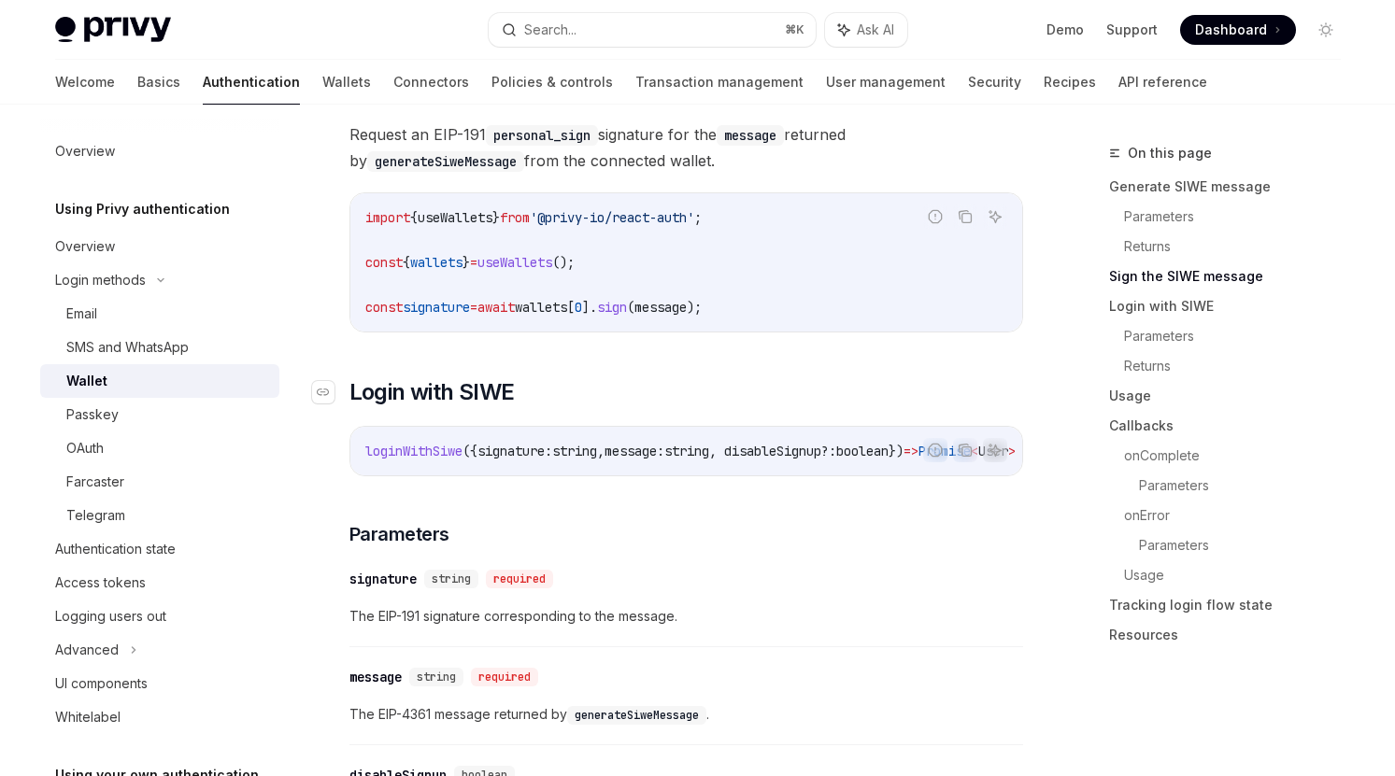
click at [684, 407] on h2 "​ Login with [PERSON_NAME]" at bounding box center [686, 392] width 674 height 30
click at [617, 391] on h2 "​ Login with [PERSON_NAME]" at bounding box center [686, 392] width 674 height 30
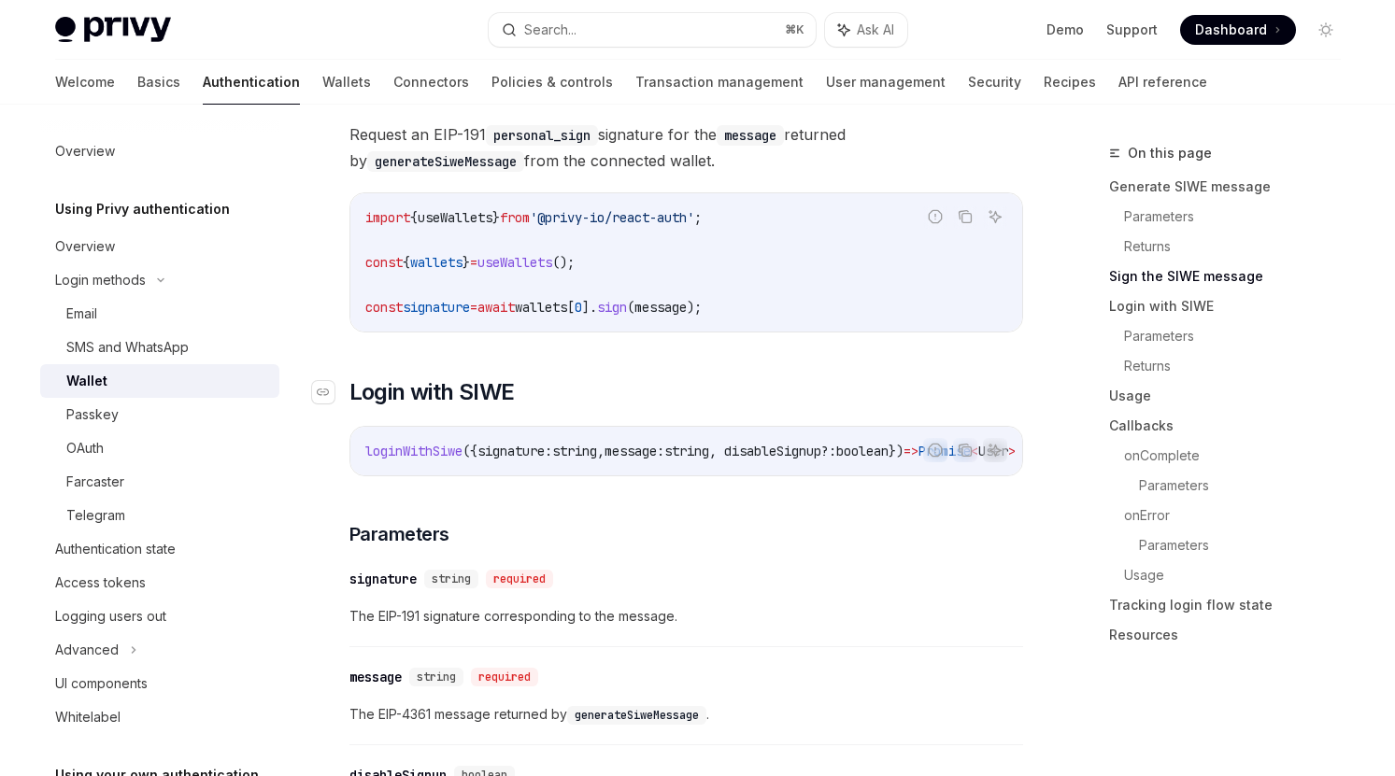
click at [617, 391] on h2 "​ Login with [PERSON_NAME]" at bounding box center [686, 392] width 674 height 30
click at [632, 394] on h2 "​ Login with [PERSON_NAME]" at bounding box center [686, 392] width 674 height 30
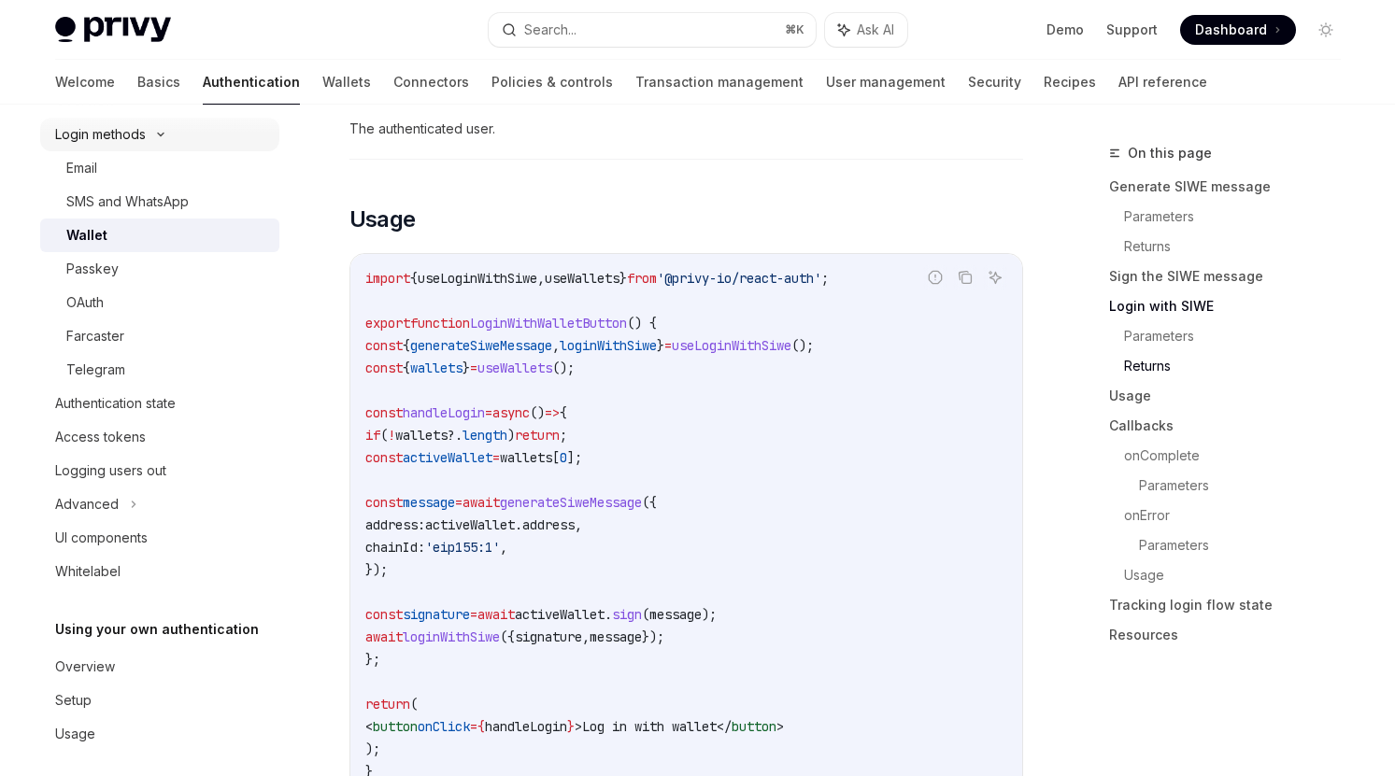
scroll to position [158, 0]
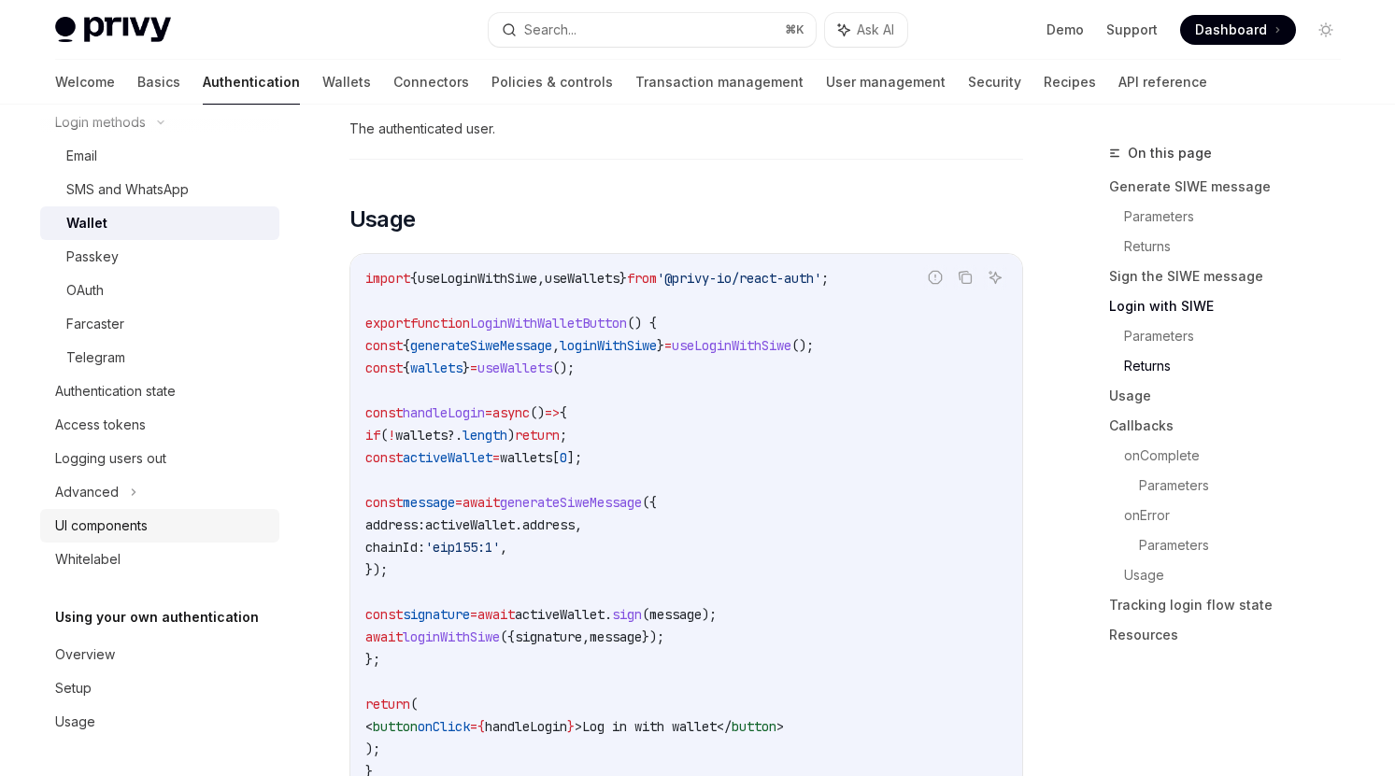
click at [188, 537] on link "UI components" at bounding box center [159, 526] width 239 height 34
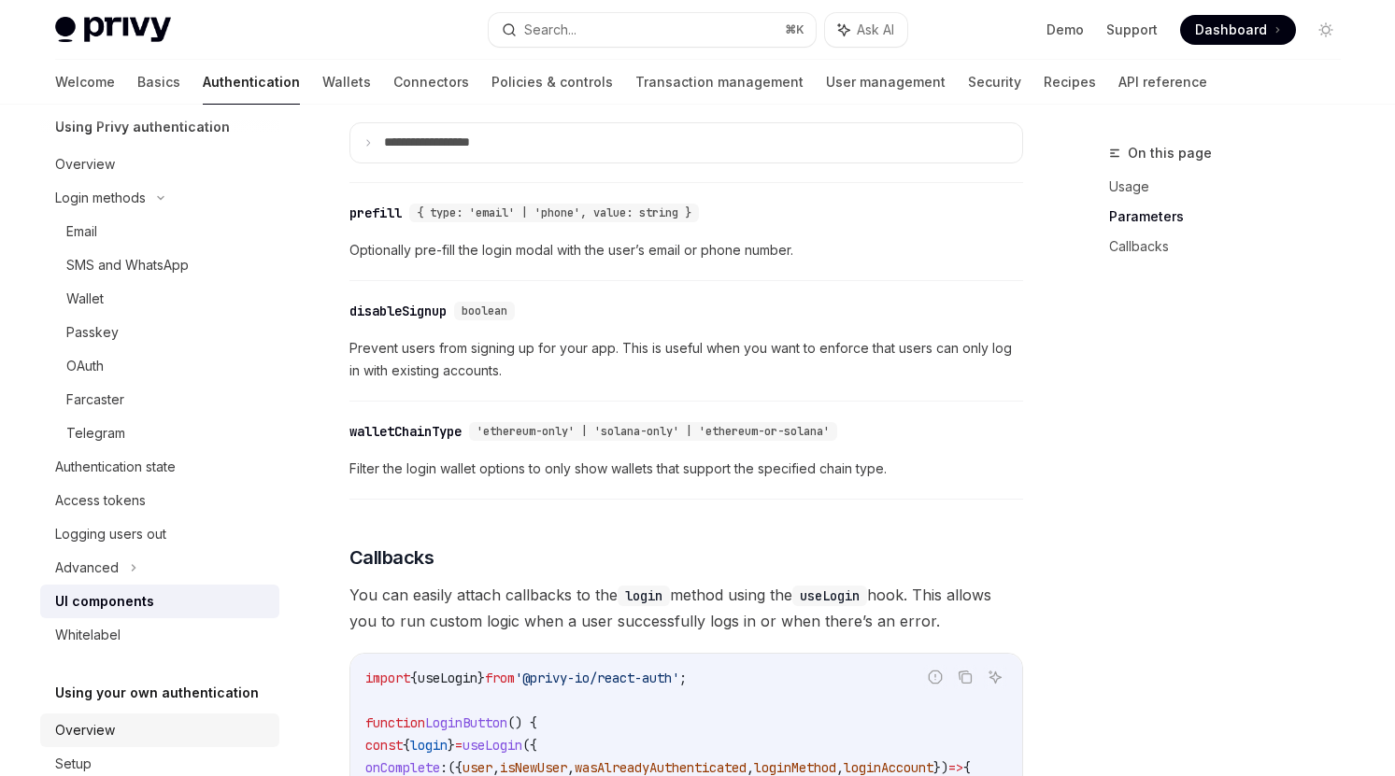
scroll to position [158, 0]
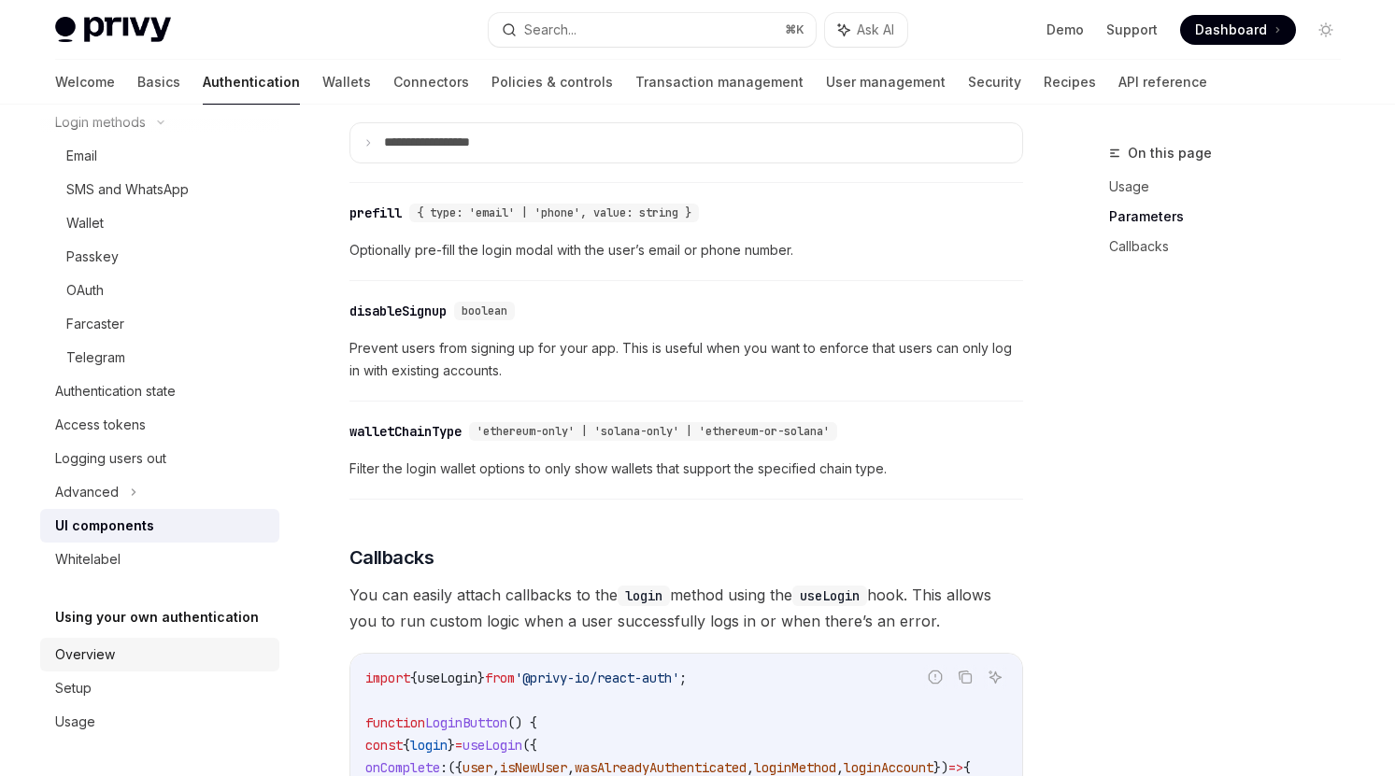
click at [161, 654] on div "Overview" at bounding box center [161, 655] width 213 height 22
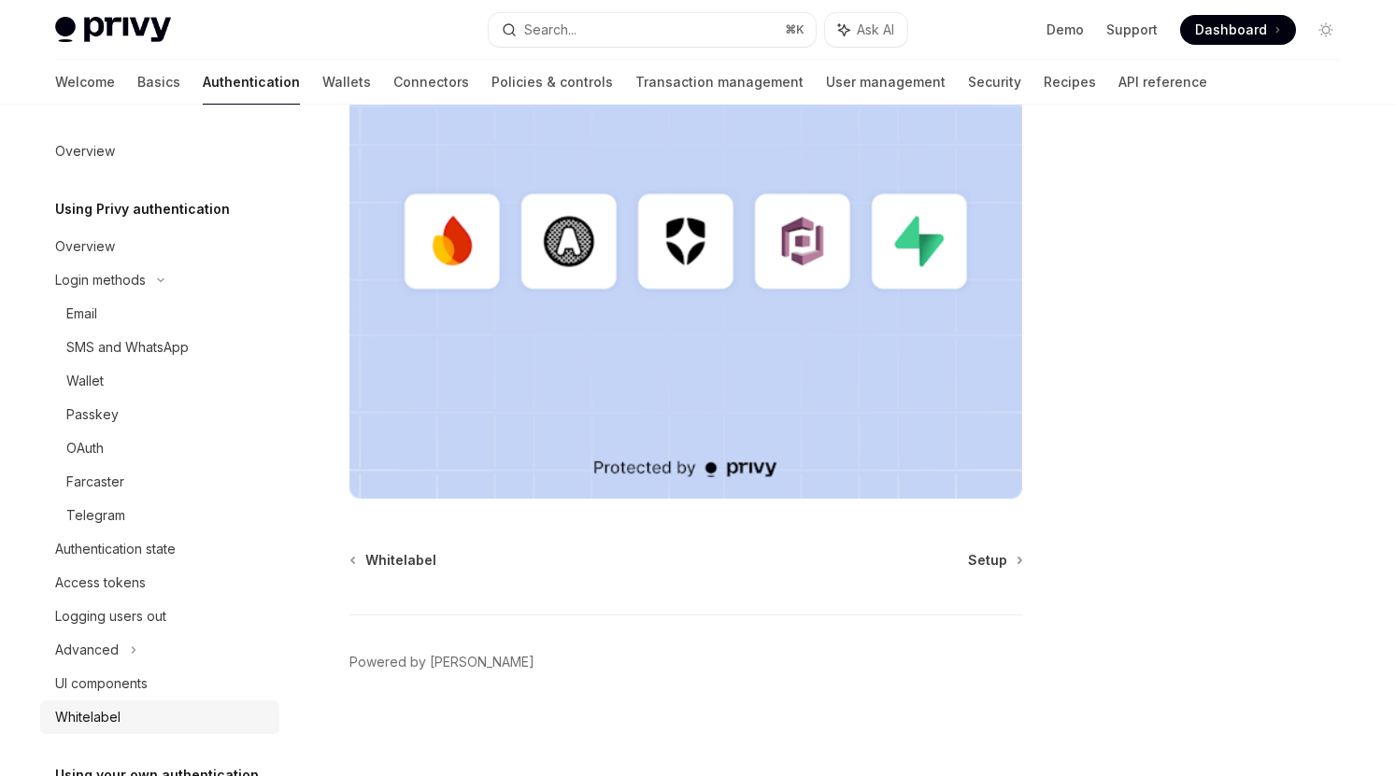
scroll to position [158, 0]
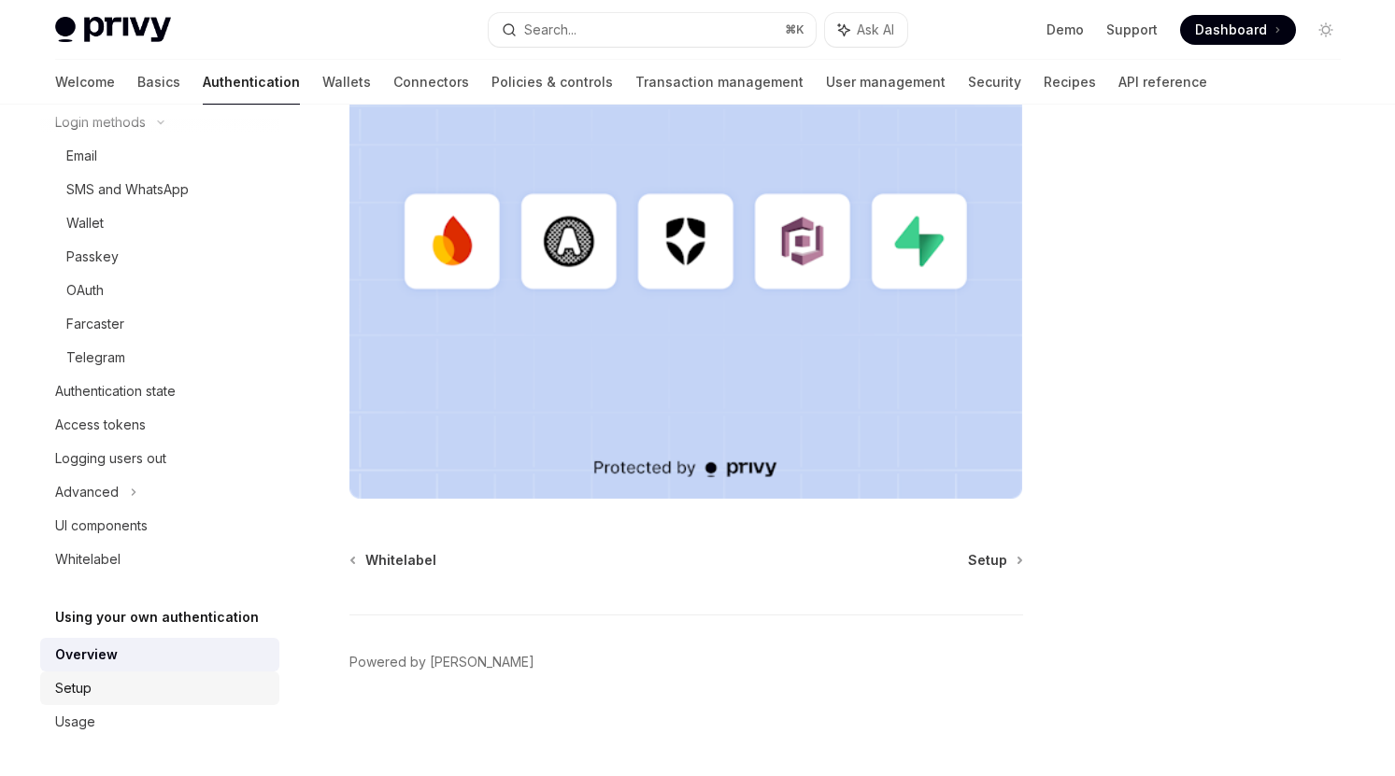
click at [120, 674] on link "Setup" at bounding box center [159, 689] width 239 height 34
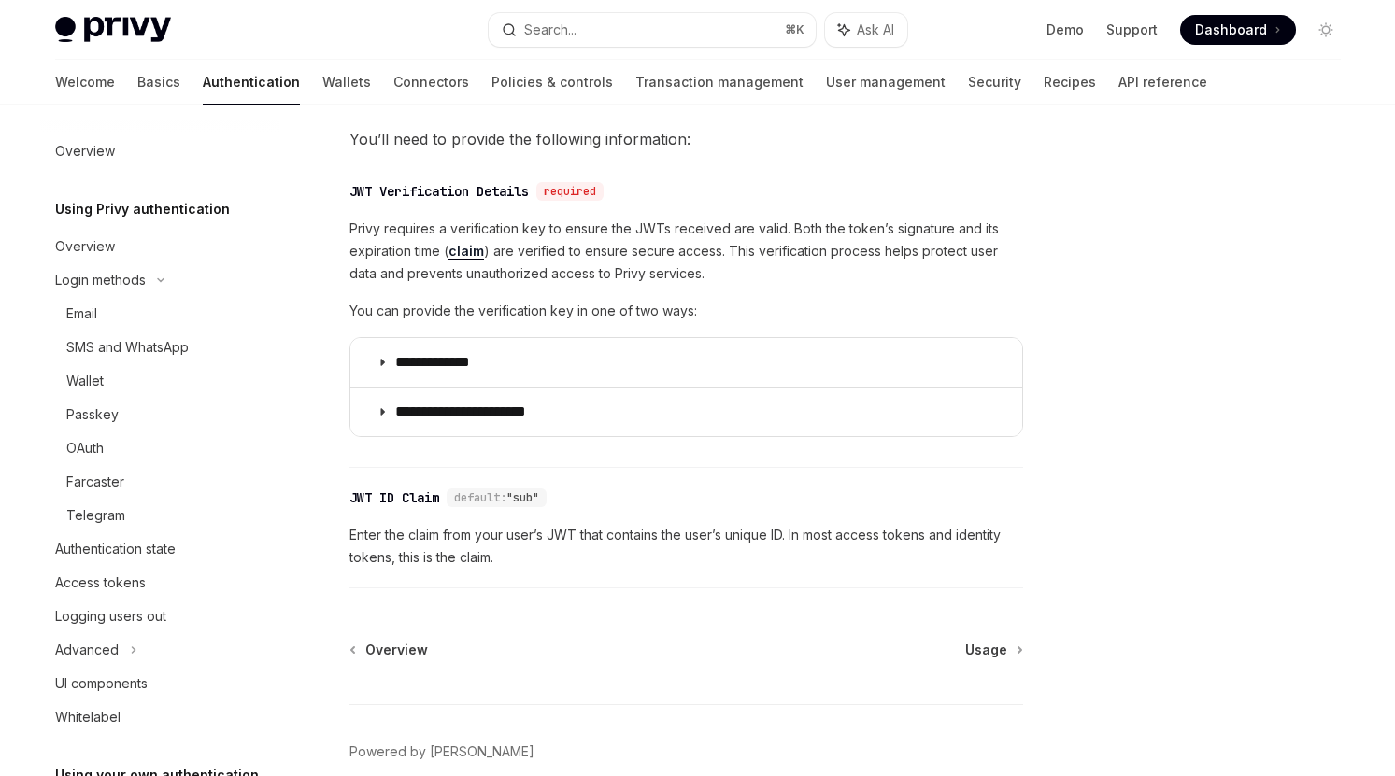
scroll to position [786, 0]
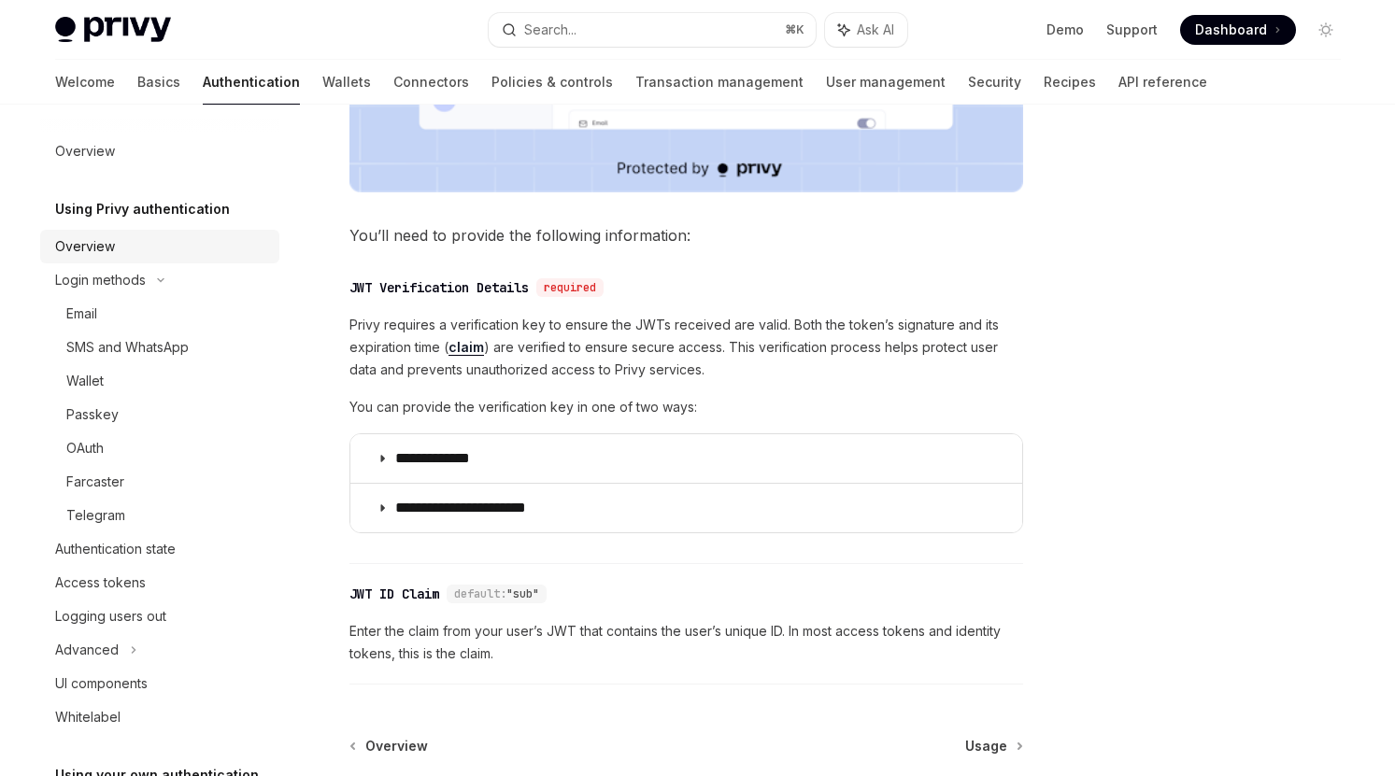
click at [143, 259] on link "Overview" at bounding box center [159, 247] width 239 height 34
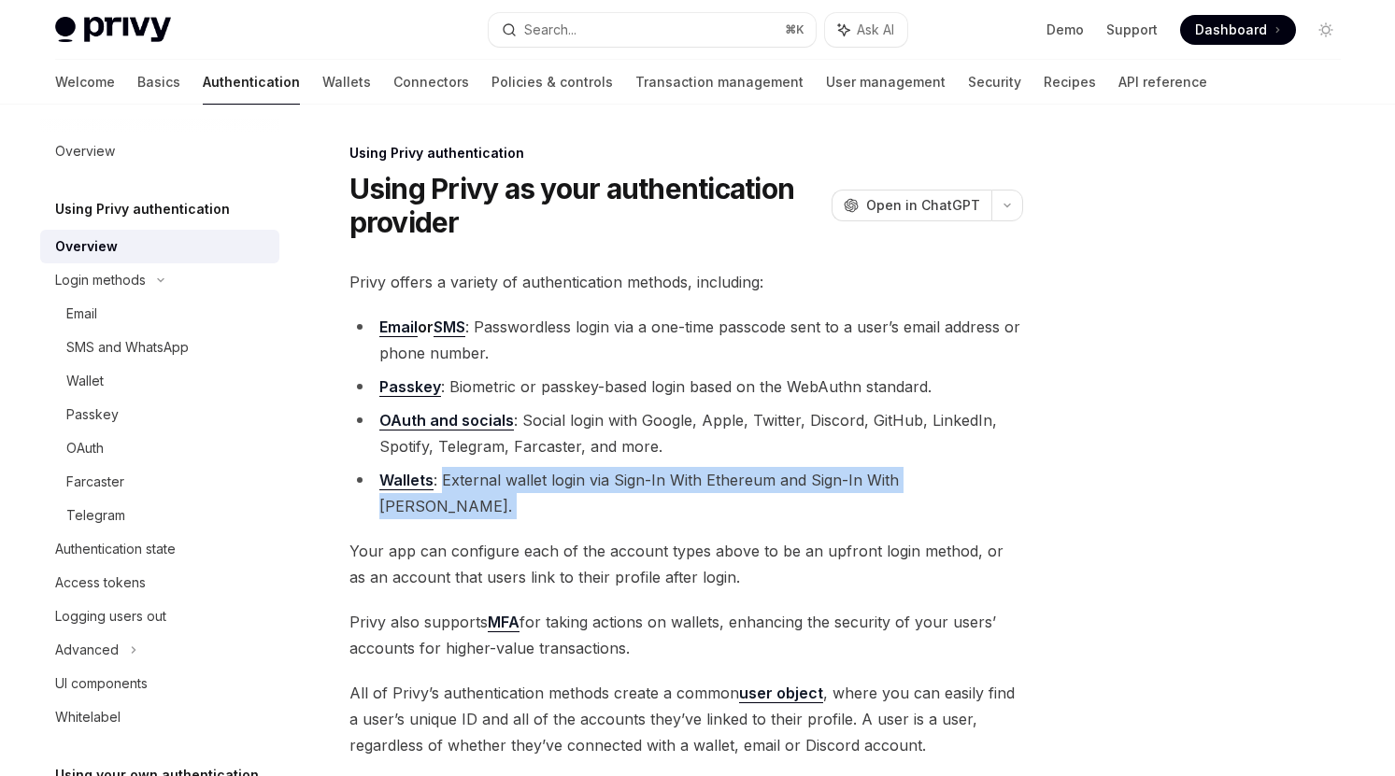
drag, startPoint x: 439, startPoint y: 482, endPoint x: 448, endPoint y: 500, distance: 20.1
click at [448, 500] on div "Privy offers a variety of authentication methods, including: Email or SMS : Pas…" at bounding box center [686, 562] width 674 height 587
click at [444, 504] on div "Privy offers a variety of authentication methods, including: Email or SMS : Pas…" at bounding box center [686, 562] width 674 height 587
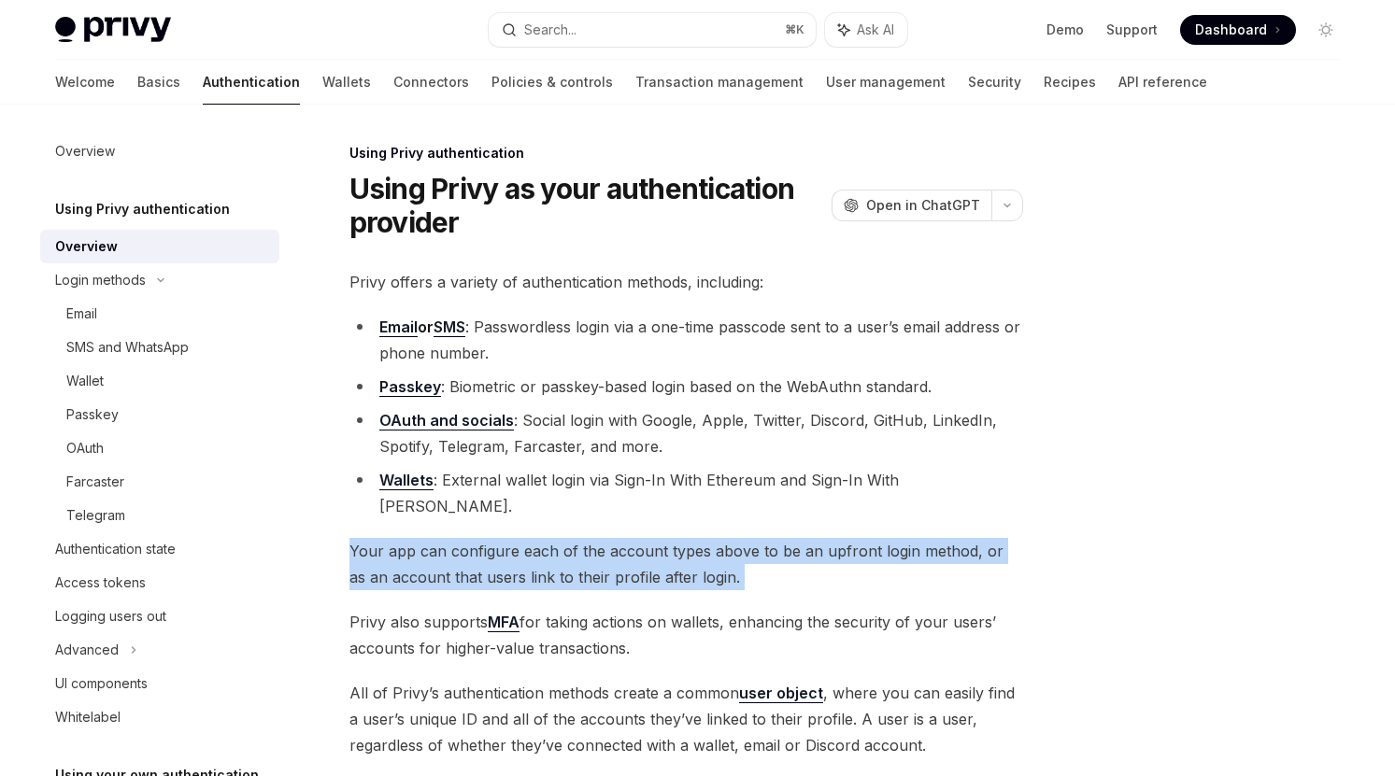
drag, startPoint x: 417, startPoint y: 504, endPoint x: 409, endPoint y: 565, distance: 62.1
click at [409, 565] on div "Privy offers a variety of authentication methods, including: Email or SMS : Pas…" at bounding box center [686, 562] width 674 height 587
click at [442, 538] on span "Your app can configure each of the account types above to be an upfront login m…" at bounding box center [686, 564] width 674 height 52
drag, startPoint x: 422, startPoint y: 504, endPoint x: 412, endPoint y: 561, distance: 57.9
click at [412, 561] on div "Privy offers a variety of authentication methods, including: Email or SMS : Pas…" at bounding box center [686, 562] width 674 height 587
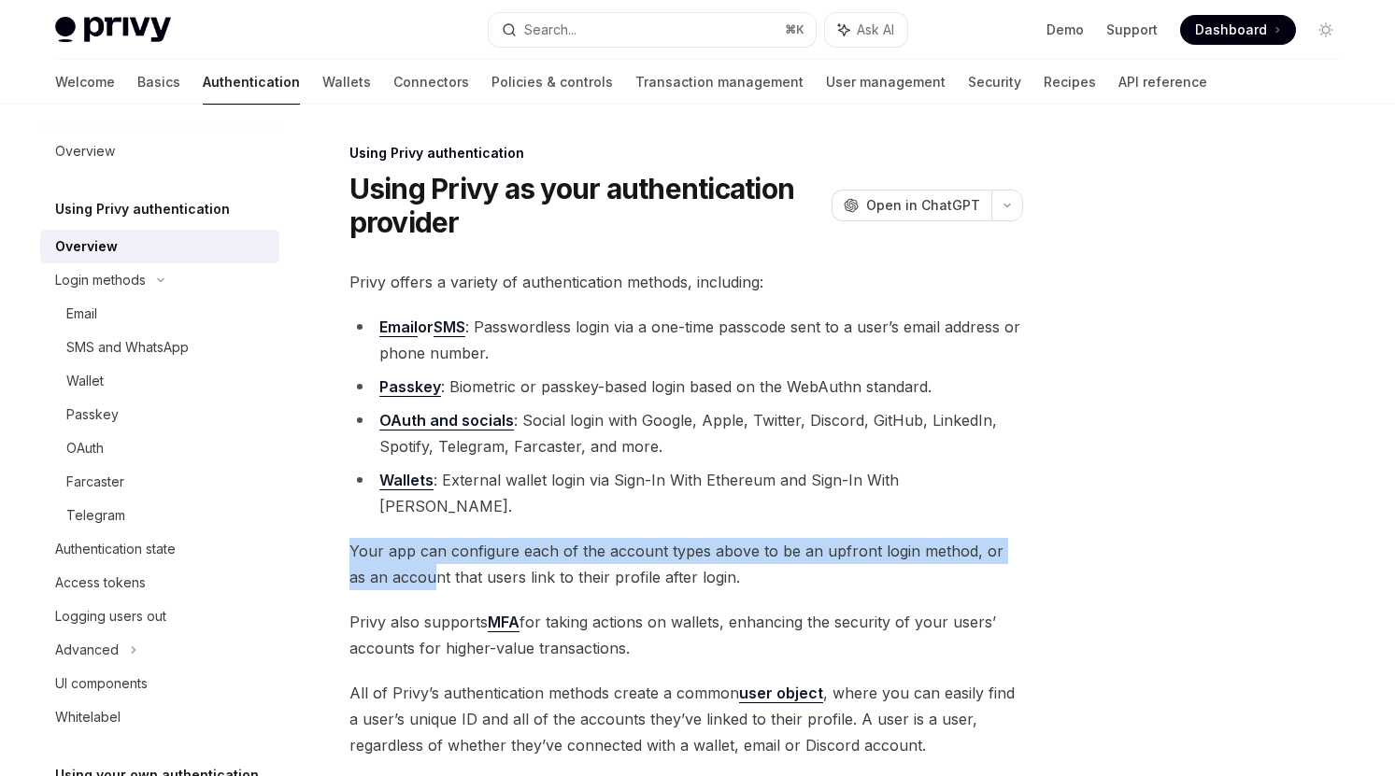
click at [416, 576] on div "Privy offers a variety of authentication methods, including: Email or SMS : Pas…" at bounding box center [686, 562] width 674 height 587
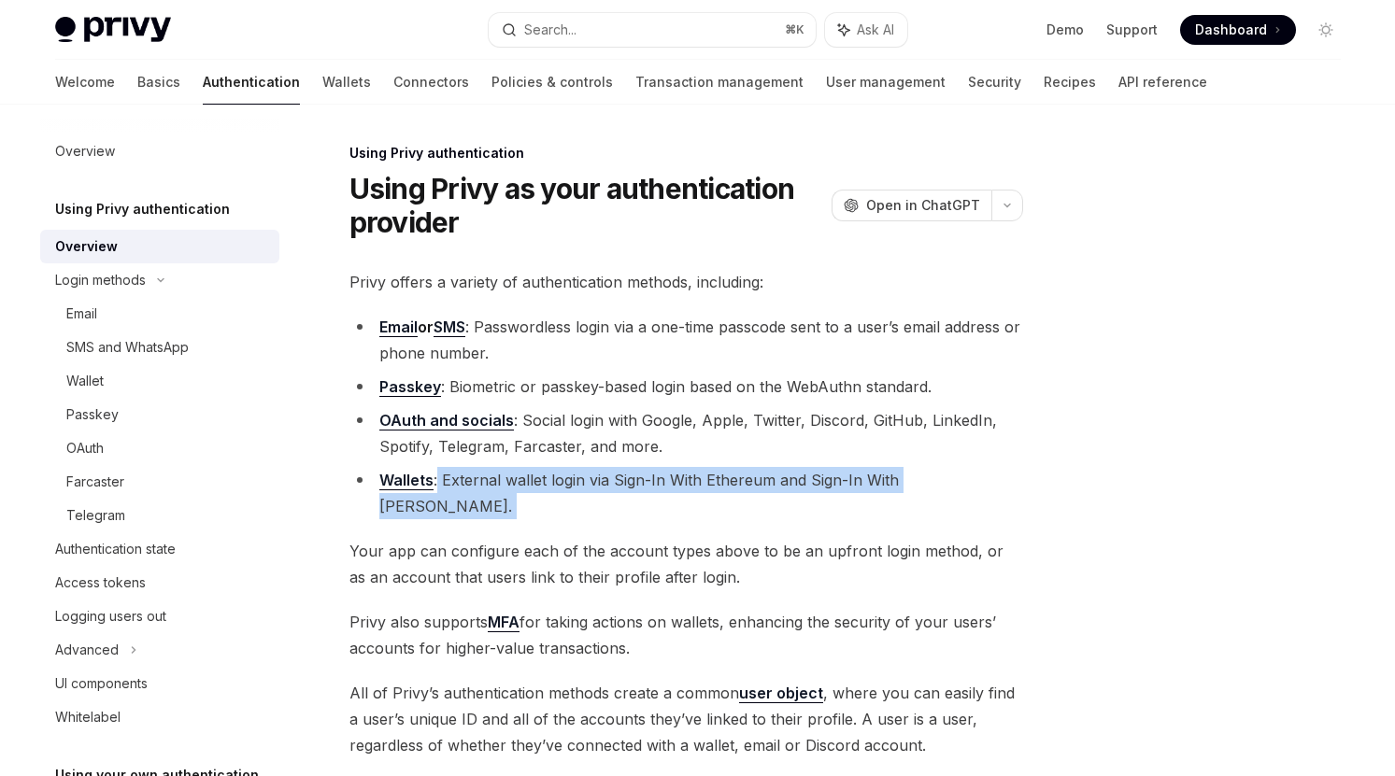
drag, startPoint x: 437, startPoint y: 481, endPoint x: 449, endPoint y: 500, distance: 22.3
click at [449, 500] on div "Privy offers a variety of authentication methods, including: Email or SMS : Pas…" at bounding box center [686, 562] width 674 height 587
click at [469, 488] on li "Wallets : External wallet login via Sign-In With Ethereum and Sign-In With [PER…" at bounding box center [686, 493] width 674 height 52
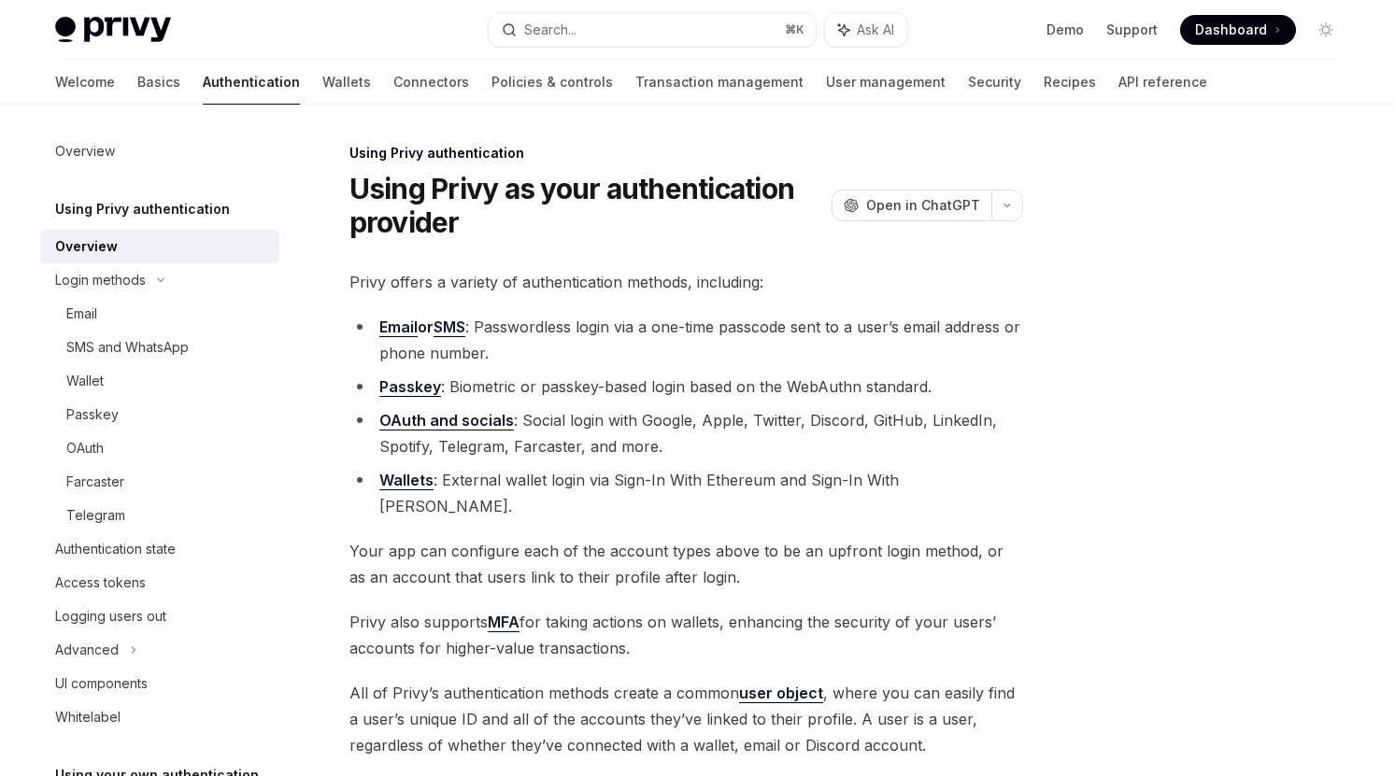
drag, startPoint x: 433, startPoint y: 476, endPoint x: 439, endPoint y: 506, distance: 30.4
click at [439, 506] on div "Privy offers a variety of authentication methods, including: Email or SMS : Pas…" at bounding box center [686, 562] width 674 height 587
click at [454, 487] on li "Wallets : External wallet login via Sign-In With Ethereum and Sign-In With [PER…" at bounding box center [686, 493] width 674 height 52
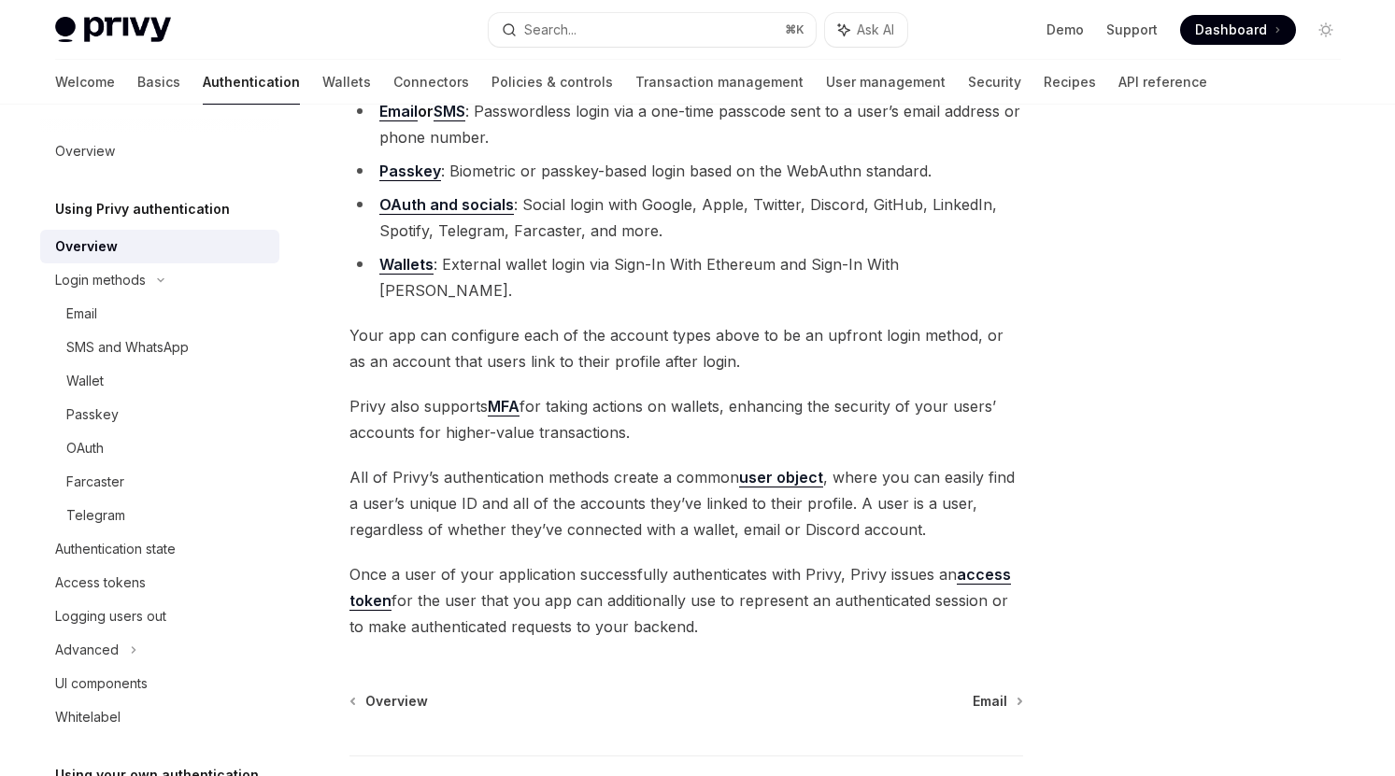
scroll to position [199, 0]
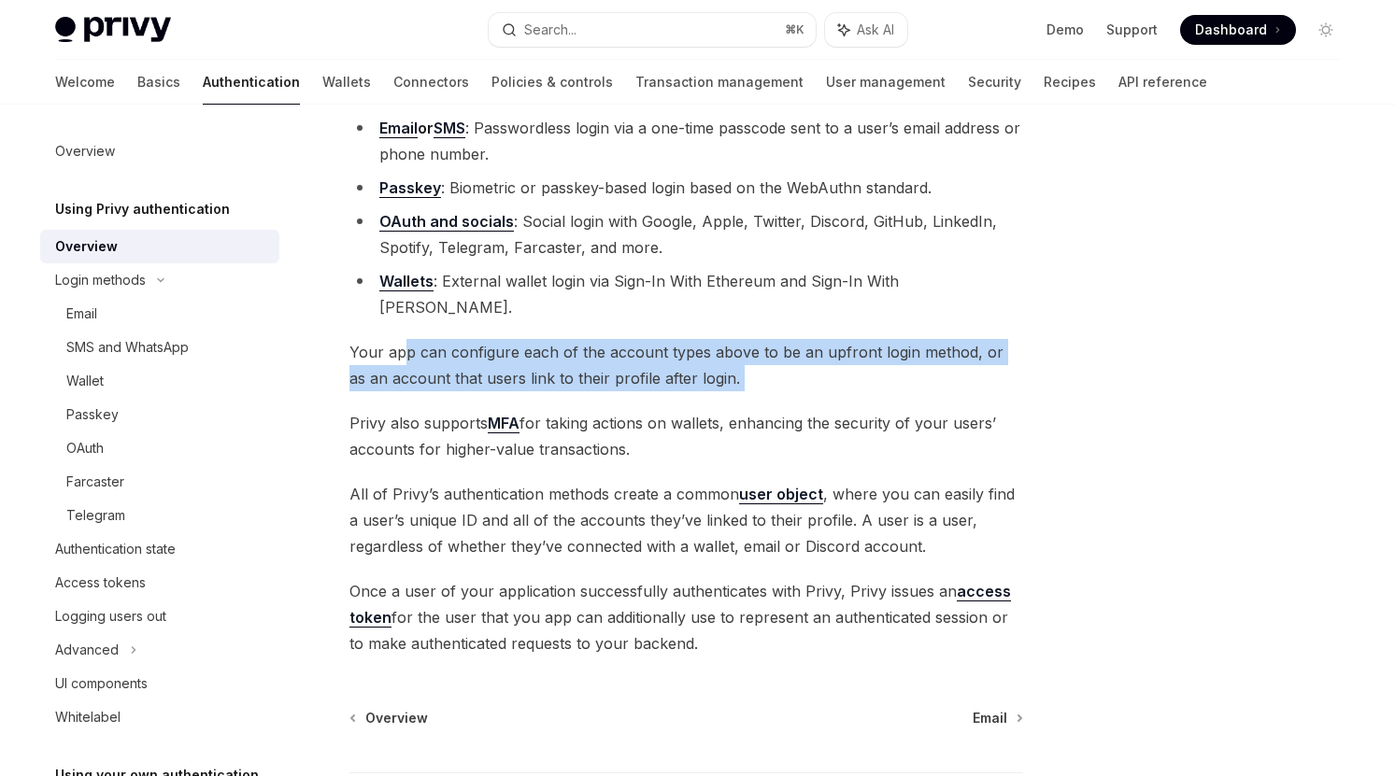
drag, startPoint x: 406, startPoint y: 319, endPoint x: 405, endPoint y: 381, distance: 62.6
click at [405, 381] on div "Privy offers a variety of authentication methods, including: Email or SMS : Pas…" at bounding box center [686, 363] width 674 height 587
click at [442, 410] on span "Privy also supports MFA for taking actions on wallets, enhancing the security o…" at bounding box center [686, 436] width 674 height 52
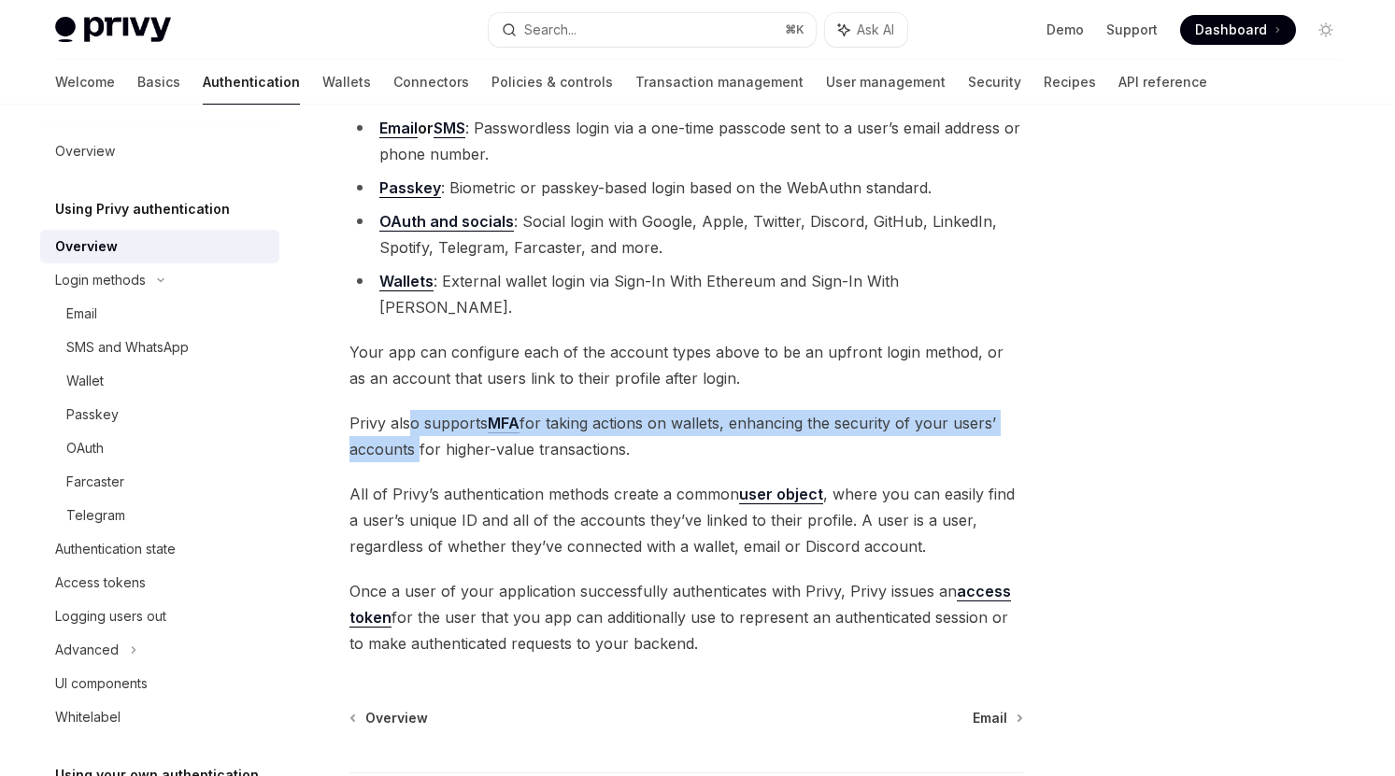
drag, startPoint x: 410, startPoint y: 387, endPoint x: 413, endPoint y: 429, distance: 42.1
click at [413, 429] on span "Privy also supports MFA for taking actions on wallets, enhancing the security o…" at bounding box center [686, 436] width 674 height 52
click at [430, 436] on div "Privy offers a variety of authentication methods, including: Email or SMS : Pas…" at bounding box center [686, 363] width 674 height 587
drag, startPoint x: 406, startPoint y: 385, endPoint x: 405, endPoint y: 448, distance: 63.5
click at [405, 448] on div "Privy offers a variety of authentication methods, including: Email or SMS : Pas…" at bounding box center [686, 363] width 674 height 587
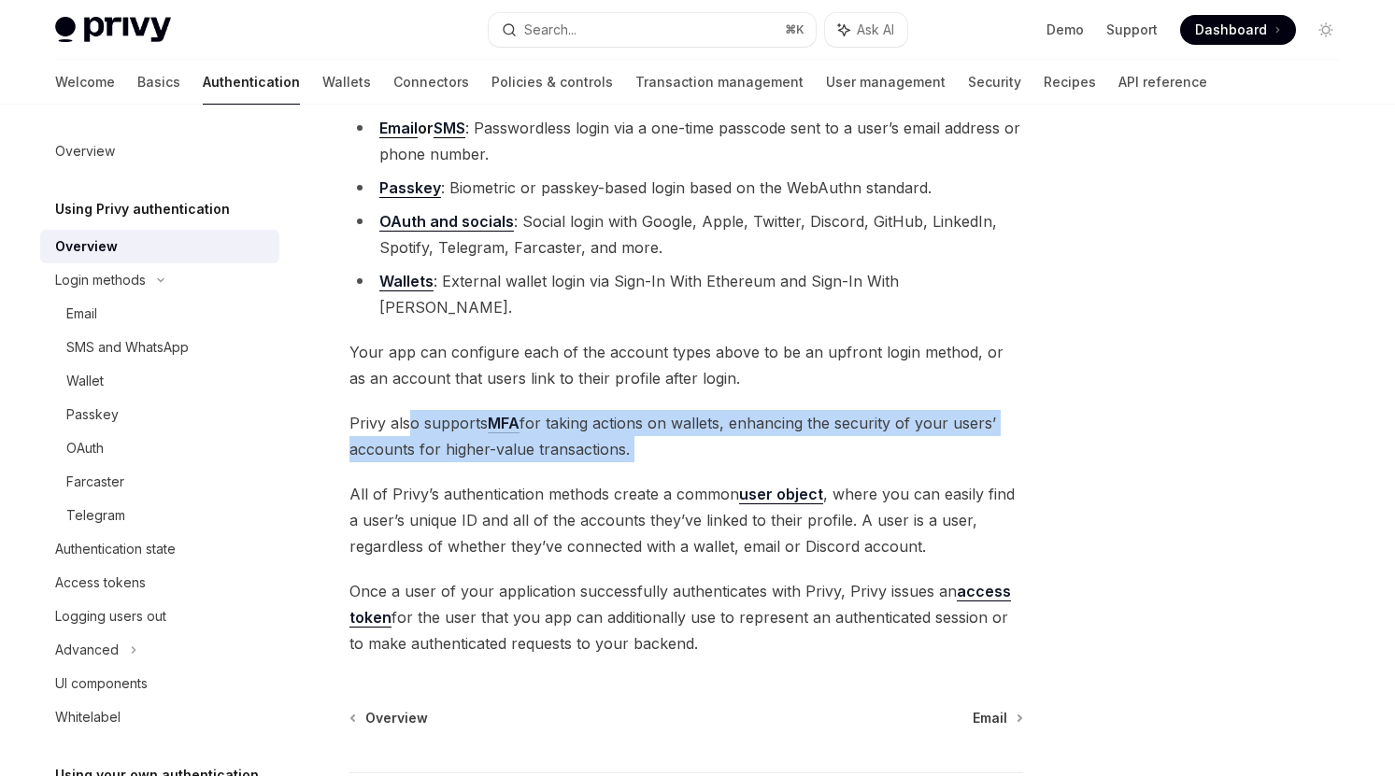
click at [393, 481] on span "All of Privy’s authentication methods create a common user object , where you c…" at bounding box center [686, 520] width 674 height 78
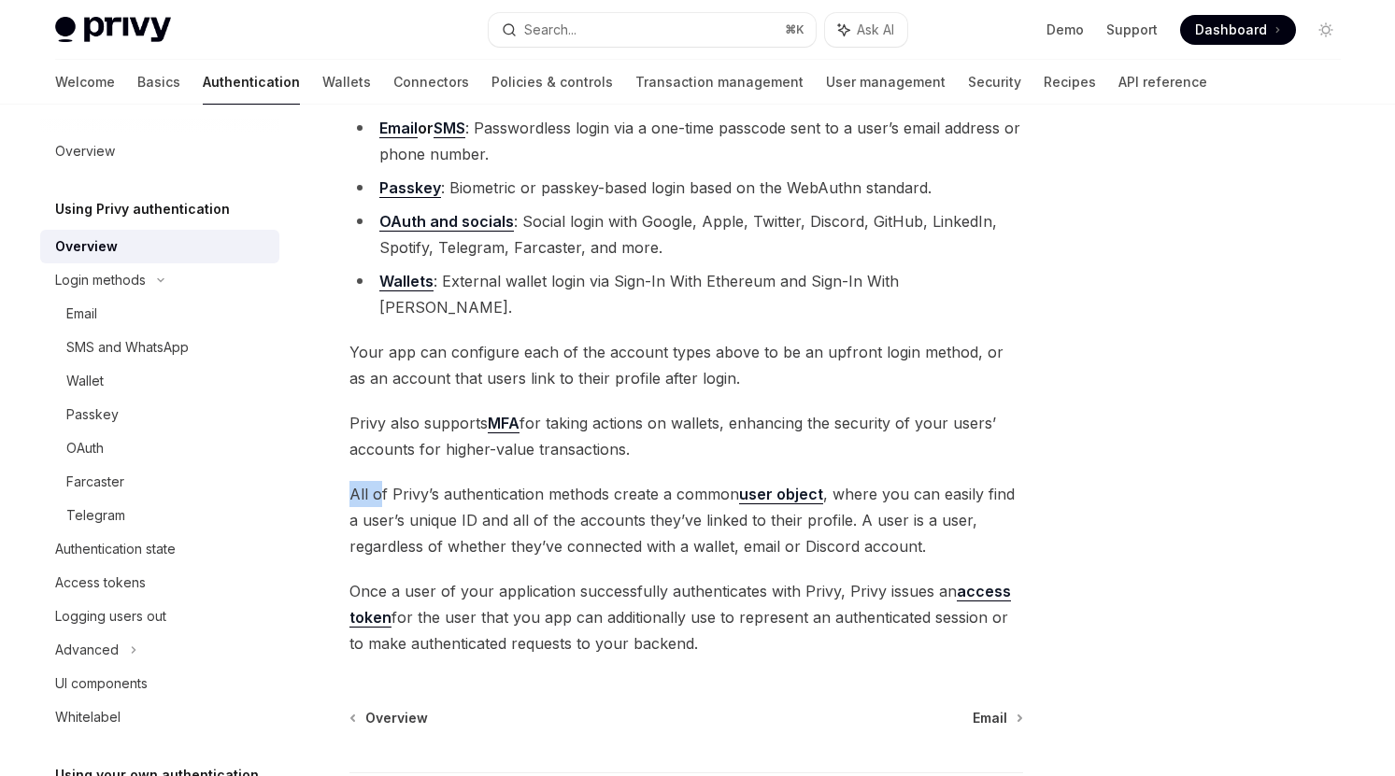
drag, startPoint x: 379, startPoint y: 453, endPoint x: 380, endPoint y: 478, distance: 25.2
click at [380, 478] on div "Privy offers a variety of authentication methods, including: Email or SMS : Pas…" at bounding box center [686, 363] width 674 height 587
click at [701, 426] on span "Privy also supports MFA for taking actions on wallets, enhancing the security o…" at bounding box center [686, 436] width 674 height 52
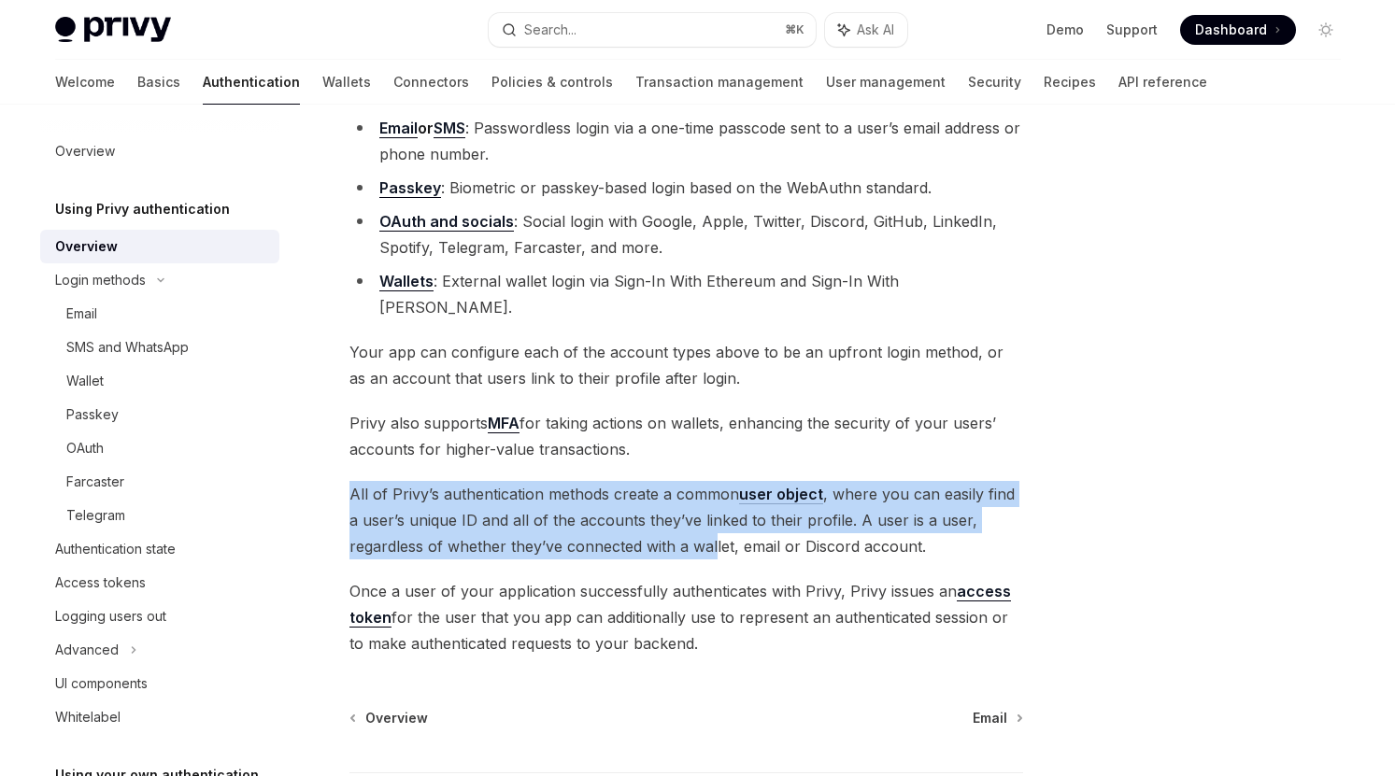
drag, startPoint x: 717, startPoint y: 442, endPoint x: 712, endPoint y: 530, distance: 87.9
click at [712, 530] on div "Privy offers a variety of authentication methods, including: Email or SMS : Pas…" at bounding box center [686, 363] width 674 height 587
click at [660, 542] on div "Privy offers a variety of authentication methods, including: Email or SMS : Pas…" at bounding box center [686, 363] width 674 height 587
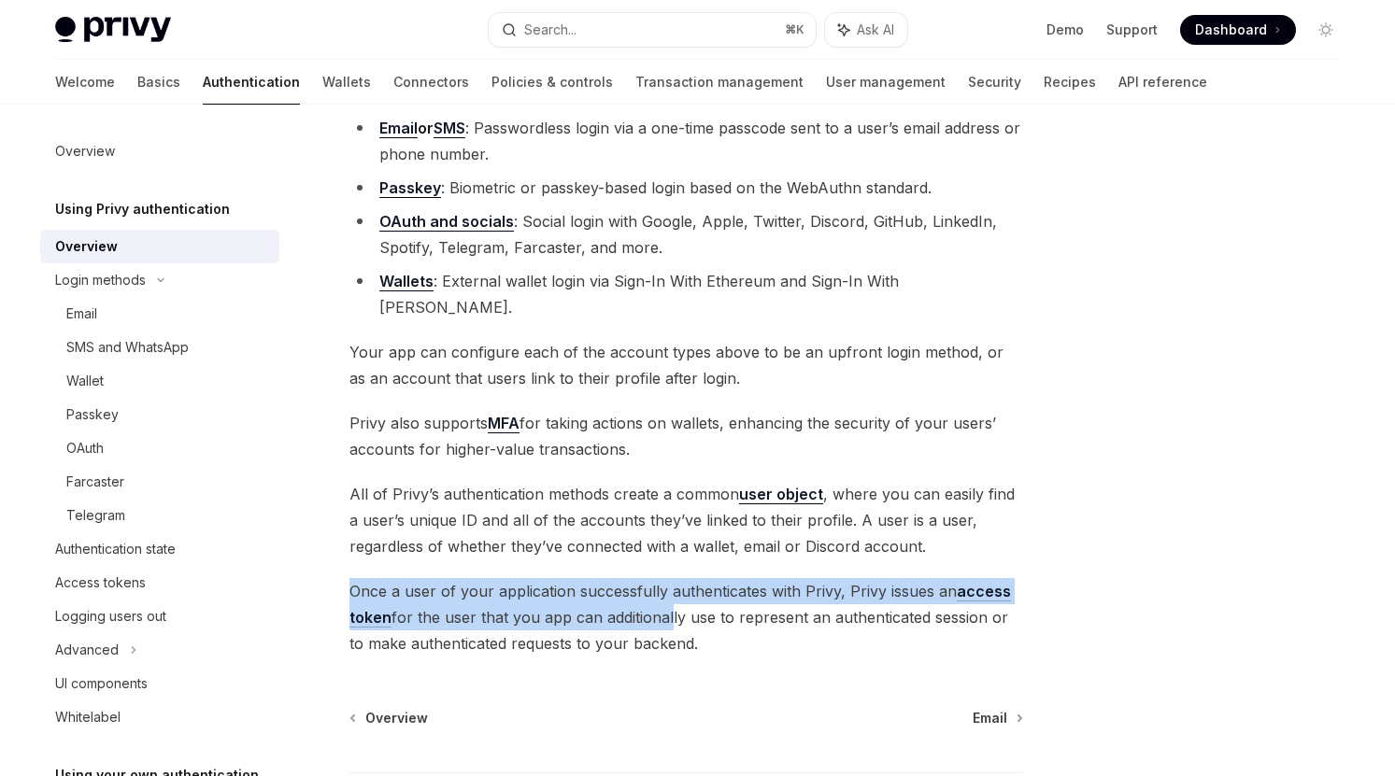
drag, startPoint x: 605, startPoint y: 545, endPoint x: 666, endPoint y: 598, distance: 80.8
click at [666, 598] on div "Privy offers a variety of authentication methods, including: Email or SMS : Pas…" at bounding box center [686, 363] width 674 height 587
click at [629, 599] on span "Once a user of your application successfully authenticates with Privy, Privy is…" at bounding box center [686, 617] width 674 height 78
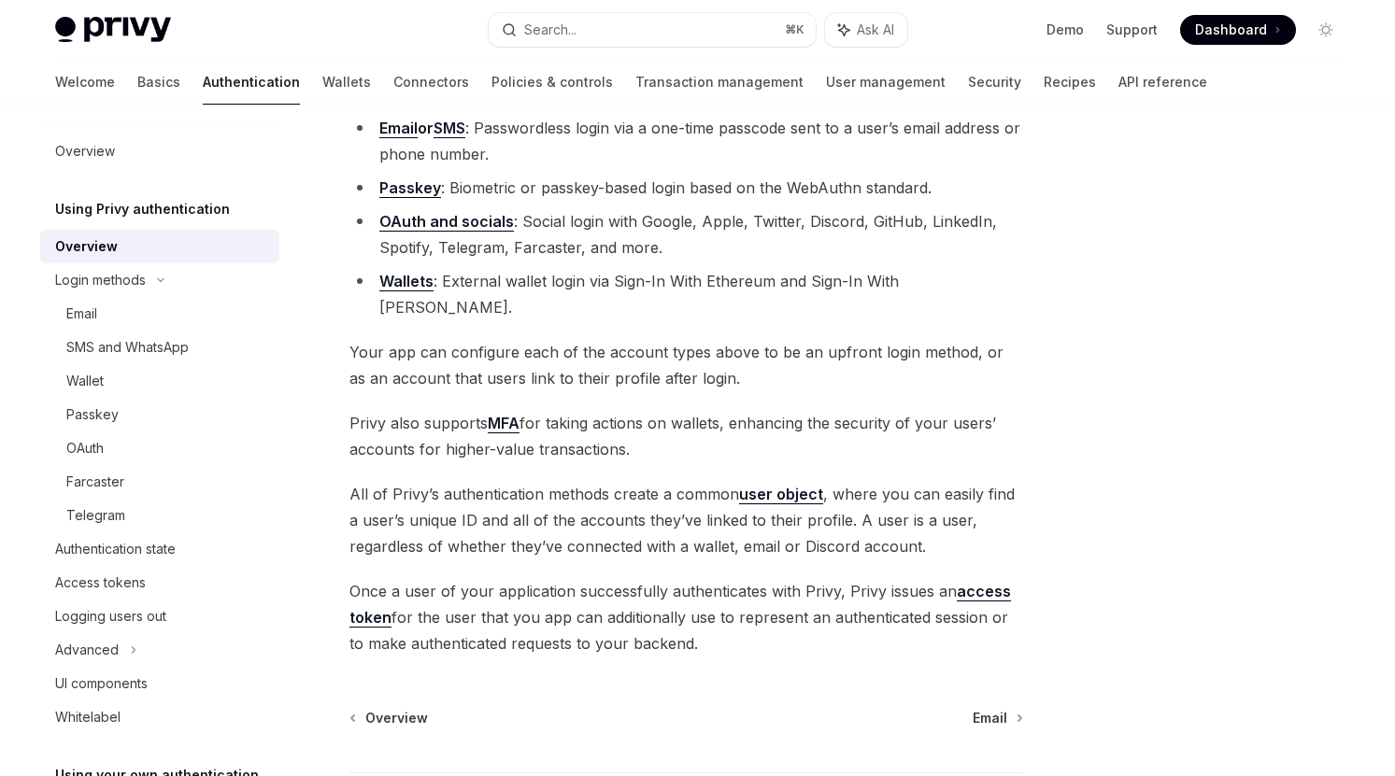
click at [619, 481] on span "All of Privy’s authentication methods create a common user object , where you c…" at bounding box center [686, 520] width 674 height 78
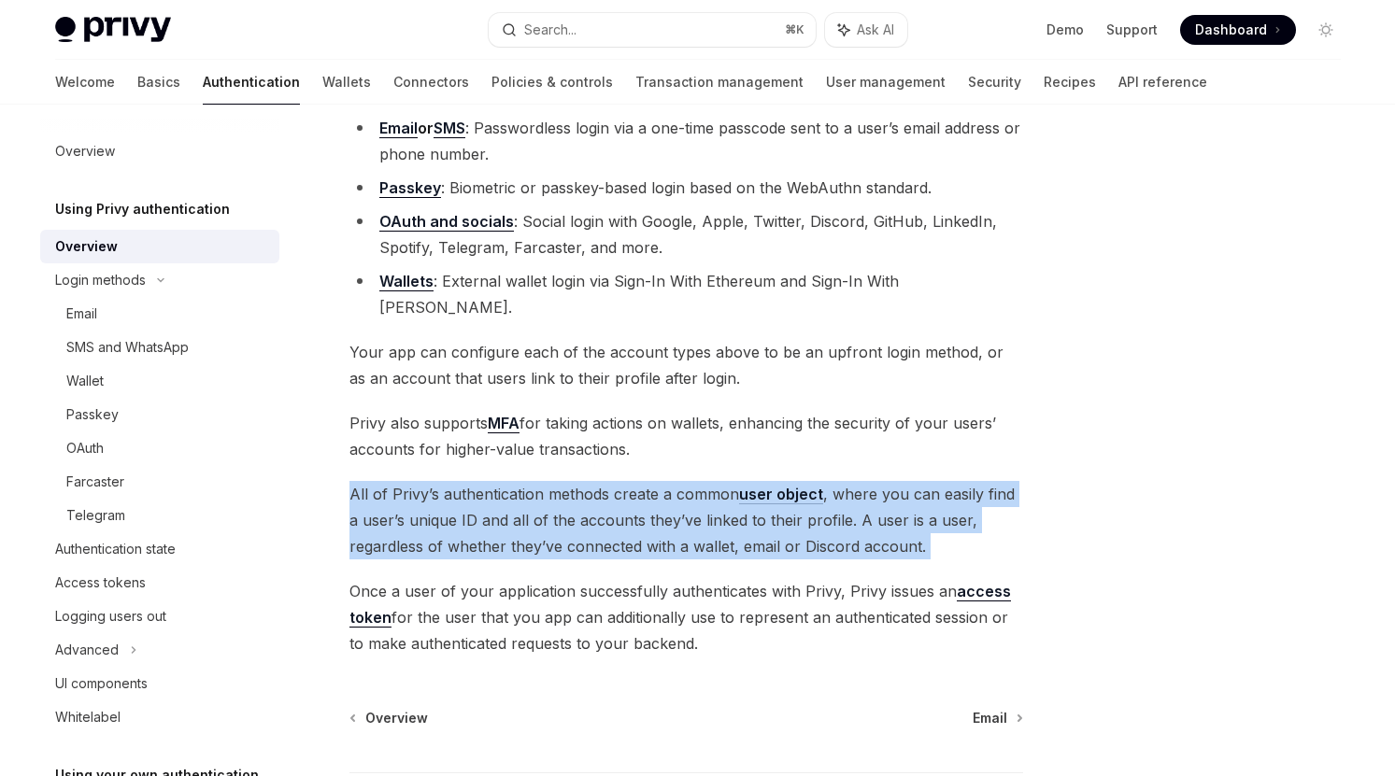
drag, startPoint x: 565, startPoint y: 448, endPoint x: 581, endPoint y: 540, distance: 92.9
click at [581, 540] on div "Privy offers a variety of authentication methods, including: Email or SMS : Pas…" at bounding box center [686, 363] width 674 height 587
click at [580, 578] on span "Once a user of your application successfully authenticates with Privy, Privy is…" at bounding box center [686, 617] width 674 height 78
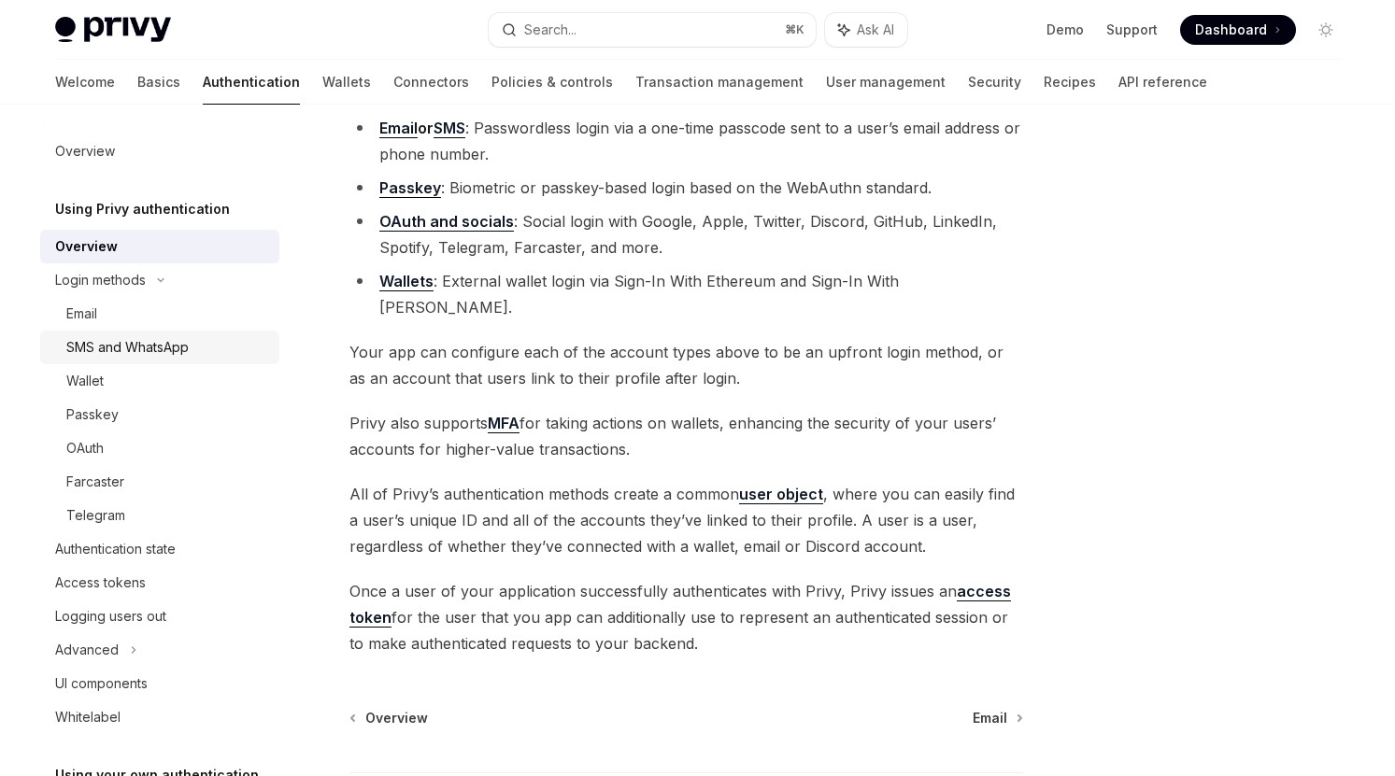
click at [156, 349] on div "SMS and WhatsApp" at bounding box center [127, 347] width 122 height 22
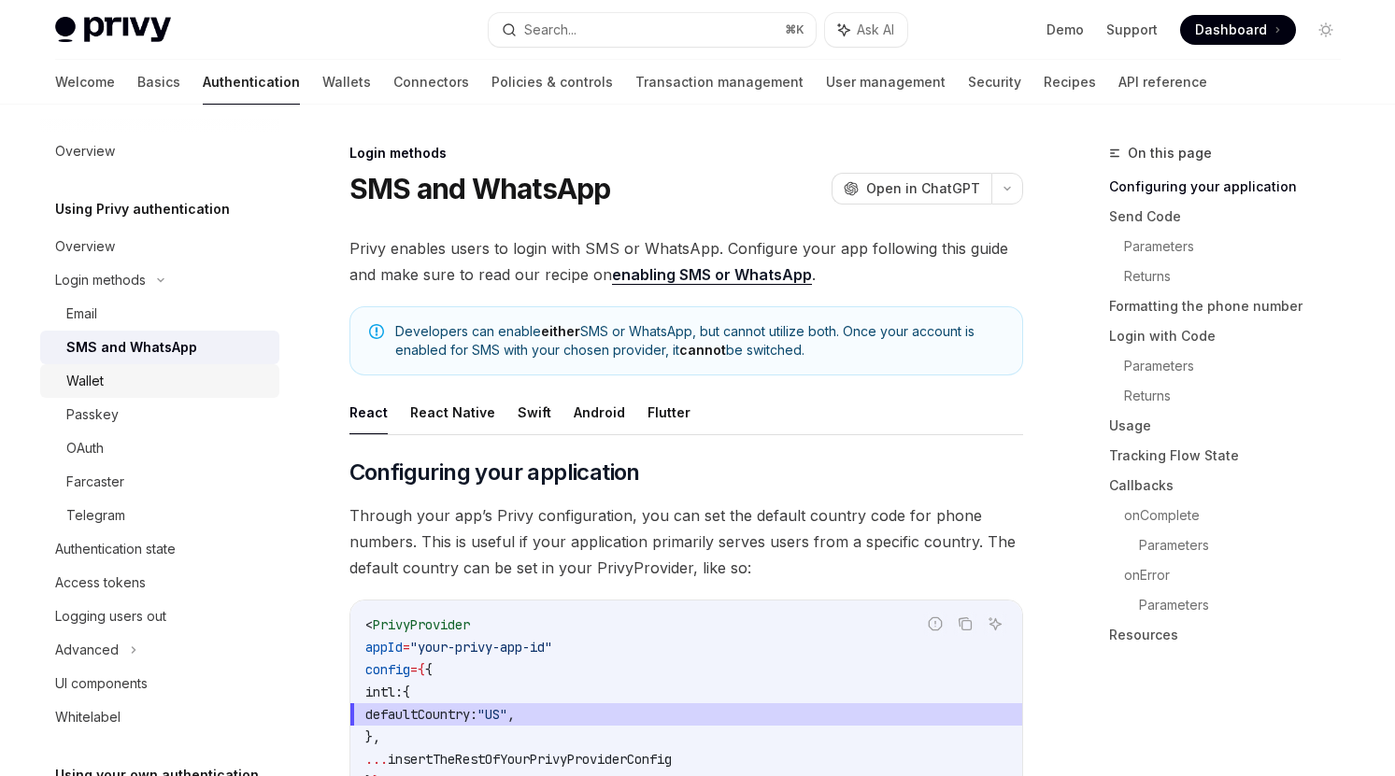
click at [139, 385] on div "Wallet" at bounding box center [167, 381] width 202 height 22
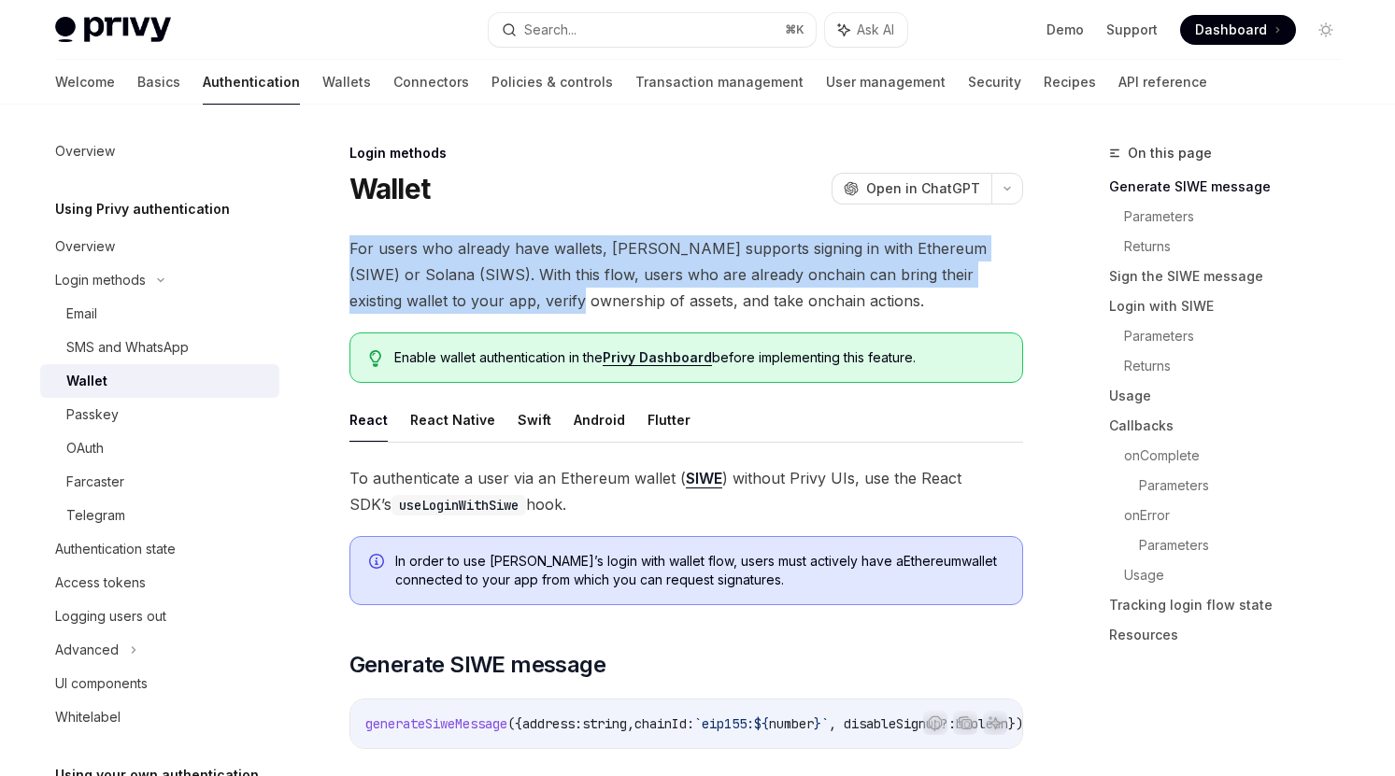
drag, startPoint x: 485, startPoint y: 227, endPoint x: 486, endPoint y: 310, distance: 83.2
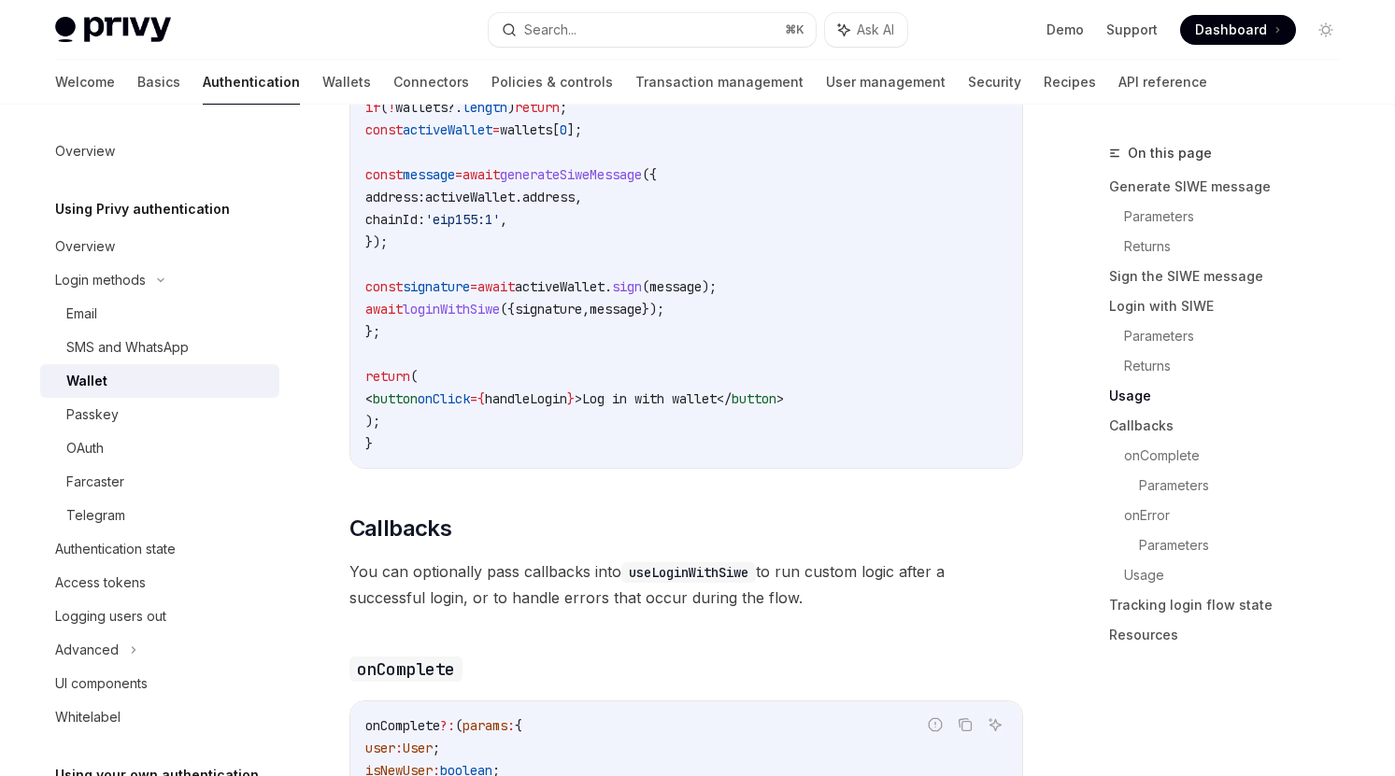
scroll to position [2369, 0]
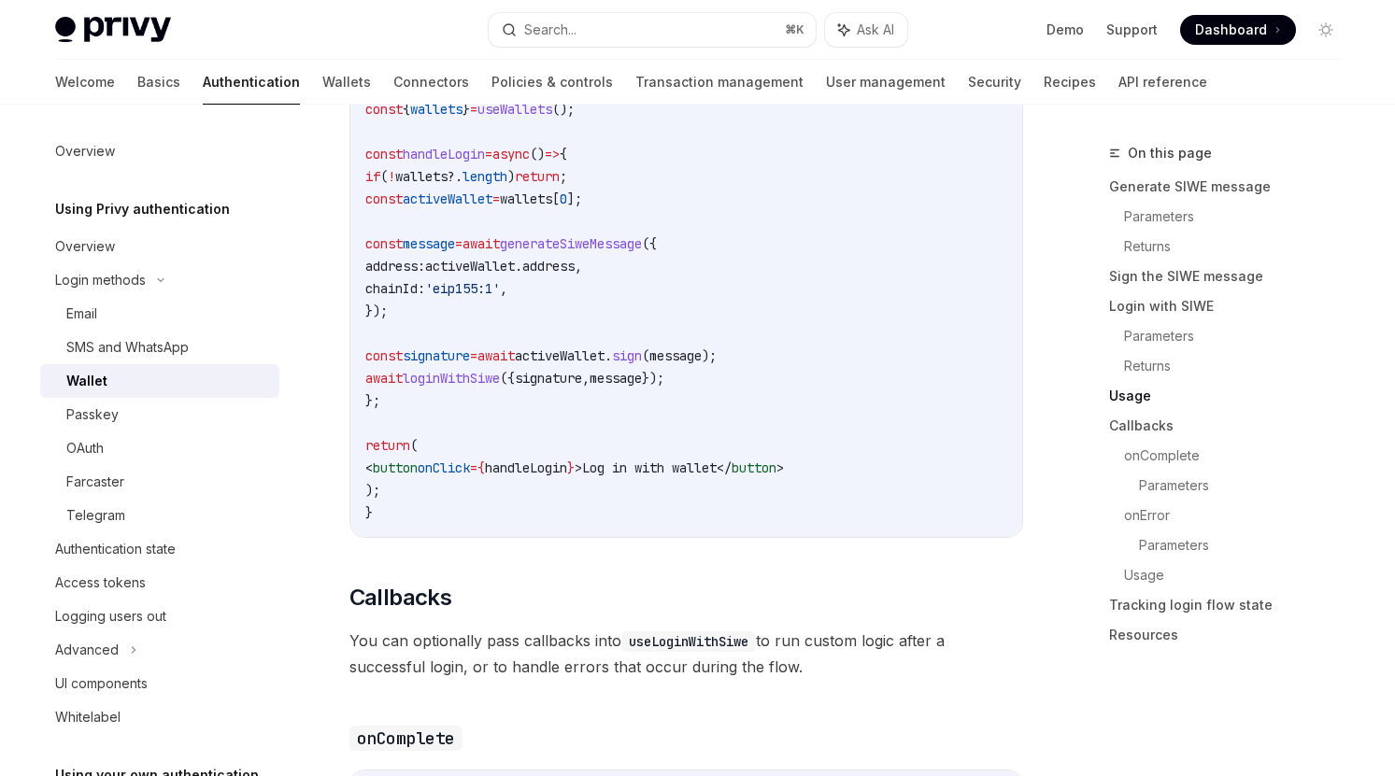
drag, startPoint x: 447, startPoint y: 433, endPoint x: 444, endPoint y: 512, distance: 78.5
click at [444, 512] on code "import { useLoginWithSiwe , useWallets } from '@privy-io/react-auth' ; export f…" at bounding box center [686, 266] width 642 height 516
click at [464, 503] on code "import { useLoginWithSiwe , useWallets } from '@privy-io/react-auth' ; export f…" at bounding box center [686, 266] width 642 height 516
click at [137, 83] on link "Basics" at bounding box center [158, 82] width 43 height 45
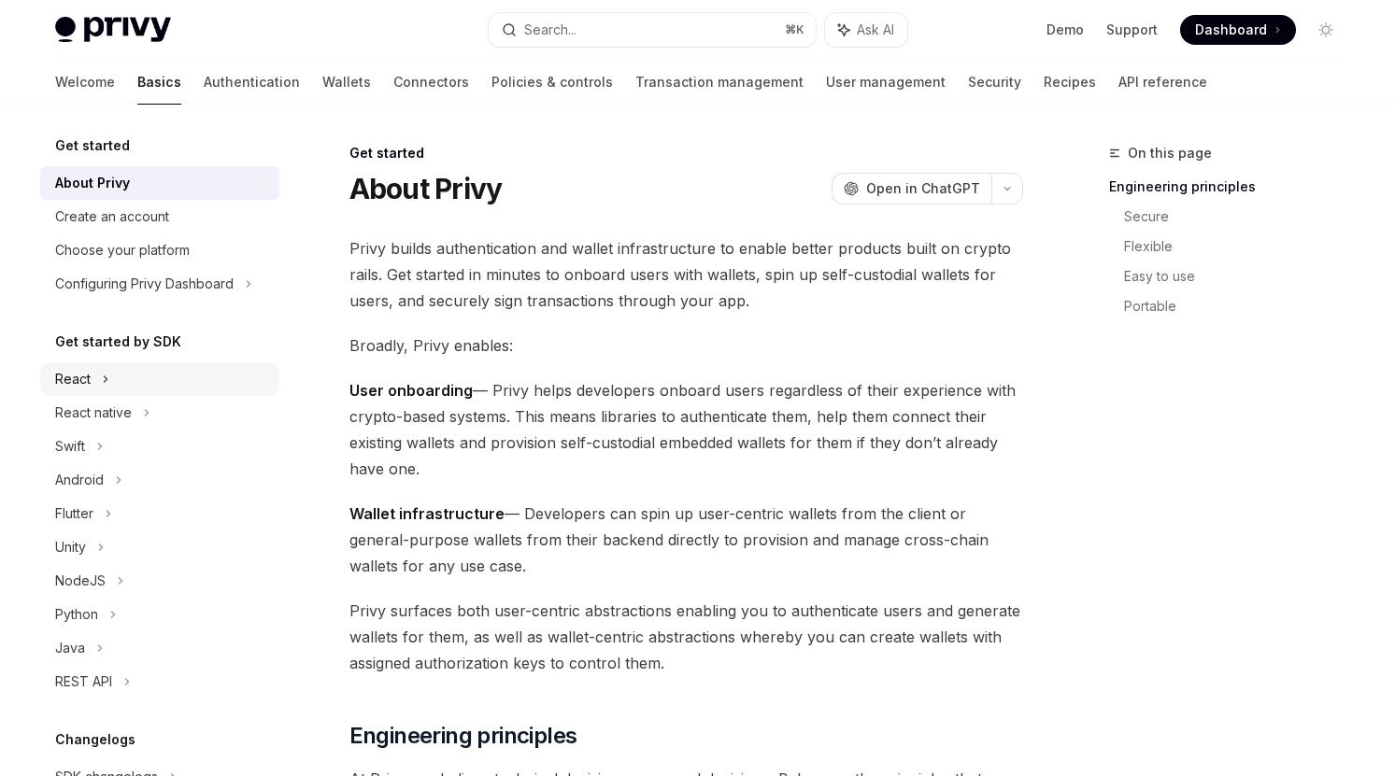
click at [151, 384] on div "React" at bounding box center [159, 379] width 239 height 34
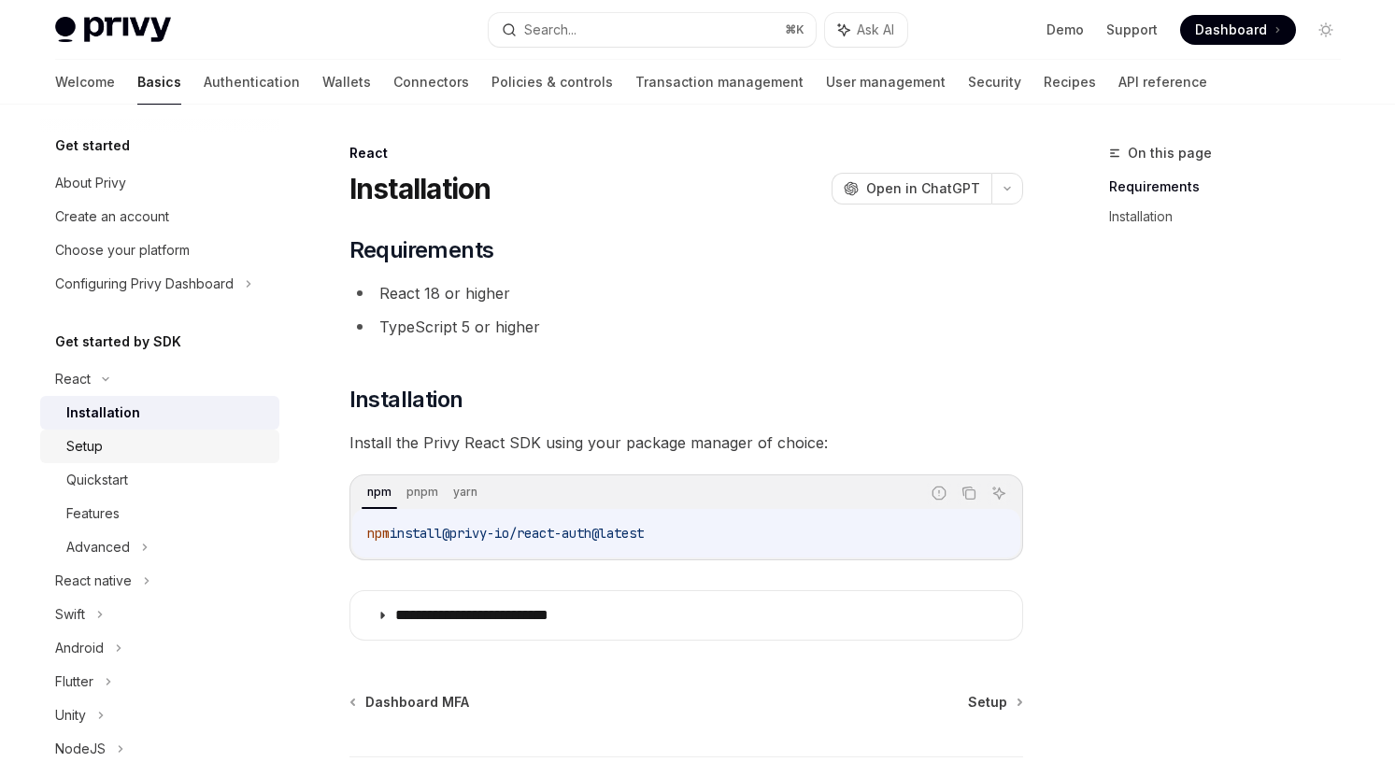
click at [178, 451] on div "Setup" at bounding box center [167, 446] width 202 height 22
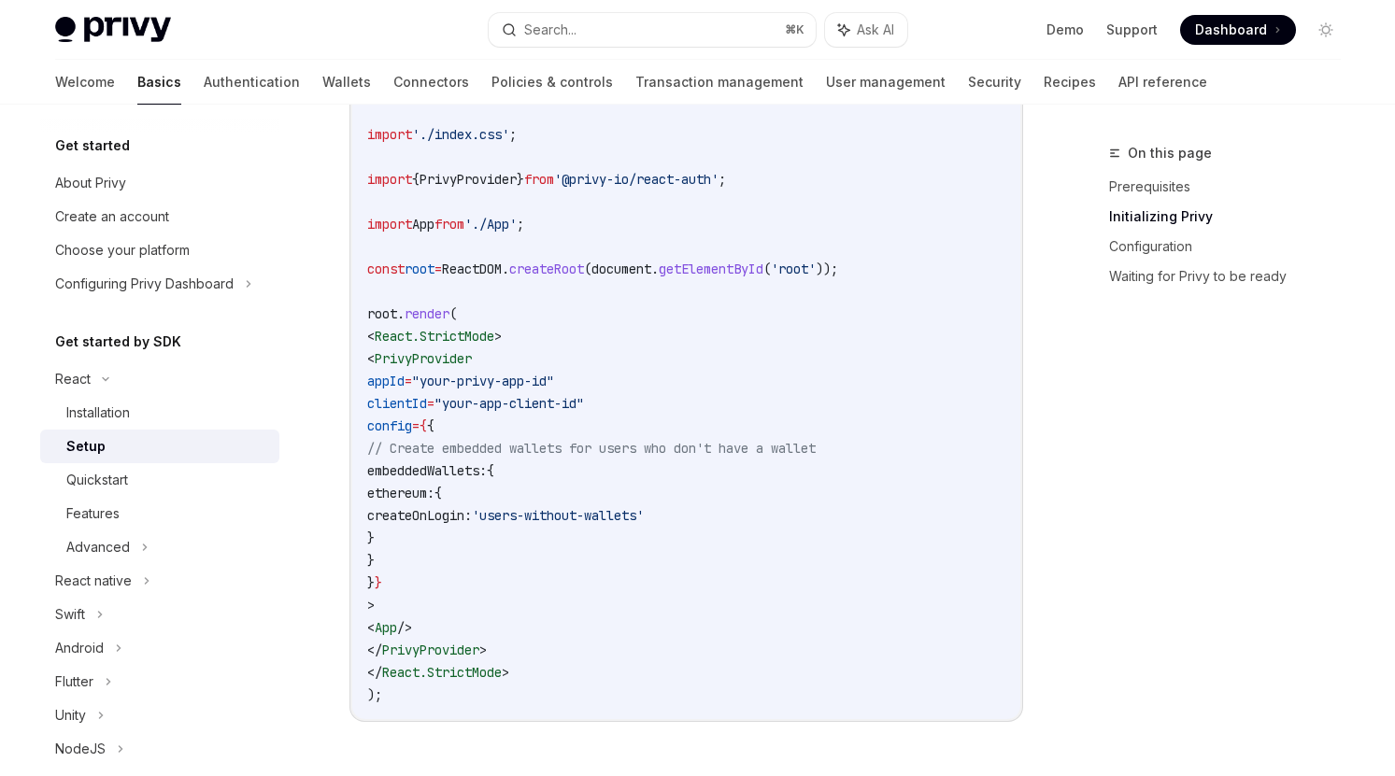
scroll to position [707, 0]
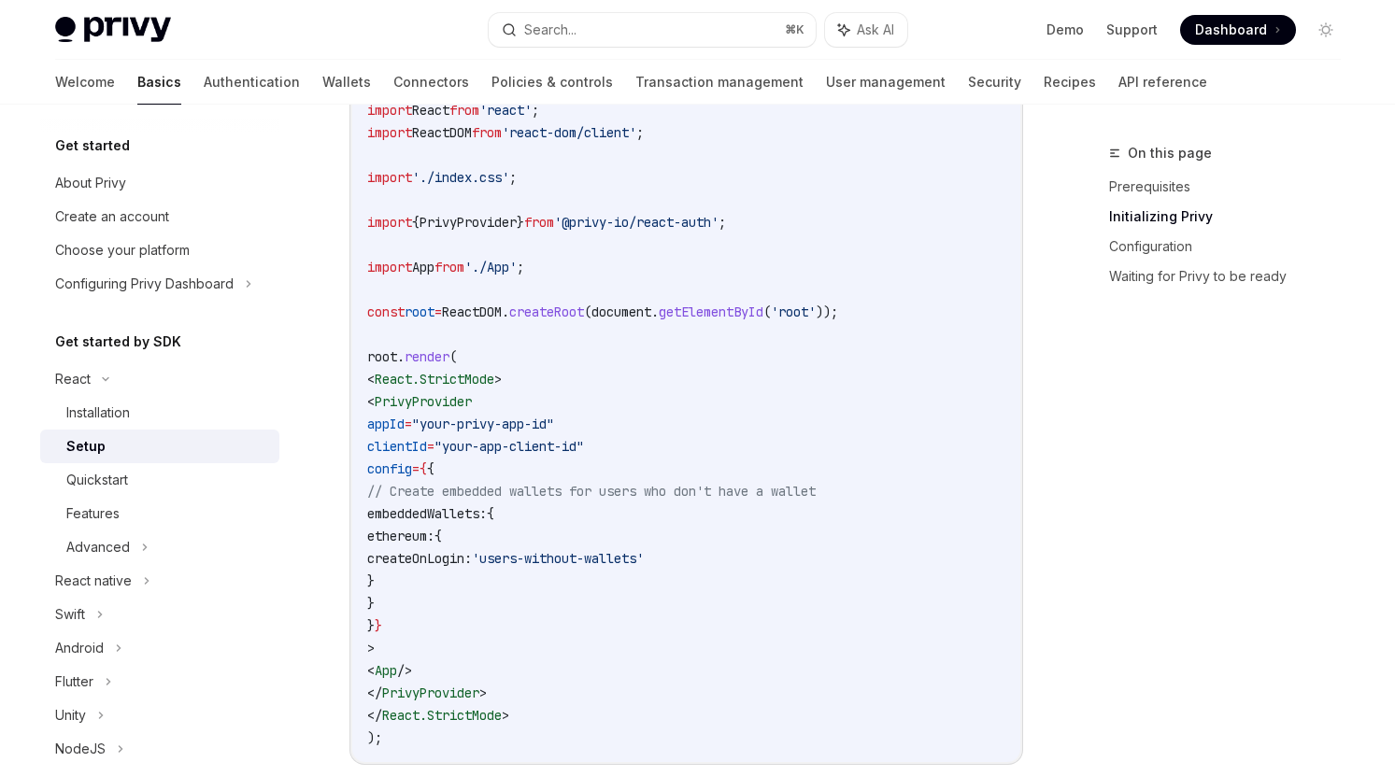
drag, startPoint x: 411, startPoint y: 420, endPoint x: 371, endPoint y: 468, distance: 62.3
click at [371, 468] on code "import React from 'react' ; import ReactDOM from 'react-dom/client' ; import '.…" at bounding box center [686, 424] width 638 height 650
click at [402, 471] on span "config" at bounding box center [389, 469] width 45 height 17
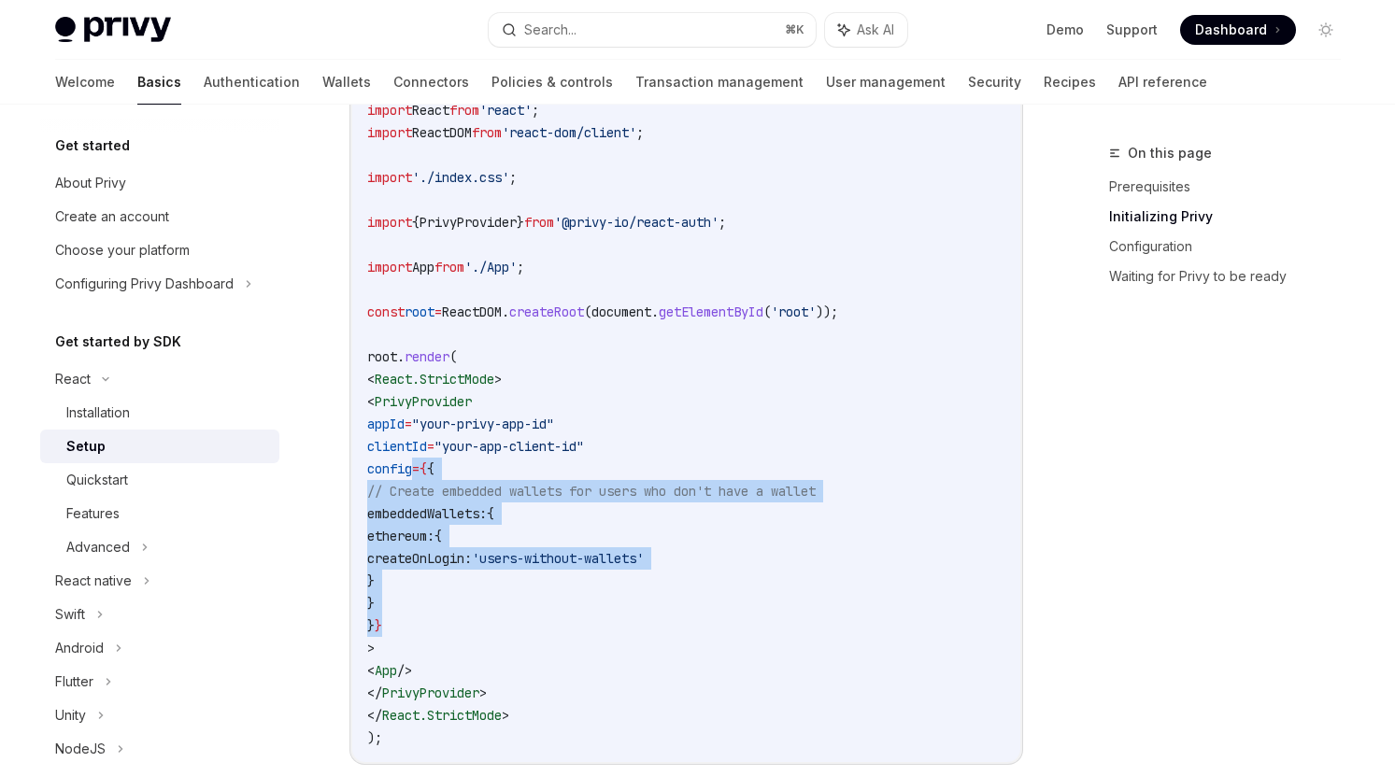
drag, startPoint x: 412, startPoint y: 469, endPoint x: 451, endPoint y: 620, distance: 156.4
click at [451, 620] on code "import React from 'react' ; import ReactDOM from 'react-dom/client' ; import '.…" at bounding box center [686, 424] width 638 height 650
click at [473, 601] on code "import React from 'react' ; import ReactDOM from 'react-dom/client' ; import '.…" at bounding box center [686, 424] width 638 height 650
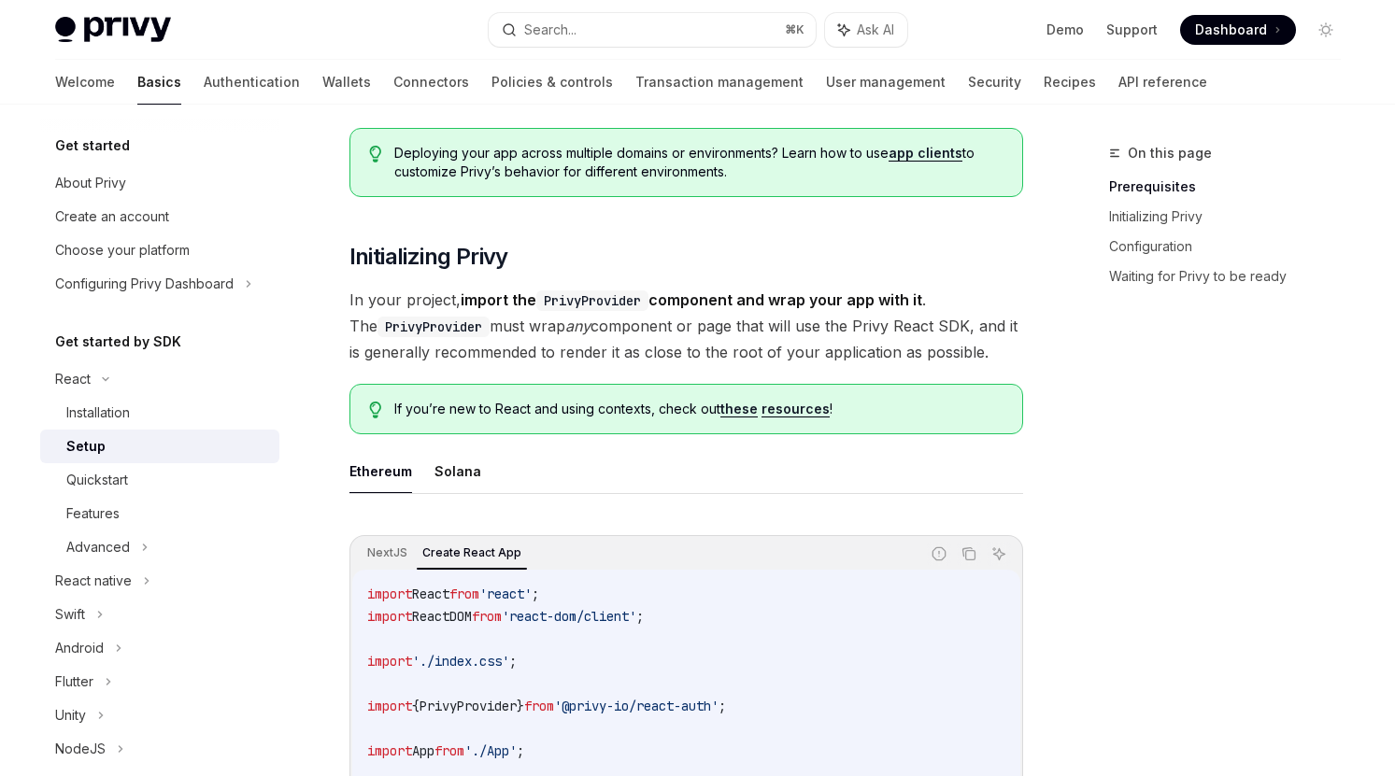
click at [512, 462] on ul "Ethereum Solana" at bounding box center [686, 471] width 674 height 45
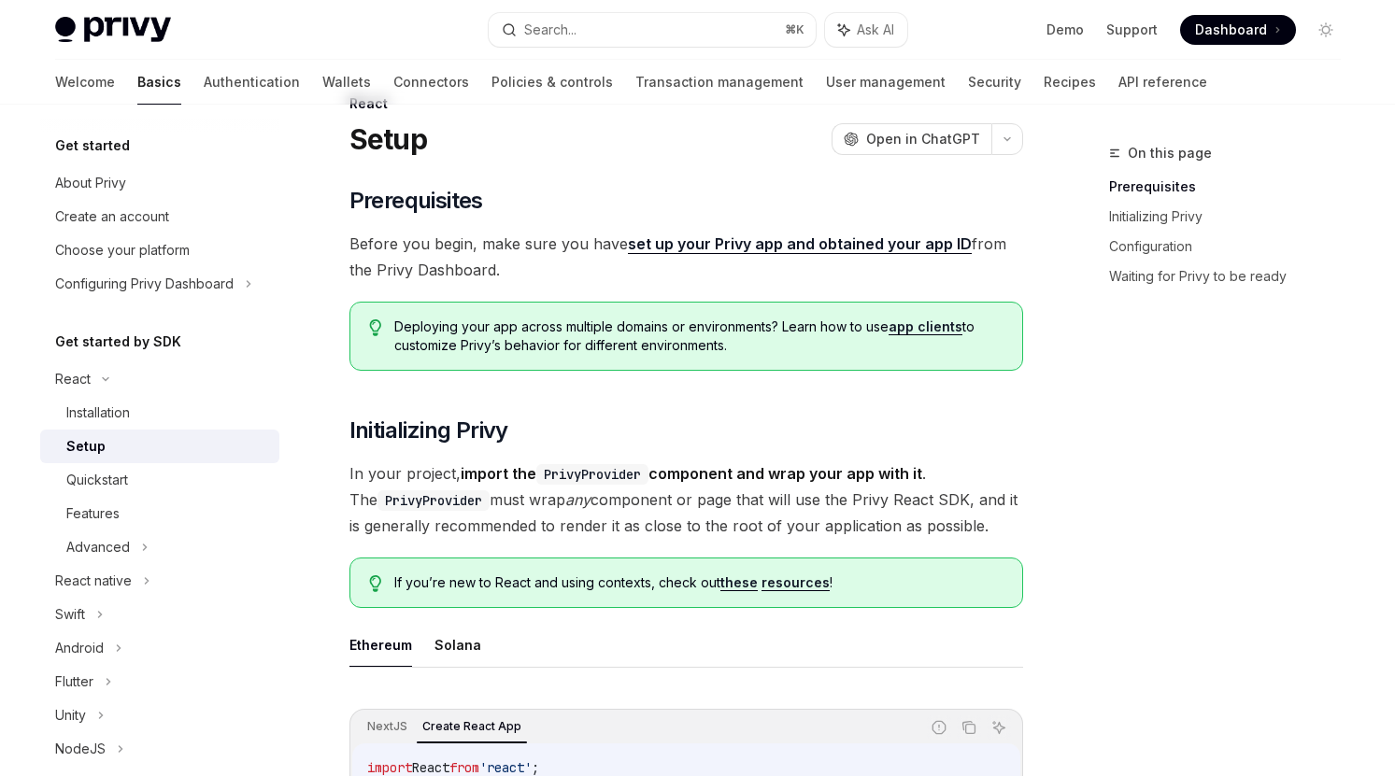
scroll to position [0, 0]
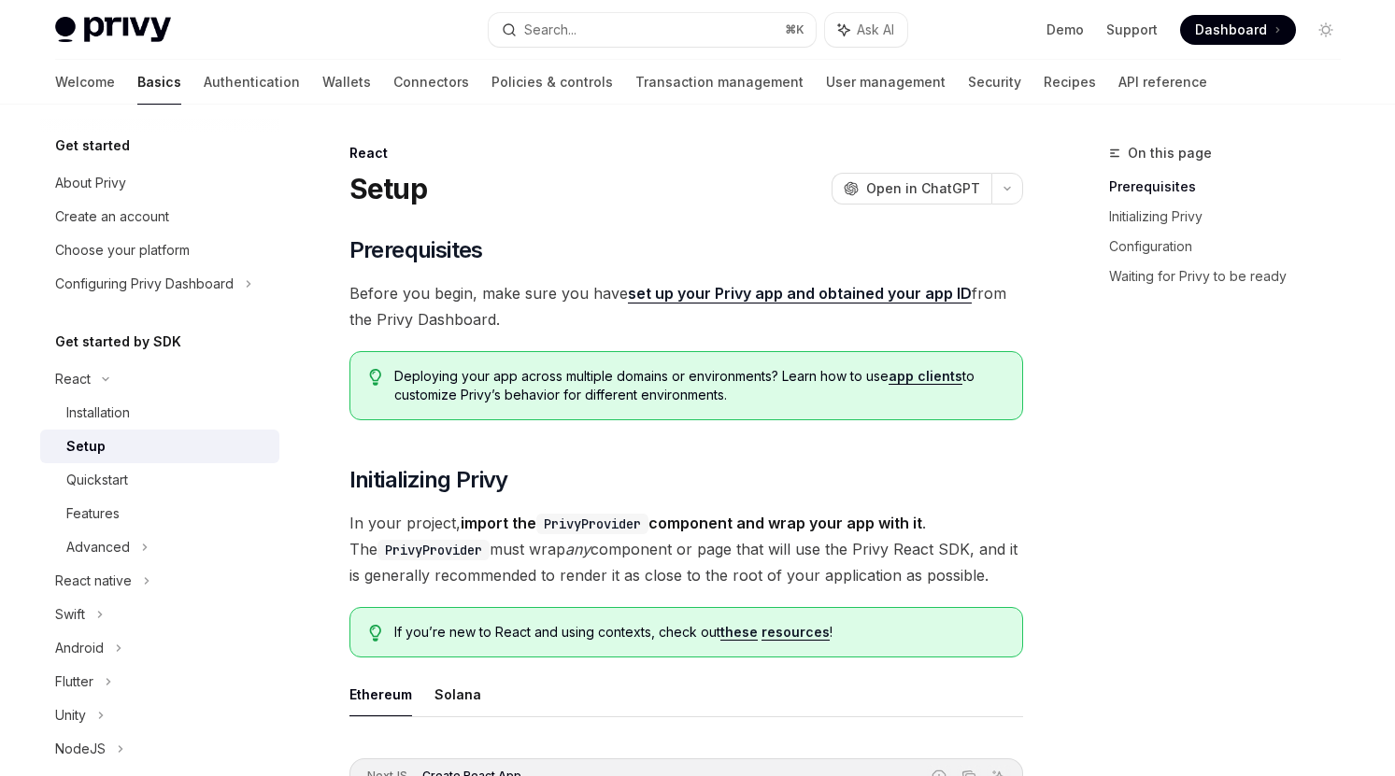
click at [710, 674] on ul "Ethereum Solana" at bounding box center [686, 695] width 674 height 45
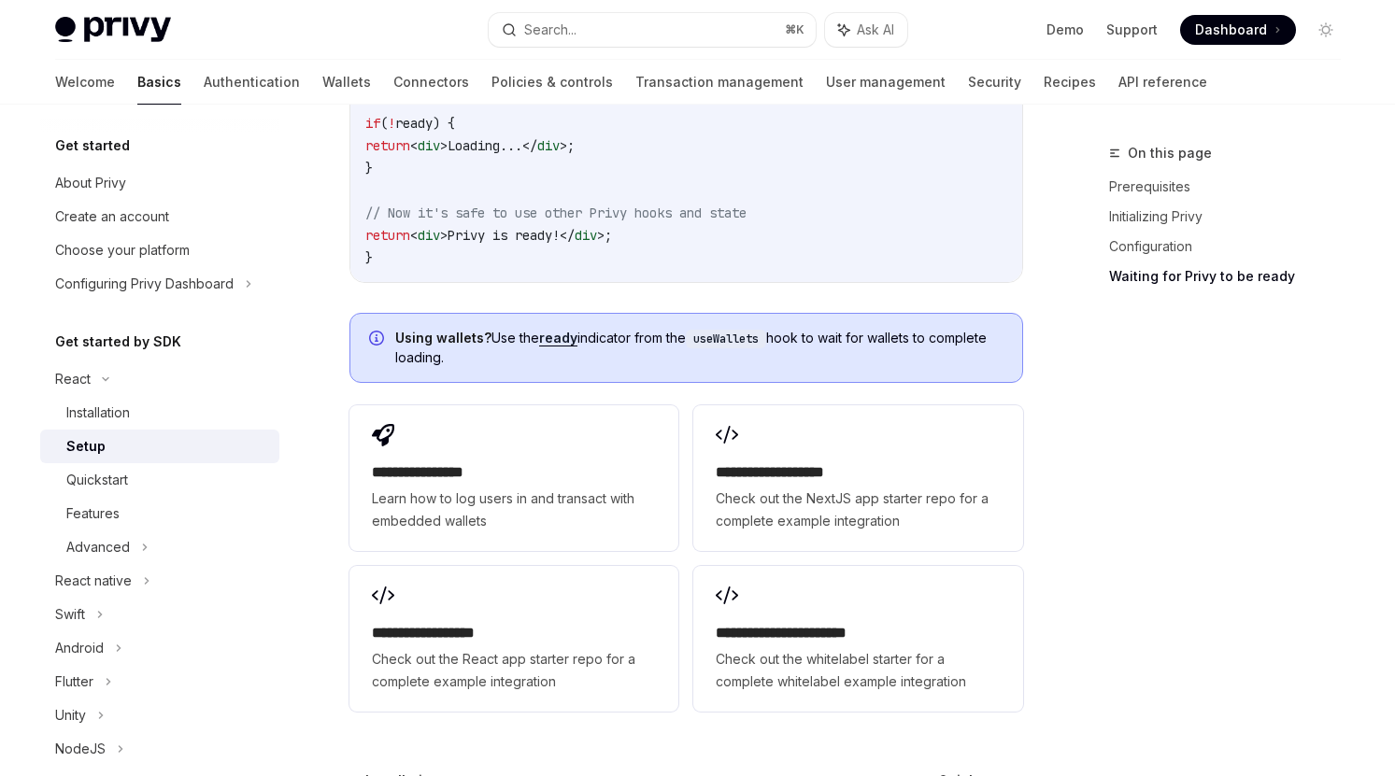
scroll to position [2499, 0]
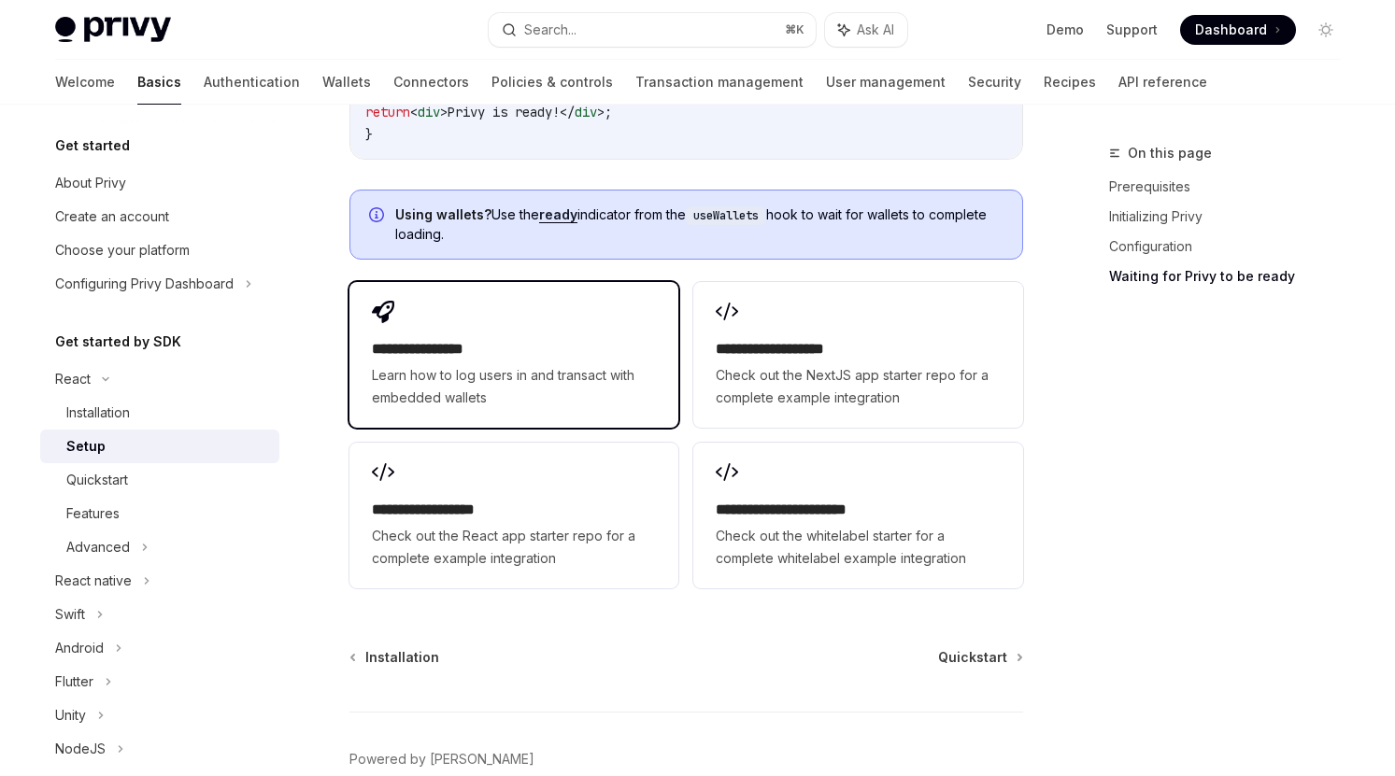
click at [497, 342] on h2 "**********" at bounding box center [514, 349] width 284 height 22
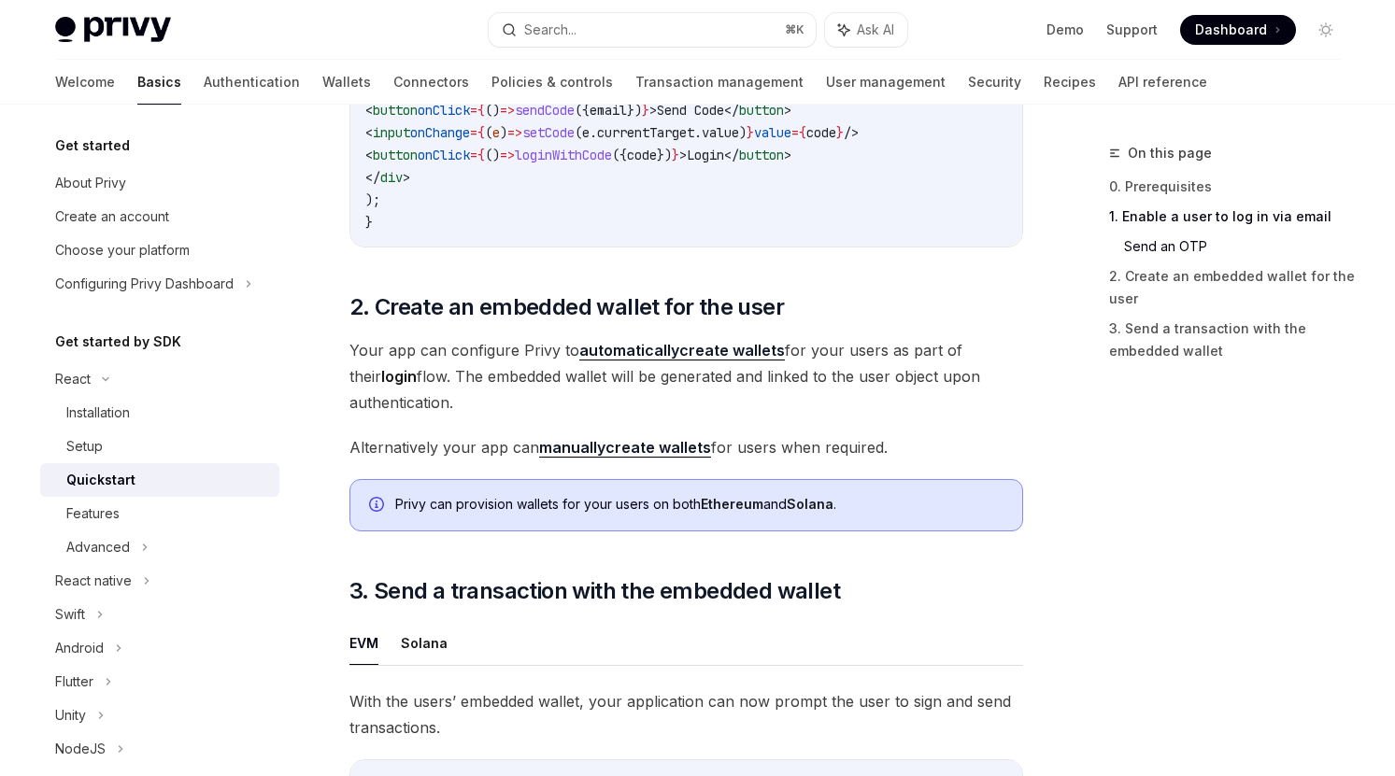
scroll to position [1215, 0]
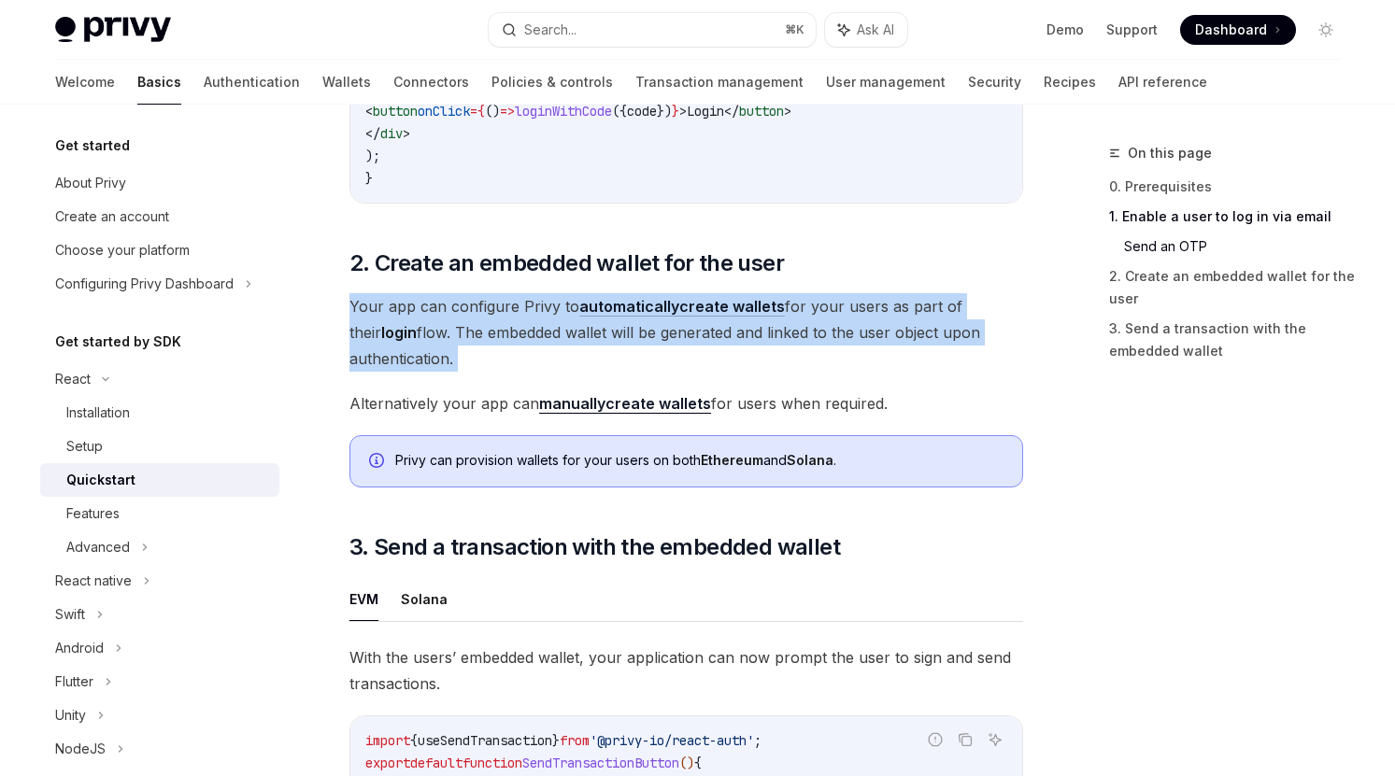
drag, startPoint x: 463, startPoint y: 297, endPoint x: 468, endPoint y: 388, distance: 90.7
click at [468, 388] on div "​ 0. Prerequisites This guide assumes that you have completed the Setup guide. …" at bounding box center [686, 149] width 674 height 2136
click at [489, 388] on div "​ 0. Prerequisites This guide assumes that you have completed the Setup guide. …" at bounding box center [686, 149] width 674 height 2136
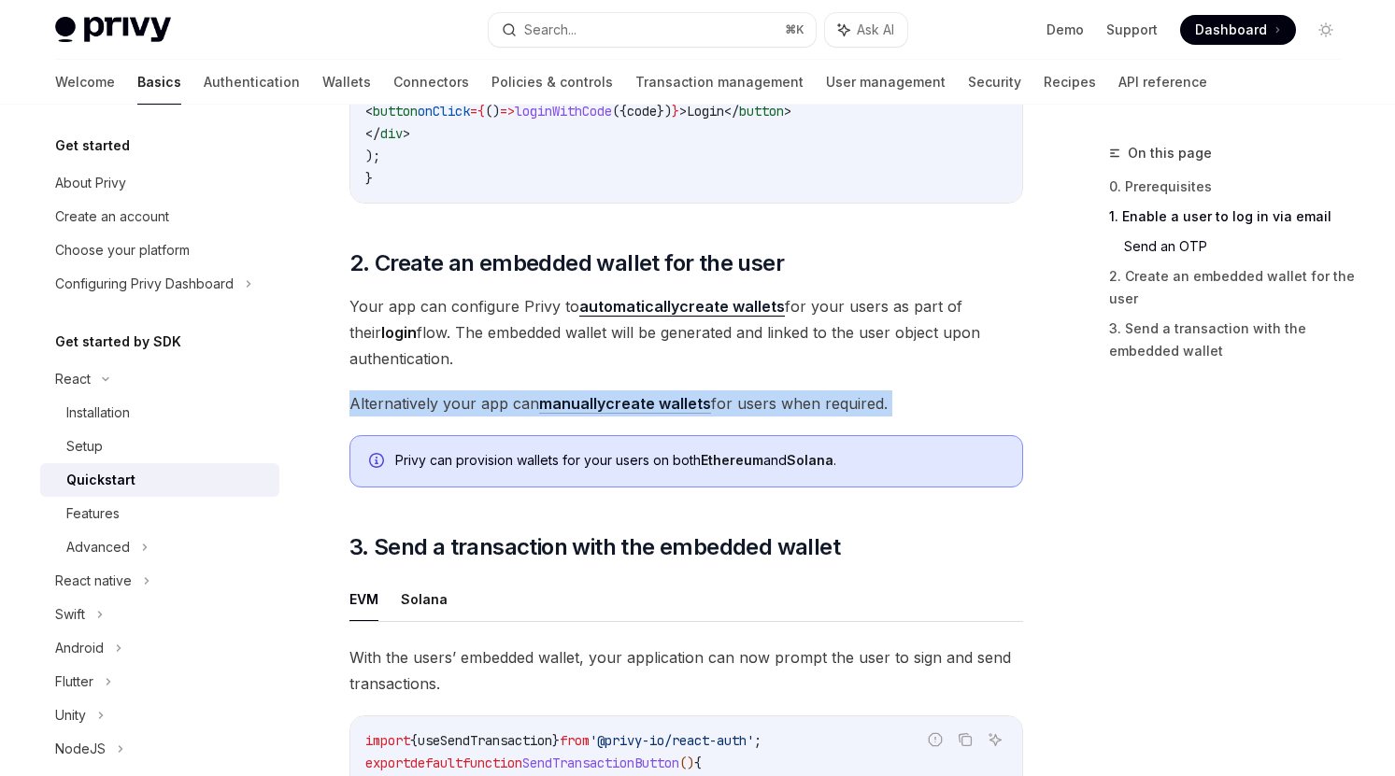
drag, startPoint x: 499, startPoint y: 391, endPoint x: 501, endPoint y: 425, distance: 34.6
click at [501, 425] on div "​ 0. Prerequisites This guide assumes that you have completed the Setup guide. …" at bounding box center [686, 149] width 674 height 2136
click at [504, 387] on div "​ 0. Prerequisites This guide assumes that you have completed the Setup guide. …" at bounding box center [686, 149] width 674 height 2136
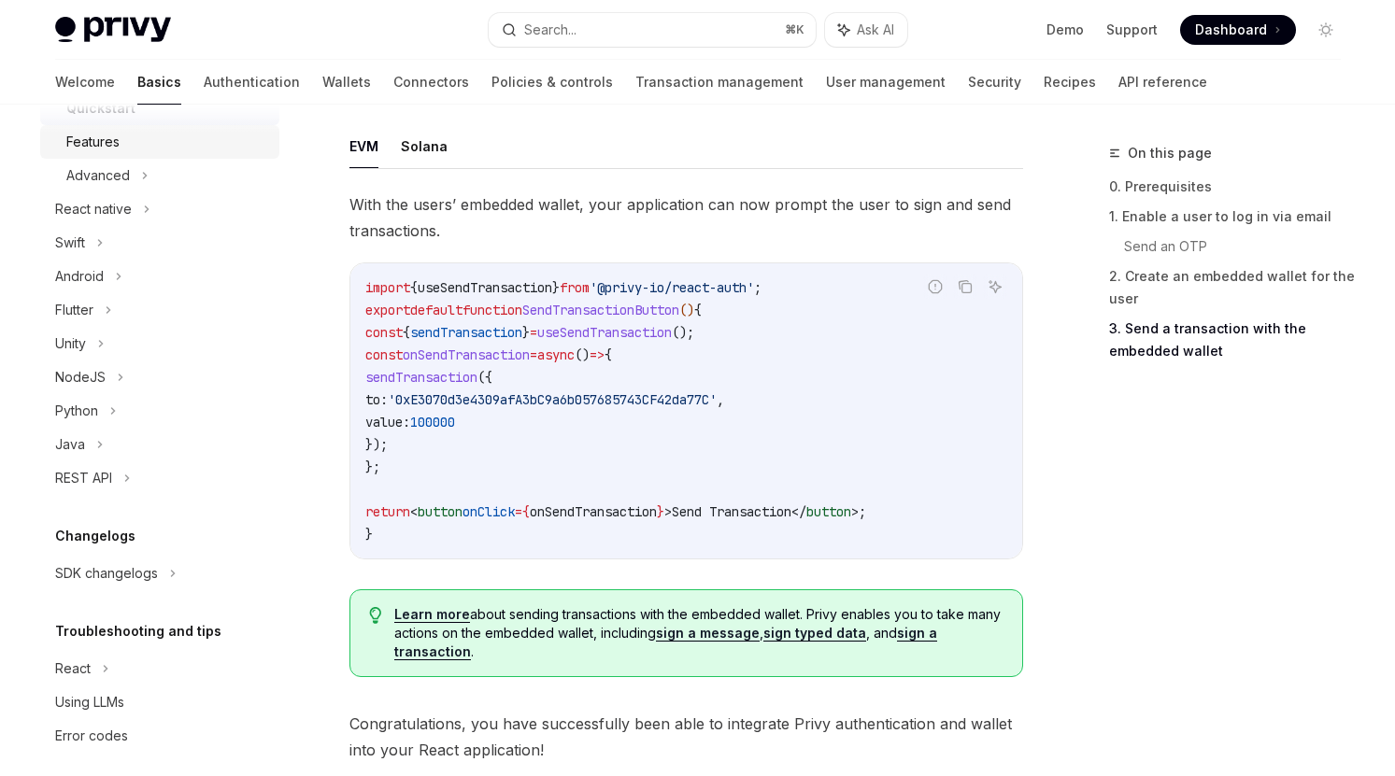
scroll to position [386, 0]
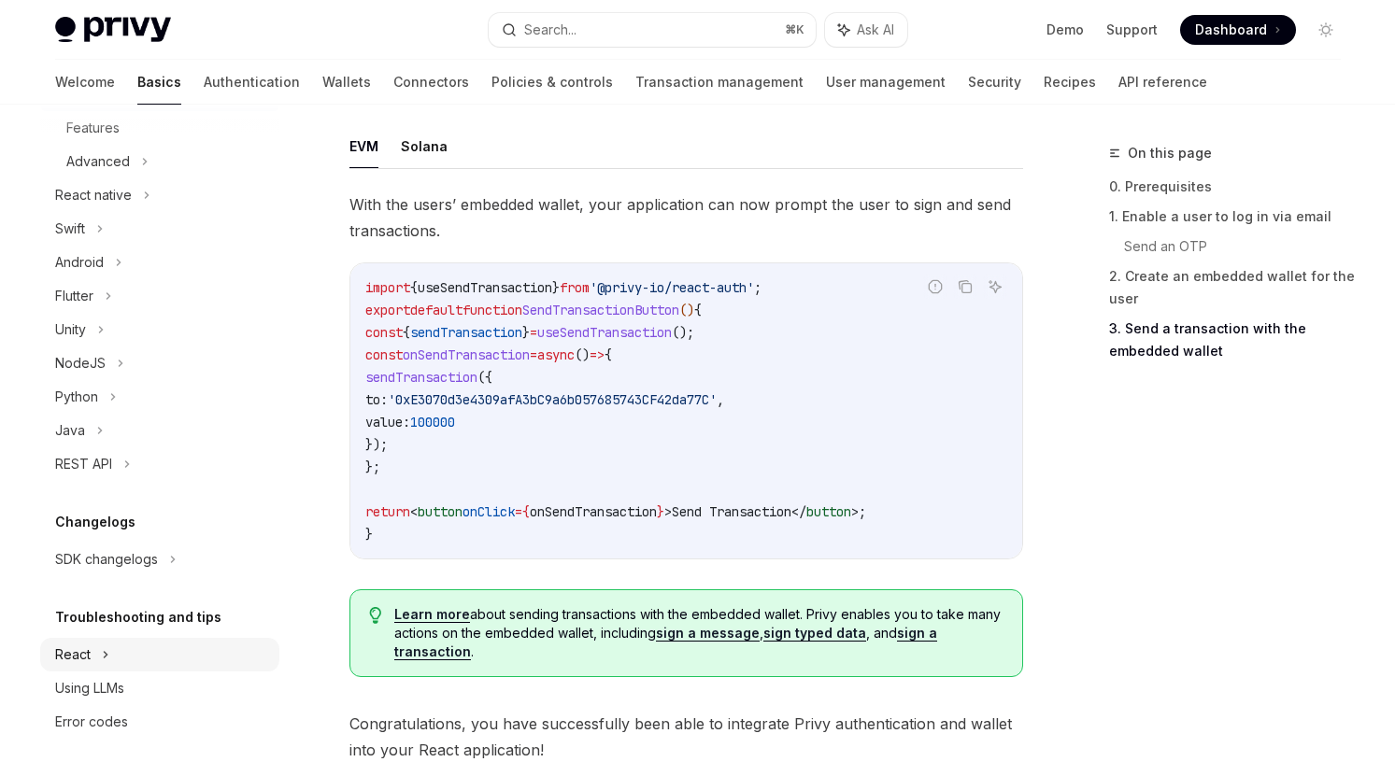
click at [158, 642] on div "React" at bounding box center [159, 655] width 239 height 34
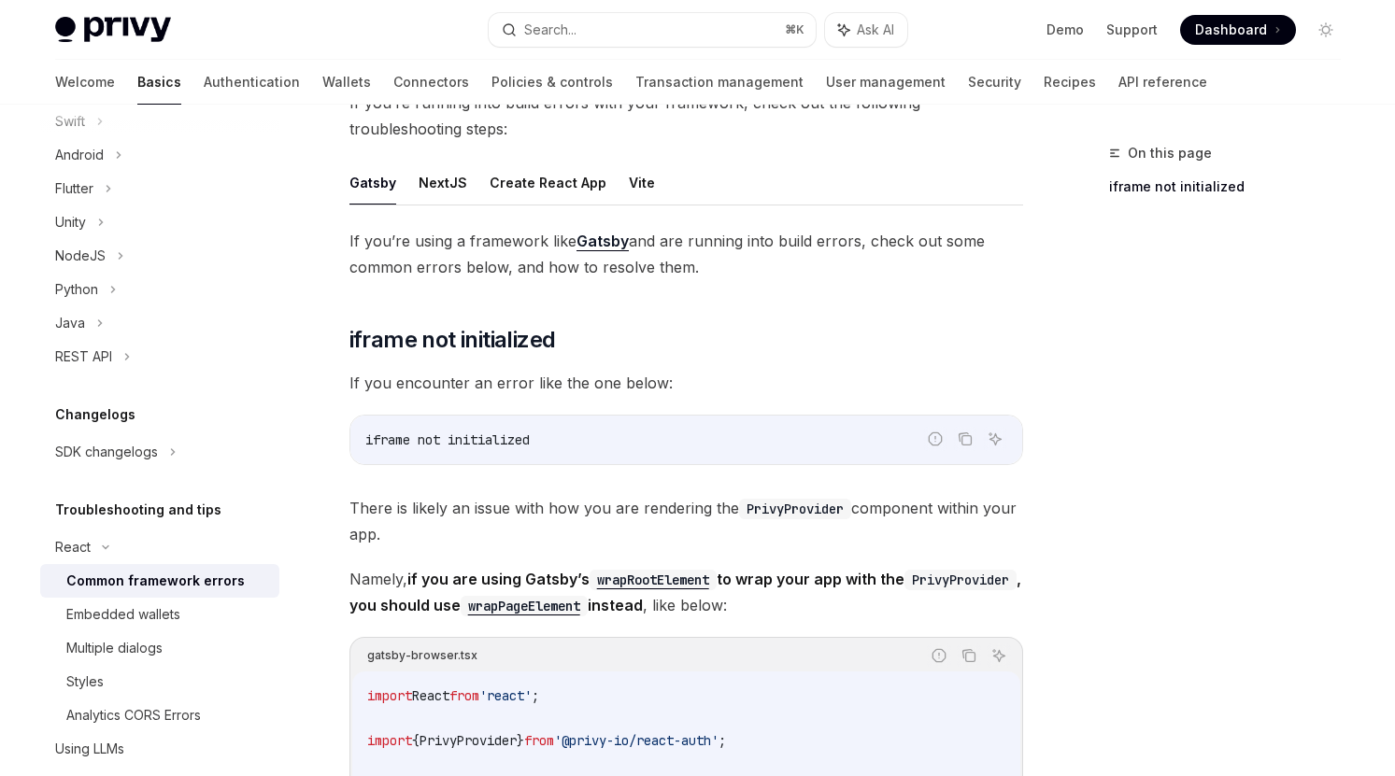
scroll to position [161, 0]
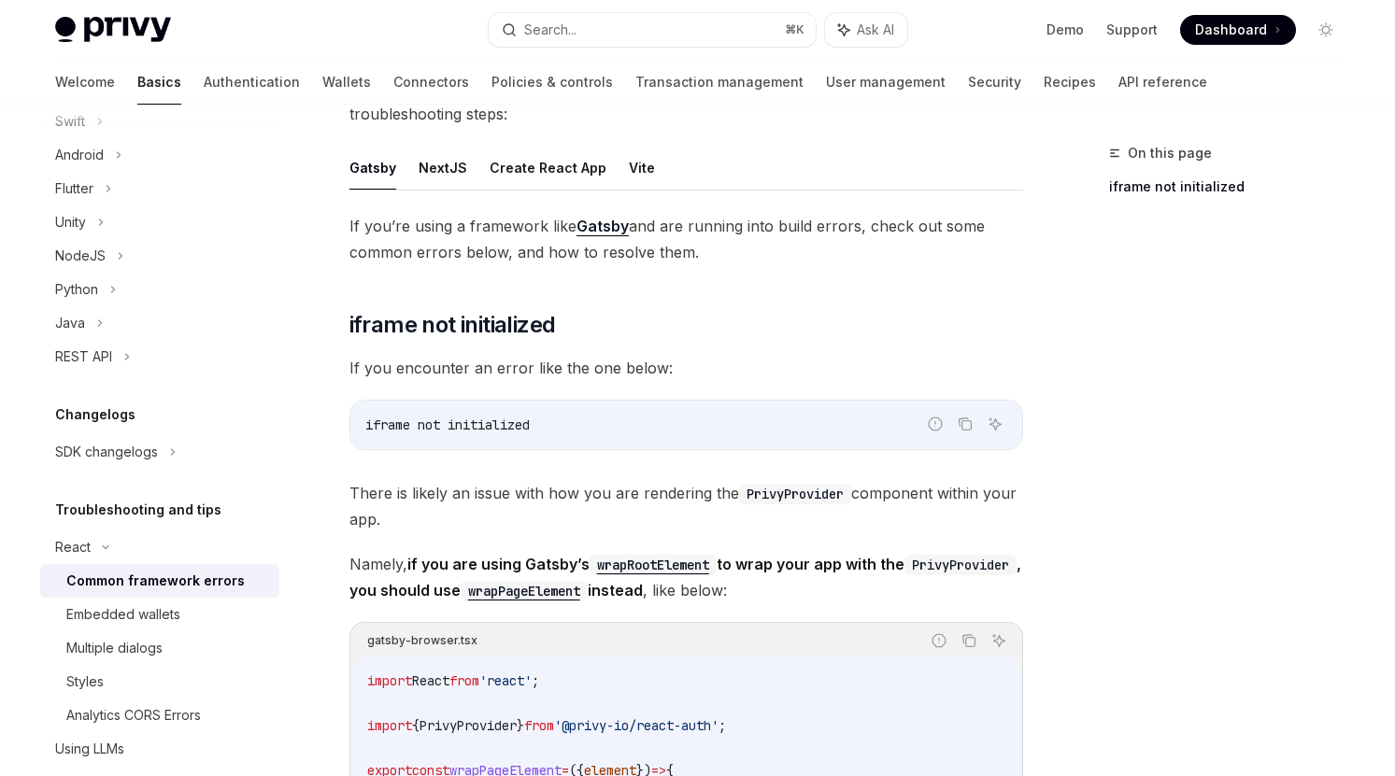
click at [650, 162] on ul "Gatsby NextJS Create React App Vite" at bounding box center [686, 168] width 674 height 45
click at [637, 170] on button "Vite" at bounding box center [642, 168] width 26 height 44
type textarea "*"
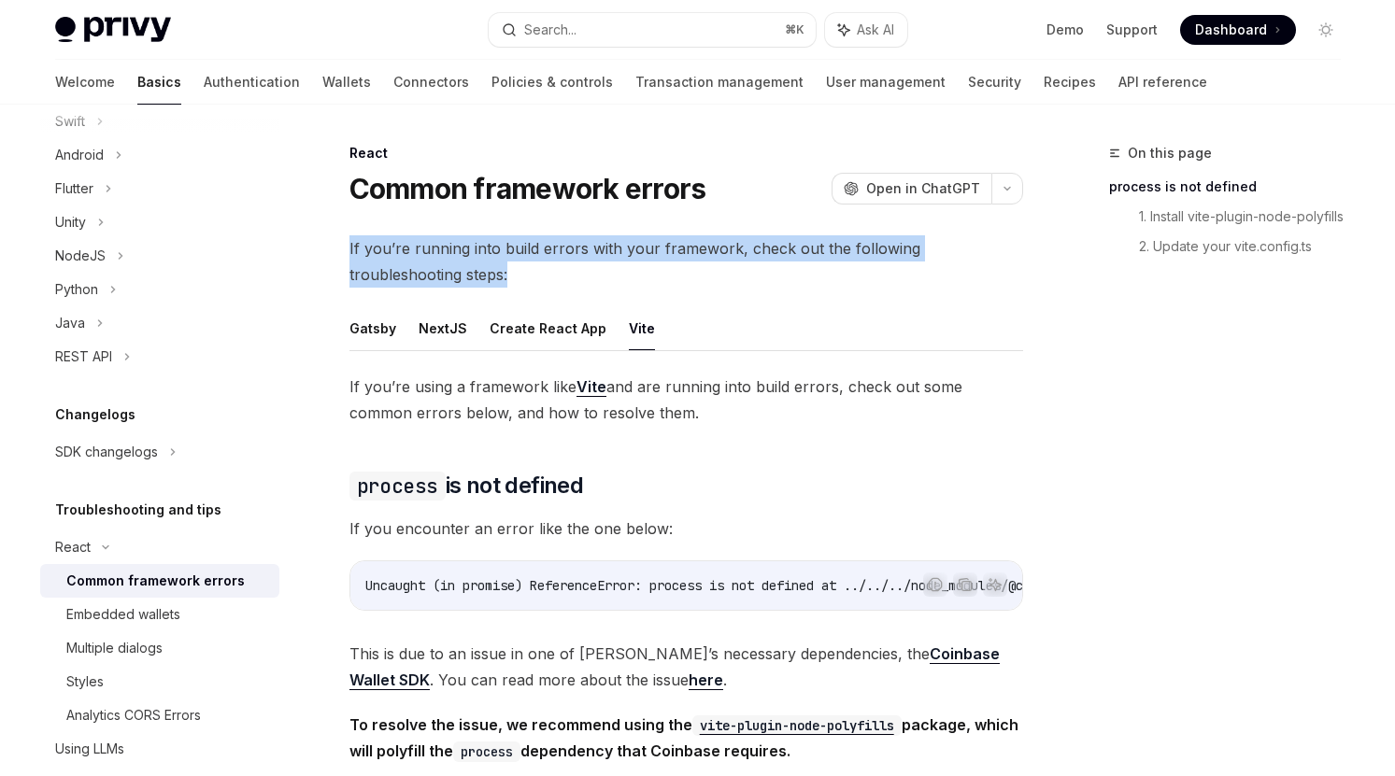
drag, startPoint x: 555, startPoint y: 228, endPoint x: 561, endPoint y: 274, distance: 46.1
click at [533, 380] on span "If you’re using a framework like Vite and are running into build errors, check …" at bounding box center [686, 400] width 674 height 52
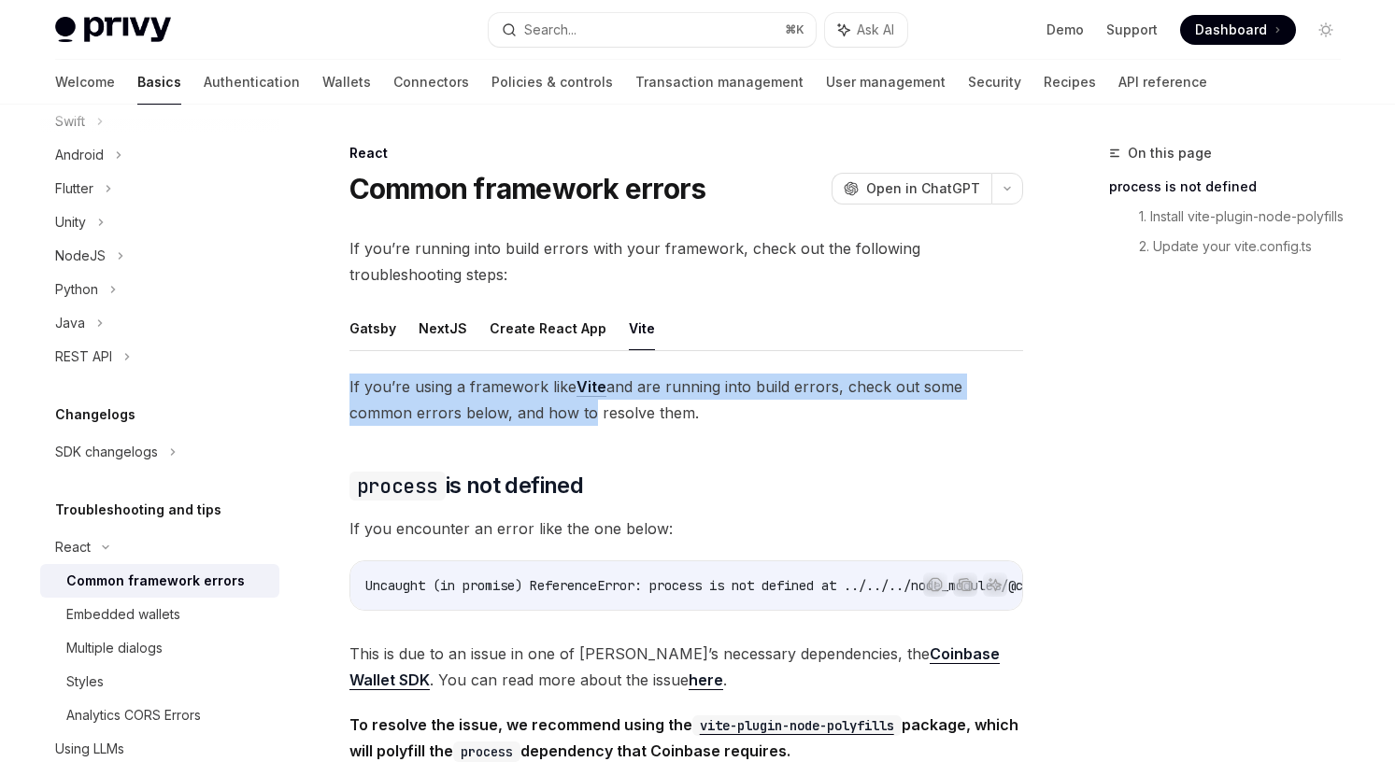
drag, startPoint x: 516, startPoint y: 366, endPoint x: 519, endPoint y: 419, distance: 53.3
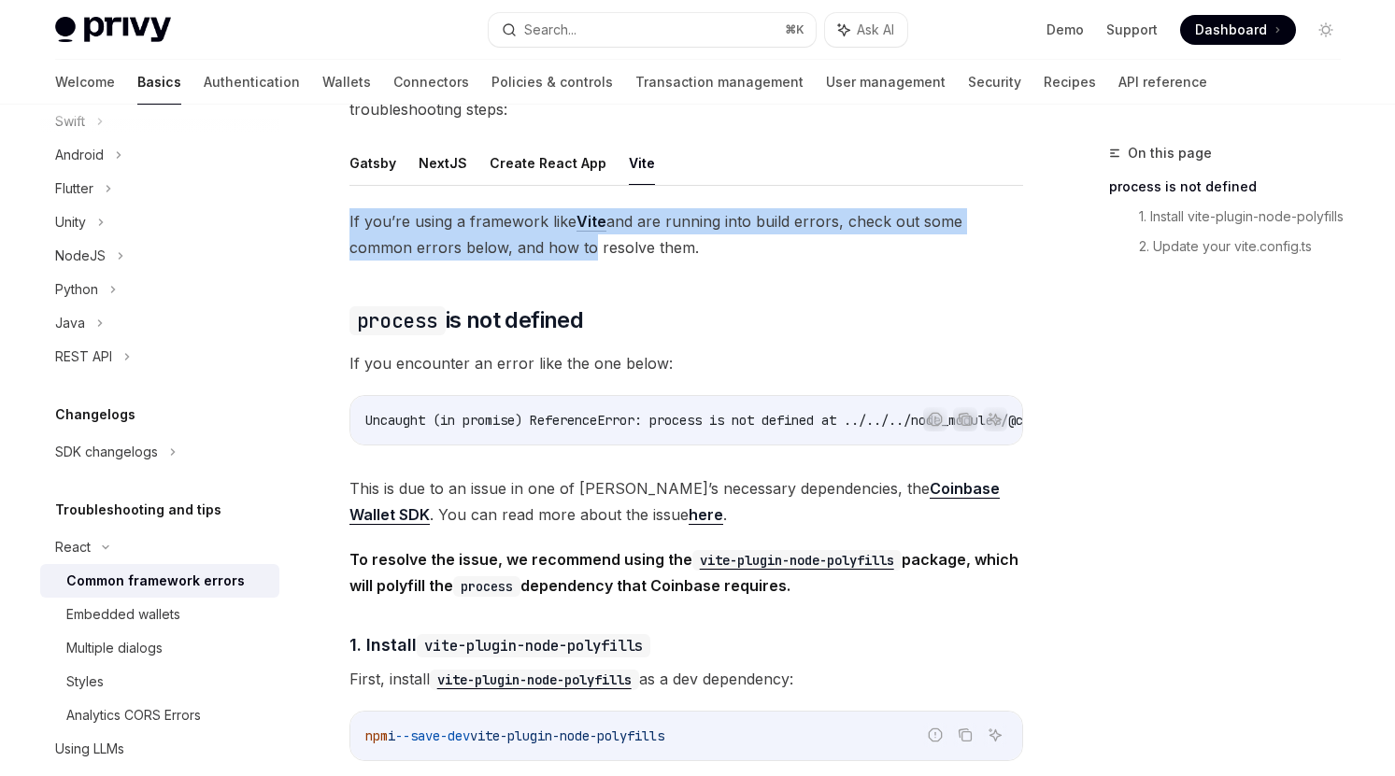
scroll to position [214, 0]
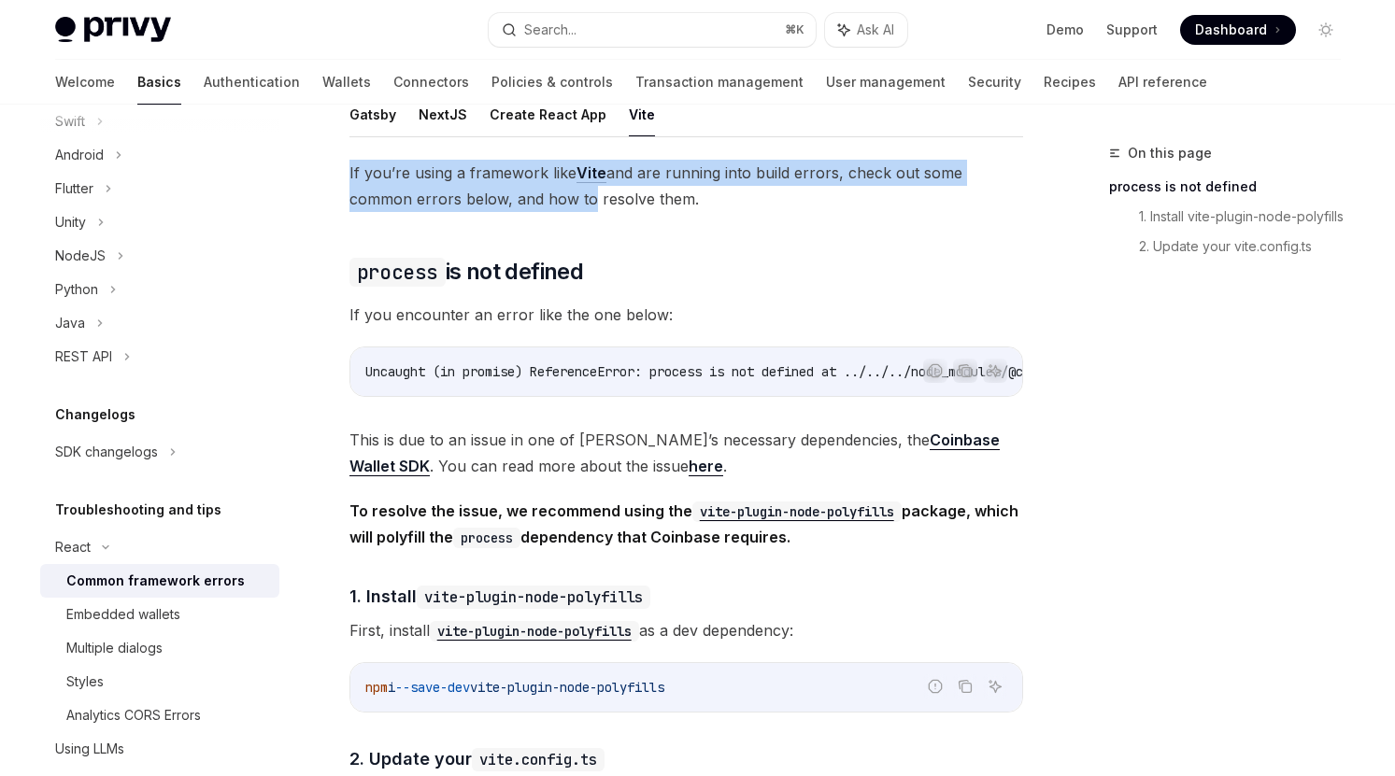
click at [519, 419] on div "If you’re using a framework like Vite and are running into build errors, check …" at bounding box center [686, 656] width 674 height 992
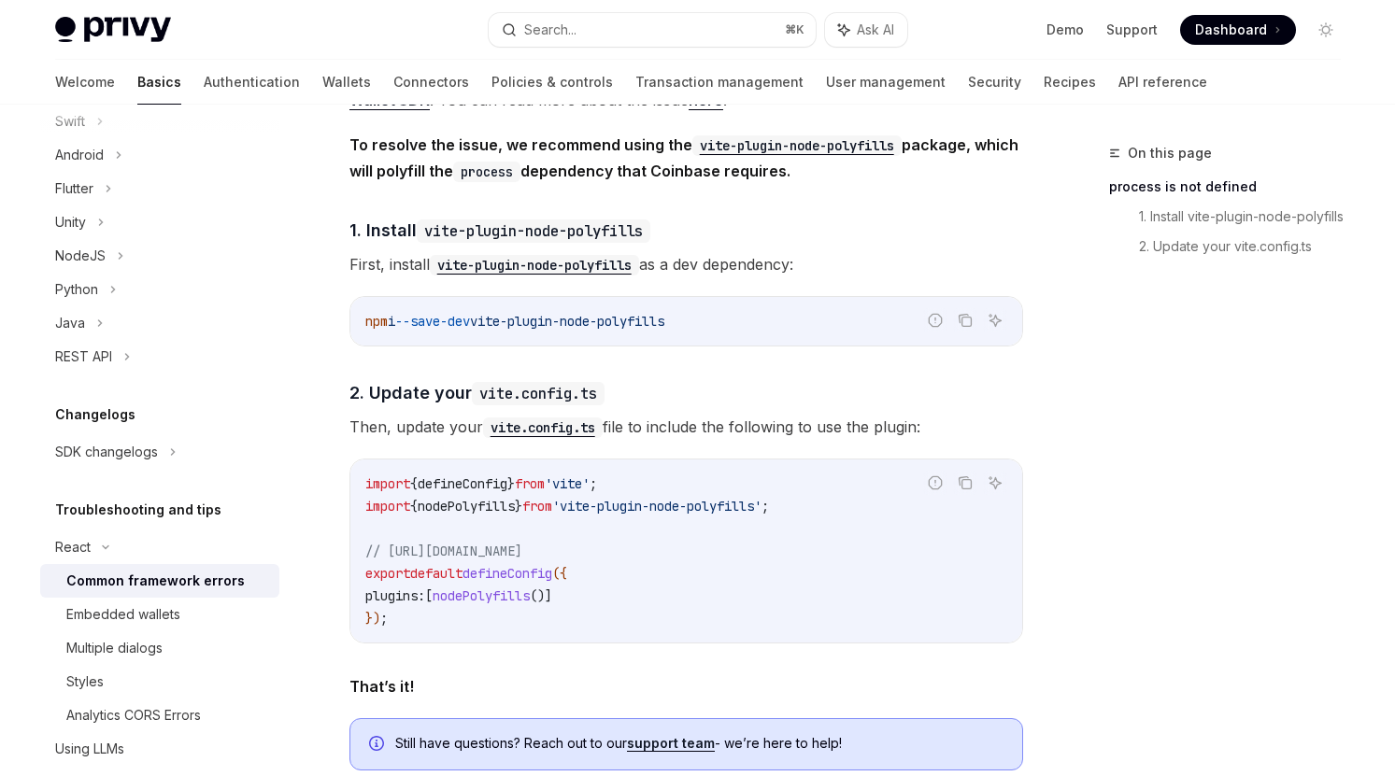
scroll to position [637, 0]
